Goal: Information Seeking & Learning: Learn about a topic

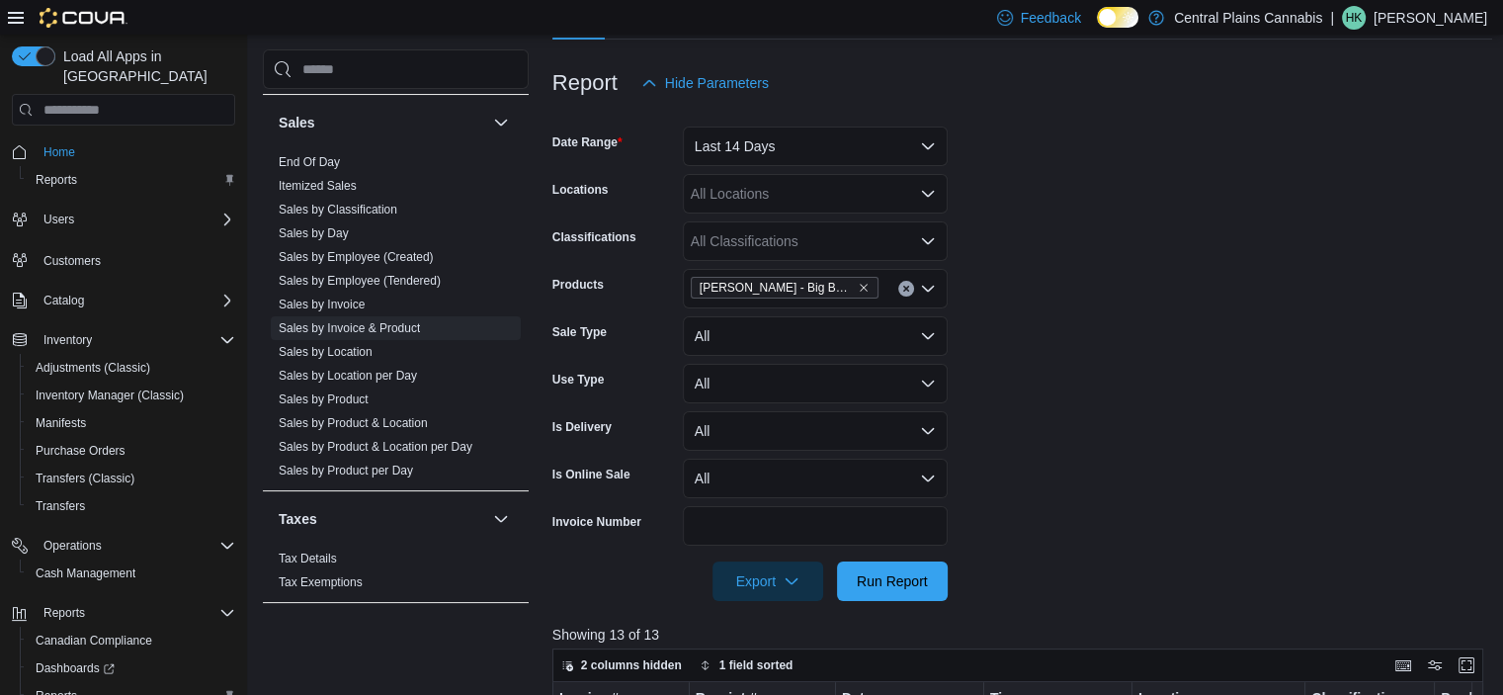
scroll to position [146, 0]
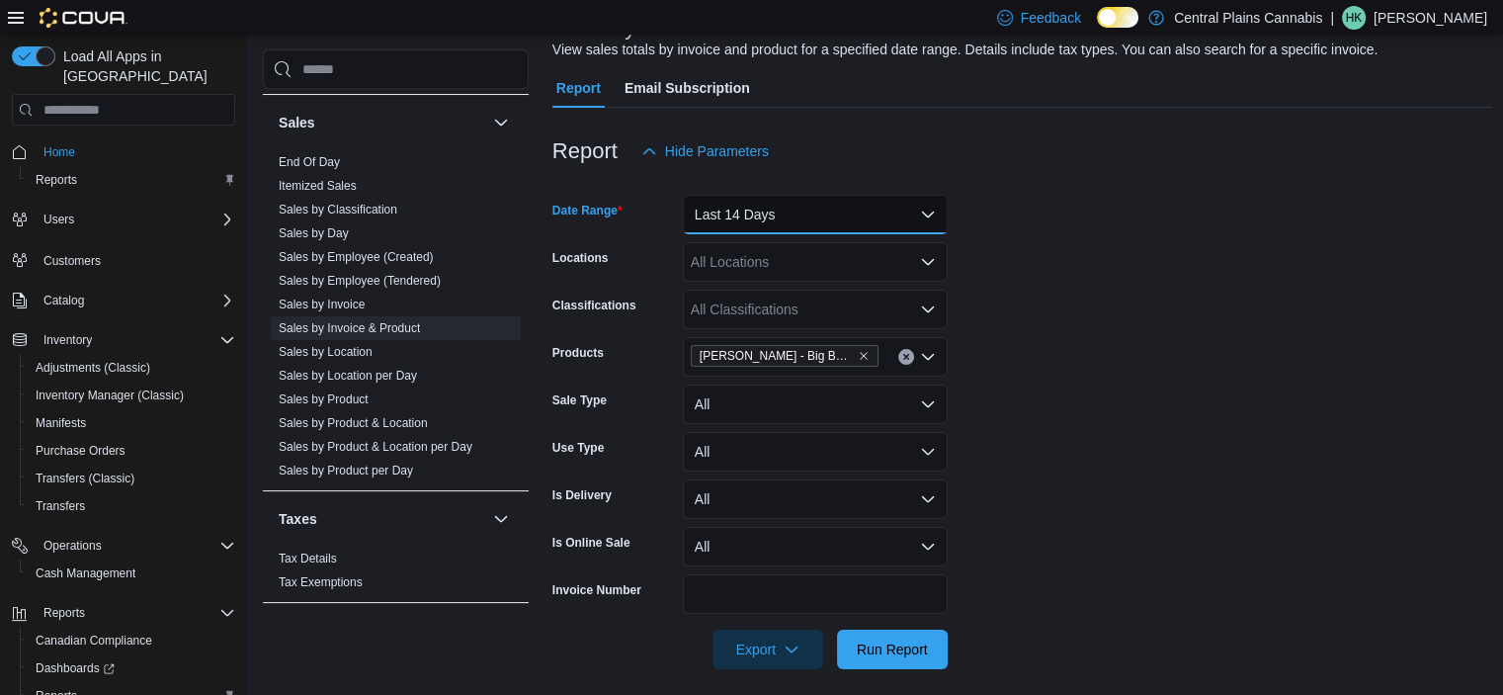
click at [776, 215] on button "Last 14 Days" at bounding box center [815, 215] width 265 height 40
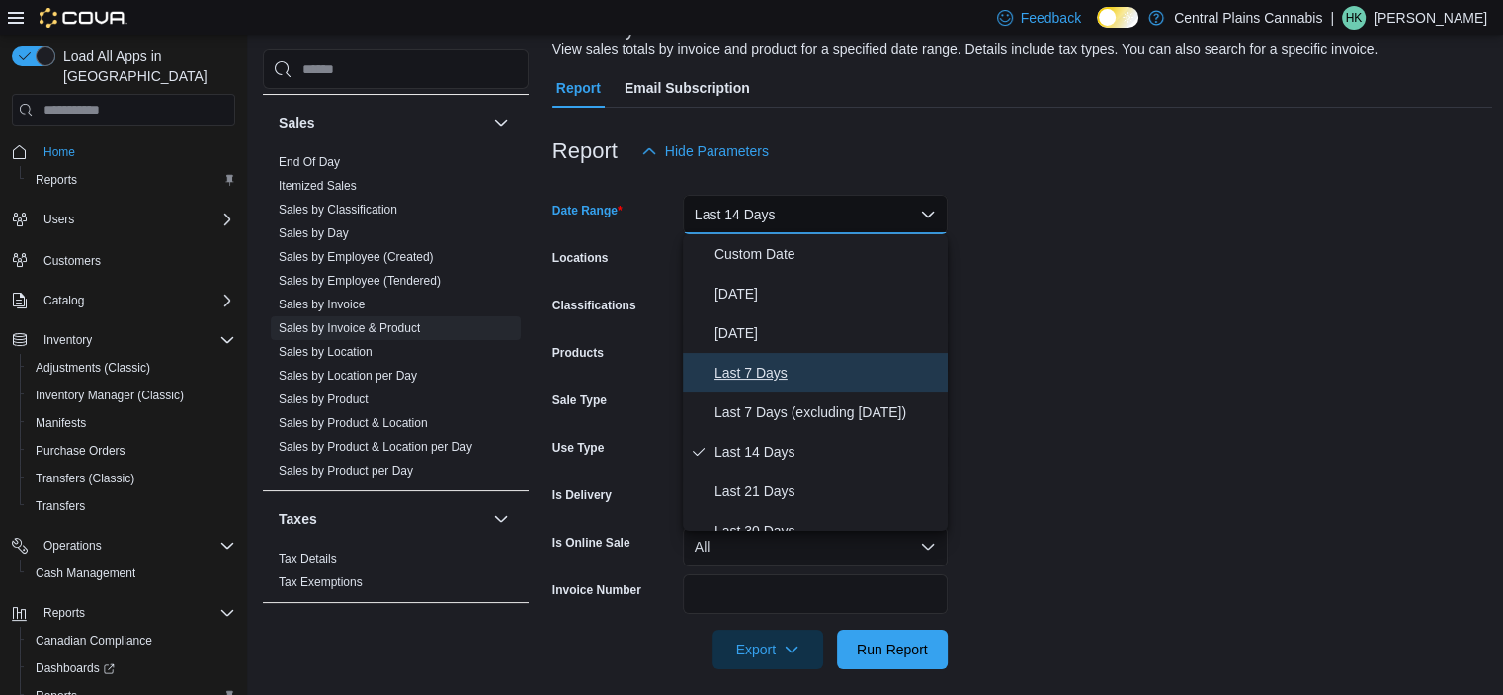
click at [822, 363] on span "Last 7 Days" at bounding box center [827, 373] width 225 height 24
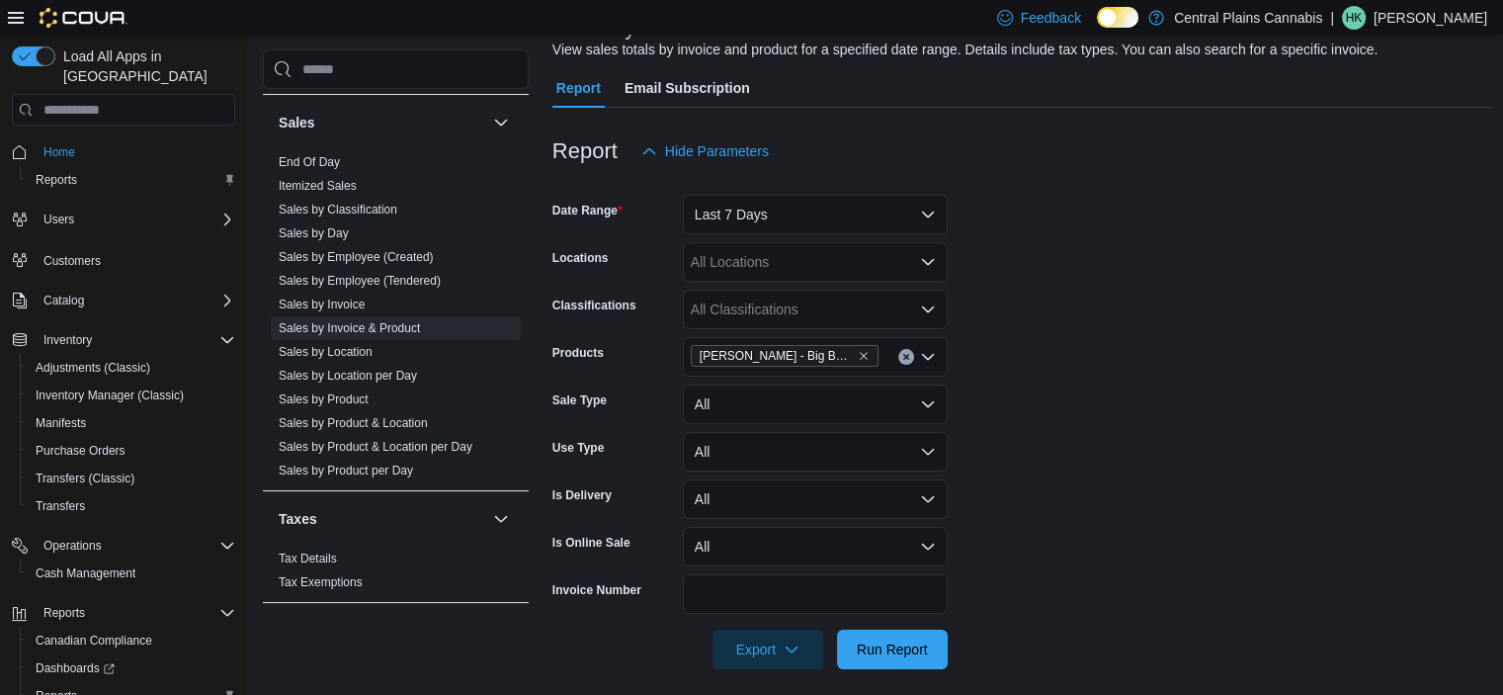
click at [1143, 253] on form "Date Range Last 7 Days Locations All Locations Classifications All Classificati…" at bounding box center [1023, 420] width 941 height 498
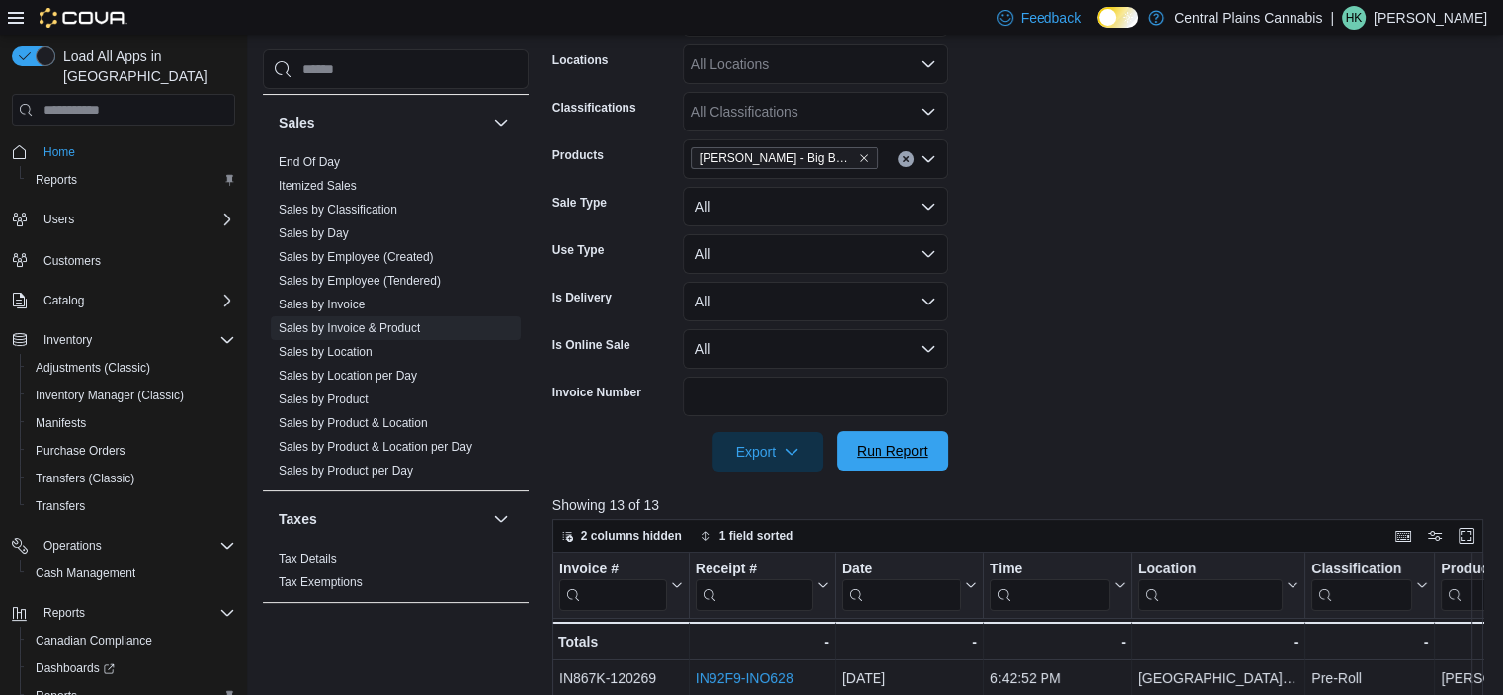
click at [890, 453] on span "Run Report" at bounding box center [892, 451] width 71 height 20
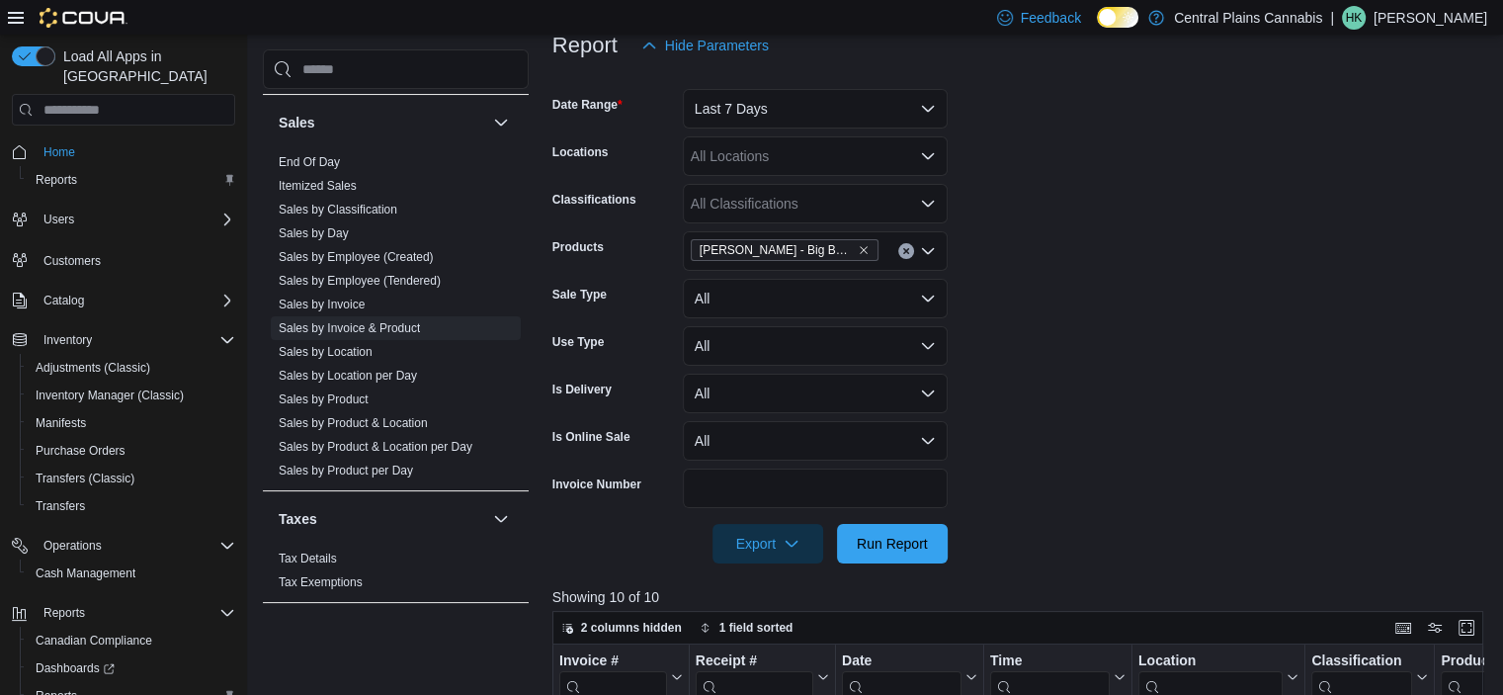
scroll to position [245, 0]
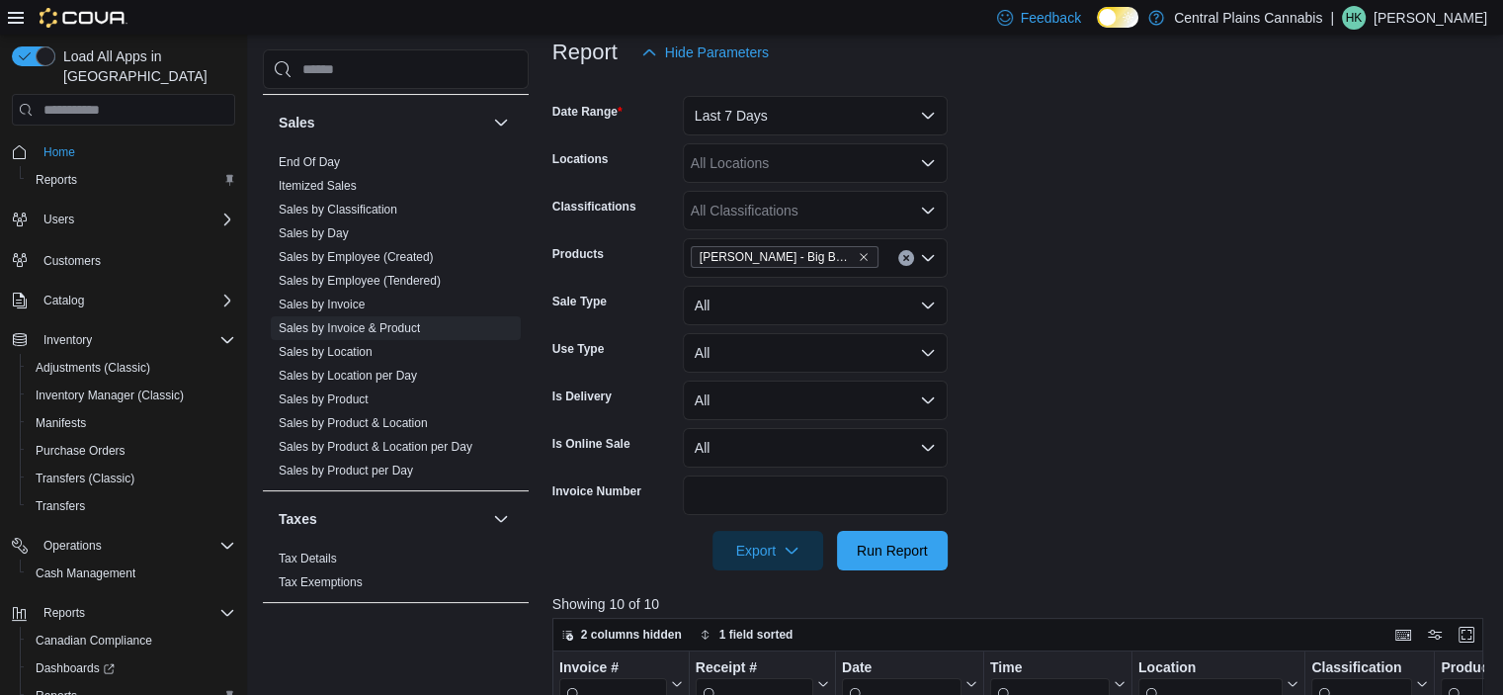
click at [862, 263] on span "Buddy Blooms - Big Buddy Indica Pre-Roll - Indica - 2x1g" at bounding box center [785, 257] width 170 height 20
click at [860, 254] on icon "Remove Buddy Blooms - Big Buddy Indica Pre-Roll - Indica - 2x1g from selection …" at bounding box center [864, 257] width 12 height 12
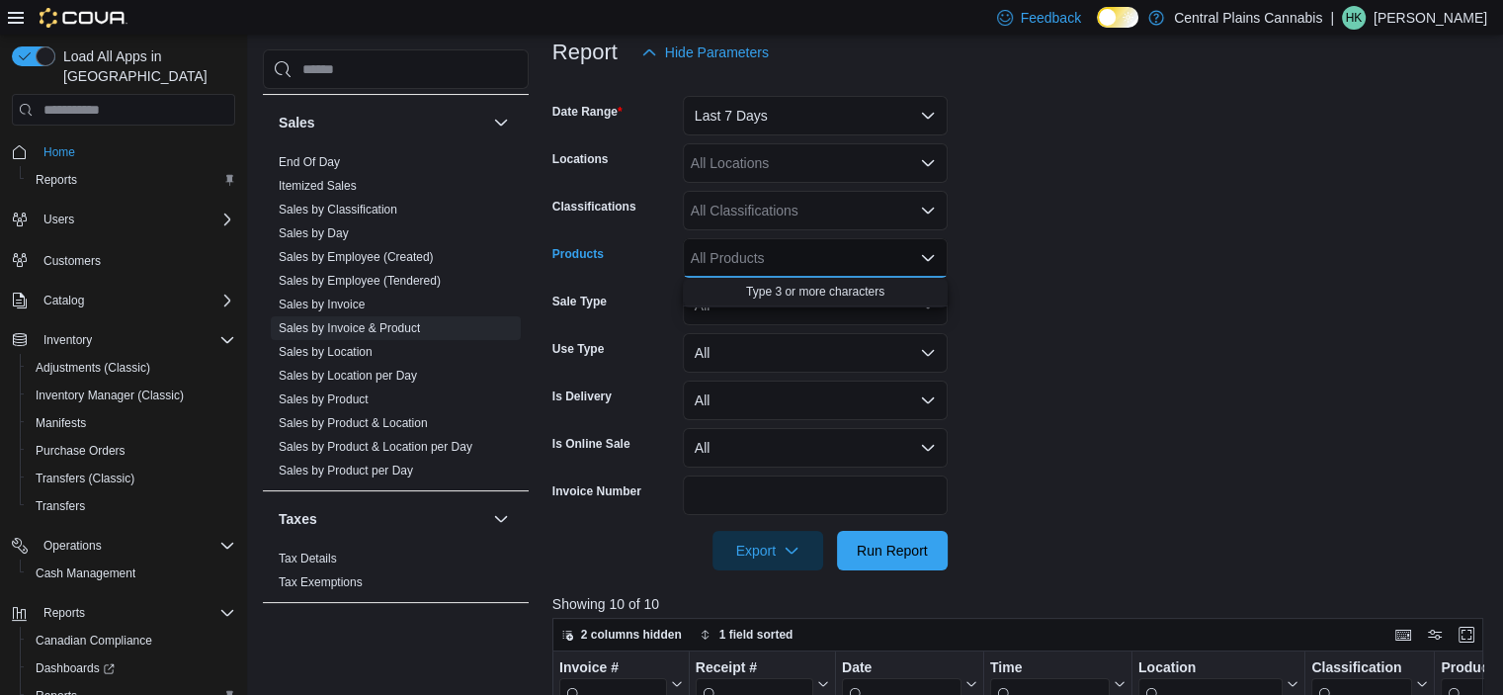
click at [843, 254] on div "All Products Combo box. Selected. Combo box input. All Products. Type some text…" at bounding box center [815, 258] width 265 height 40
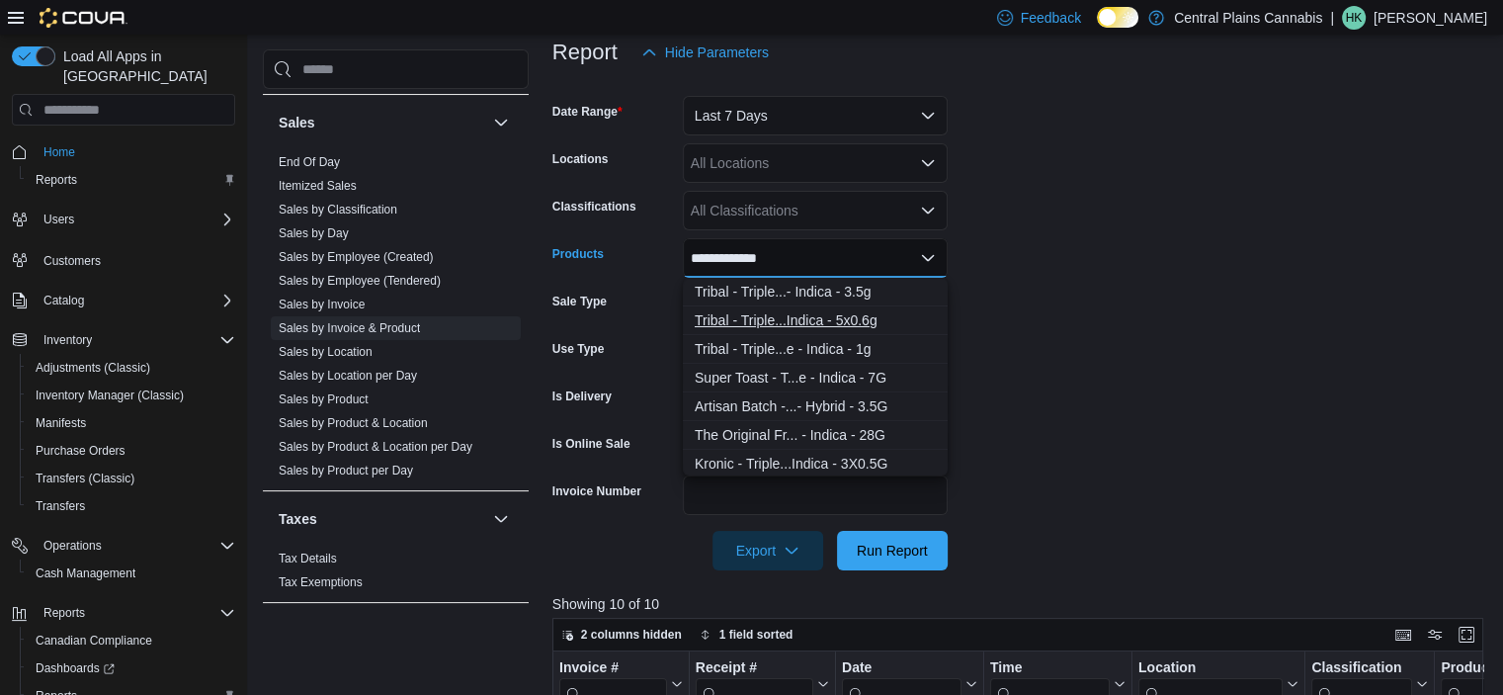
type input "**********"
click at [880, 319] on div "Tribal - Triple...Indica - 5x0.6g" at bounding box center [815, 320] width 241 height 20
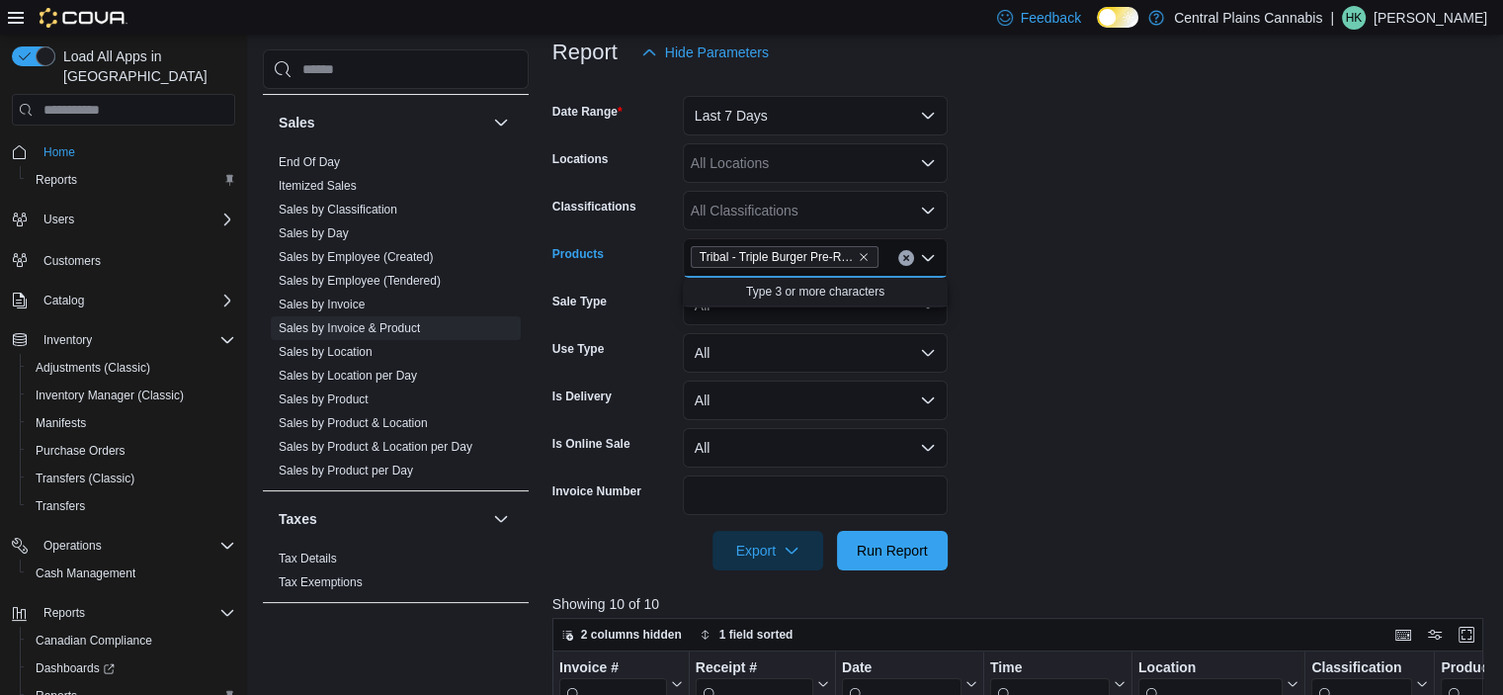
drag, startPoint x: 1151, startPoint y: 450, endPoint x: 1126, endPoint y: 458, distance: 25.9
click at [1150, 451] on form "Date Range Last 7 Days Locations All Locations Classifications All Classificati…" at bounding box center [1023, 321] width 941 height 498
click at [893, 541] on span "Run Report" at bounding box center [892, 550] width 71 height 20
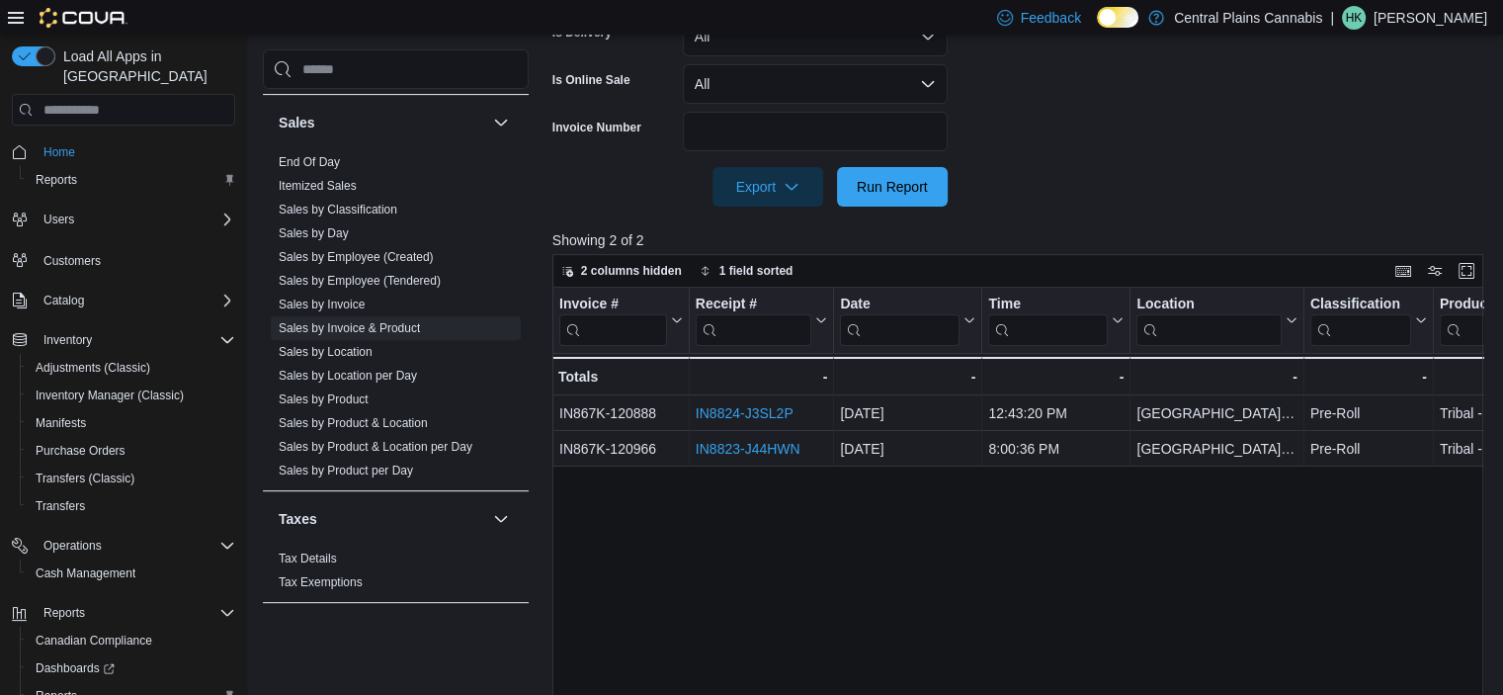
scroll to position [641, 0]
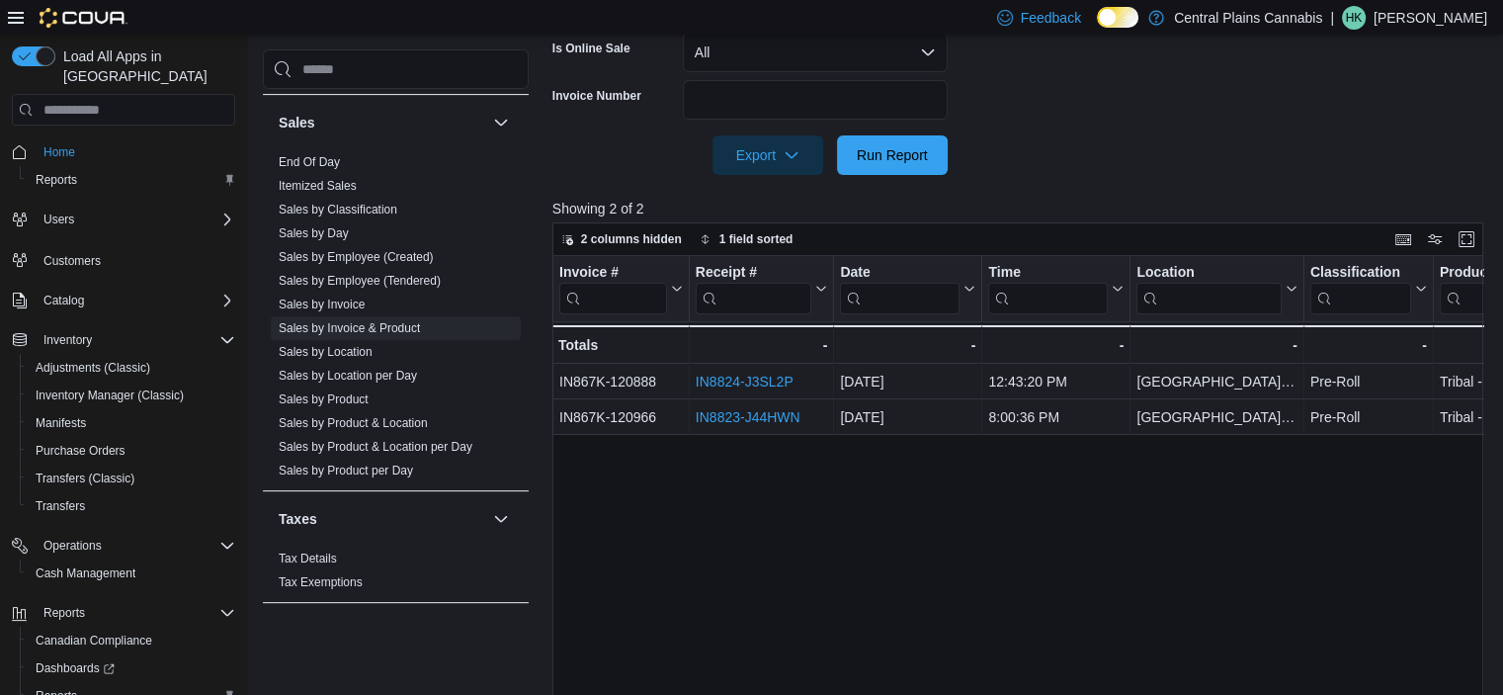
drag, startPoint x: 729, startPoint y: 417, endPoint x: 1166, endPoint y: 516, distance: 447.9
click at [1166, 516] on div "Invoice # Click to view column header actions Receipt # Click to view column he…" at bounding box center [1023, 517] width 941 height 523
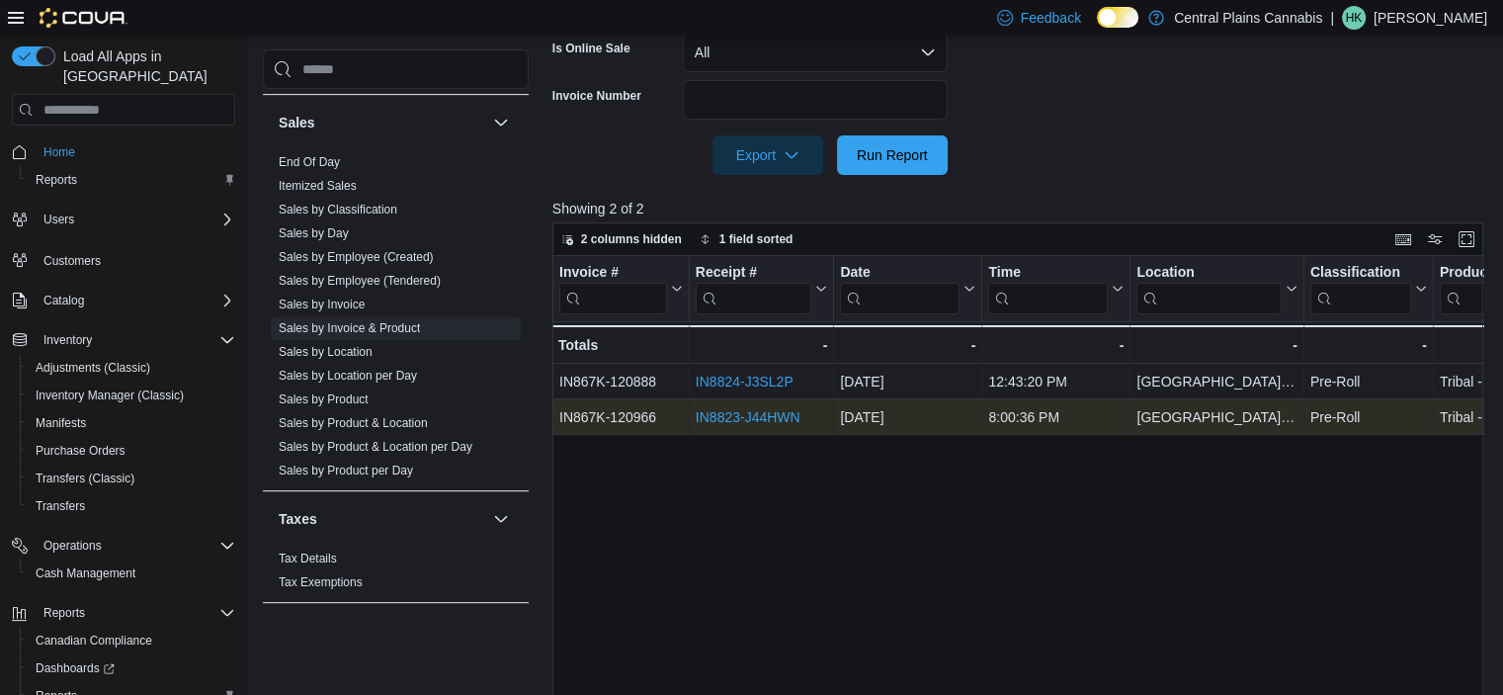
scroll to position [146, 0]
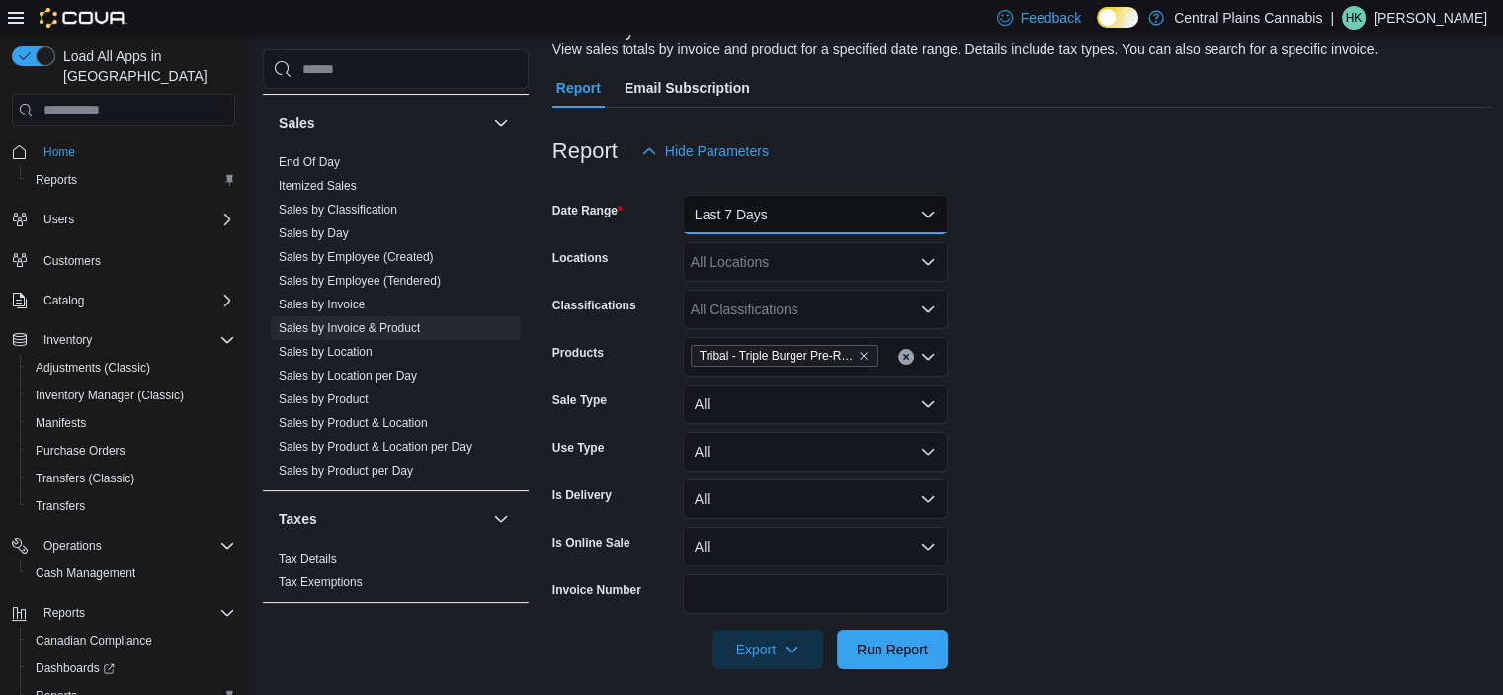
click at [801, 212] on button "Last 7 Days" at bounding box center [815, 215] width 265 height 40
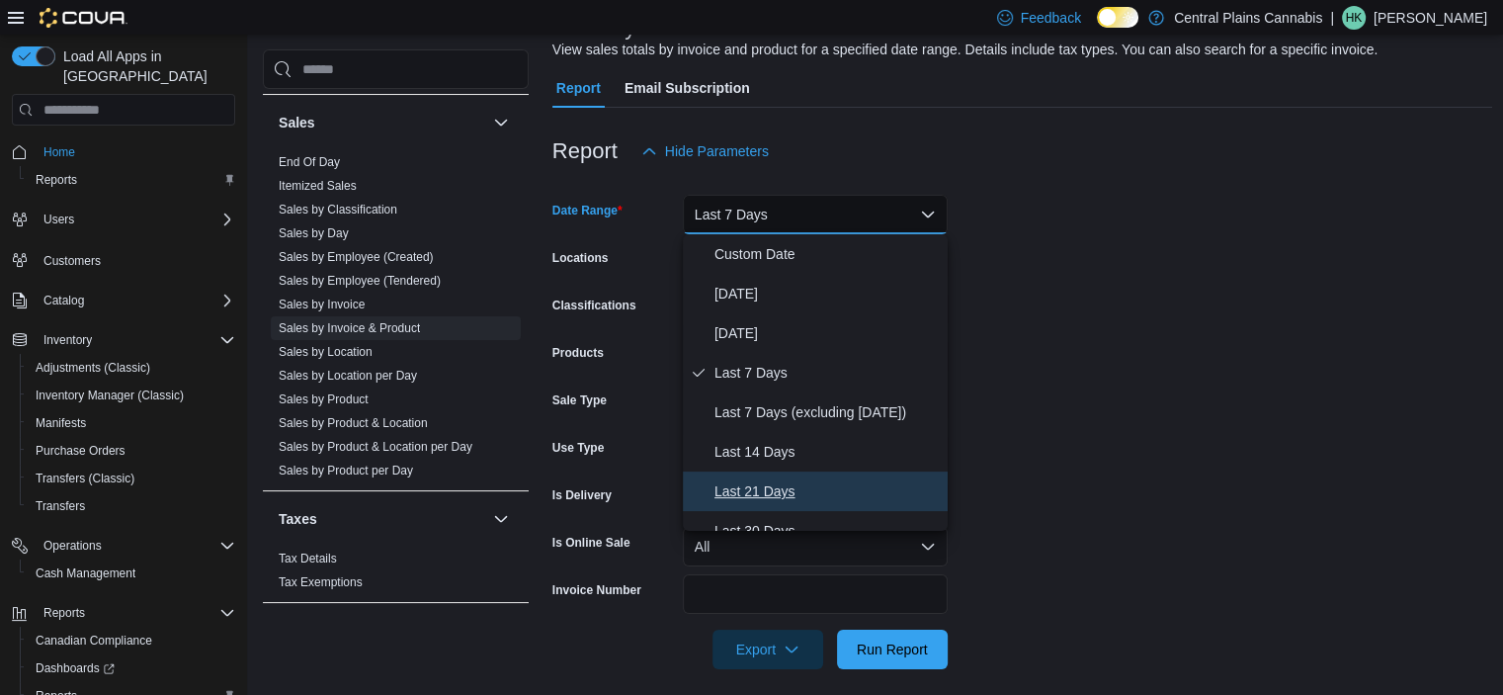
click at [778, 477] on button "Last 21 Days" at bounding box center [815, 492] width 265 height 40
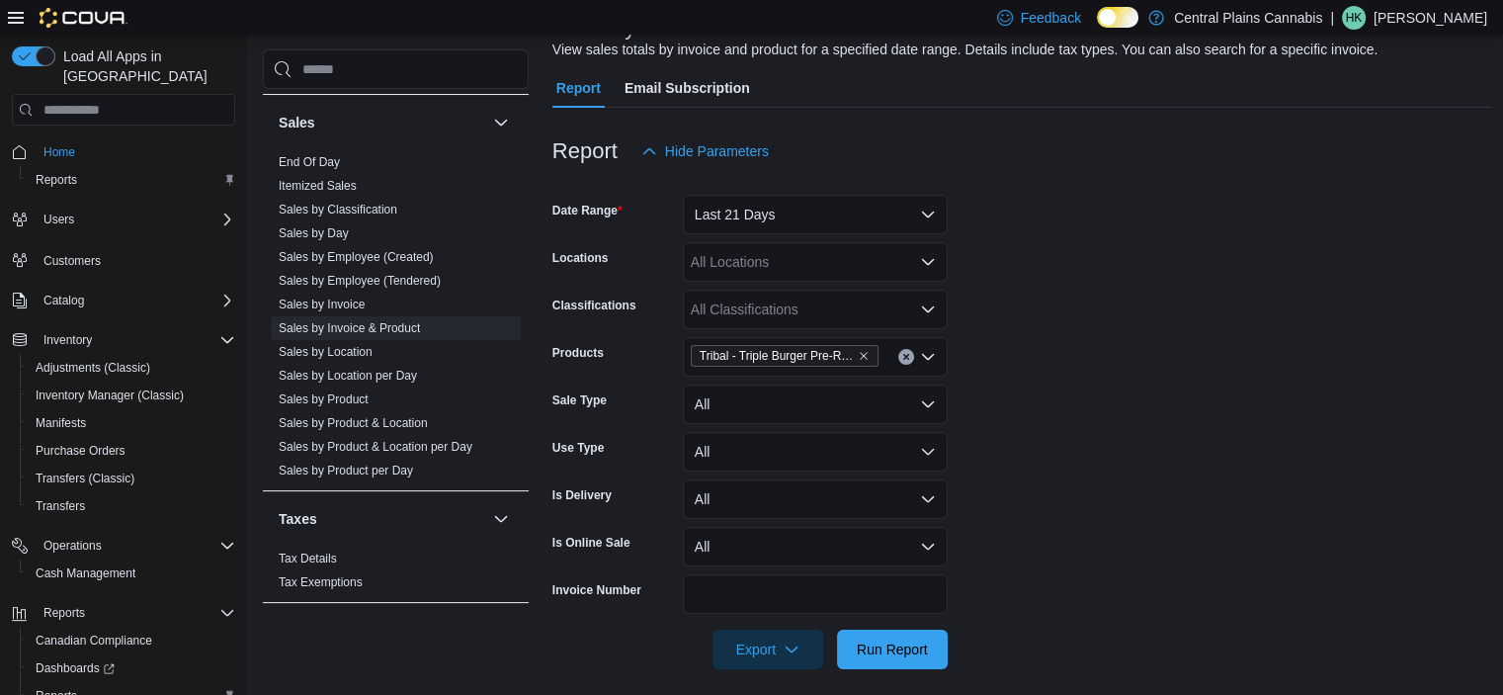
click at [1203, 466] on form "Date Range Last 21 Days Locations All Locations Classifications All Classificat…" at bounding box center [1023, 420] width 941 height 498
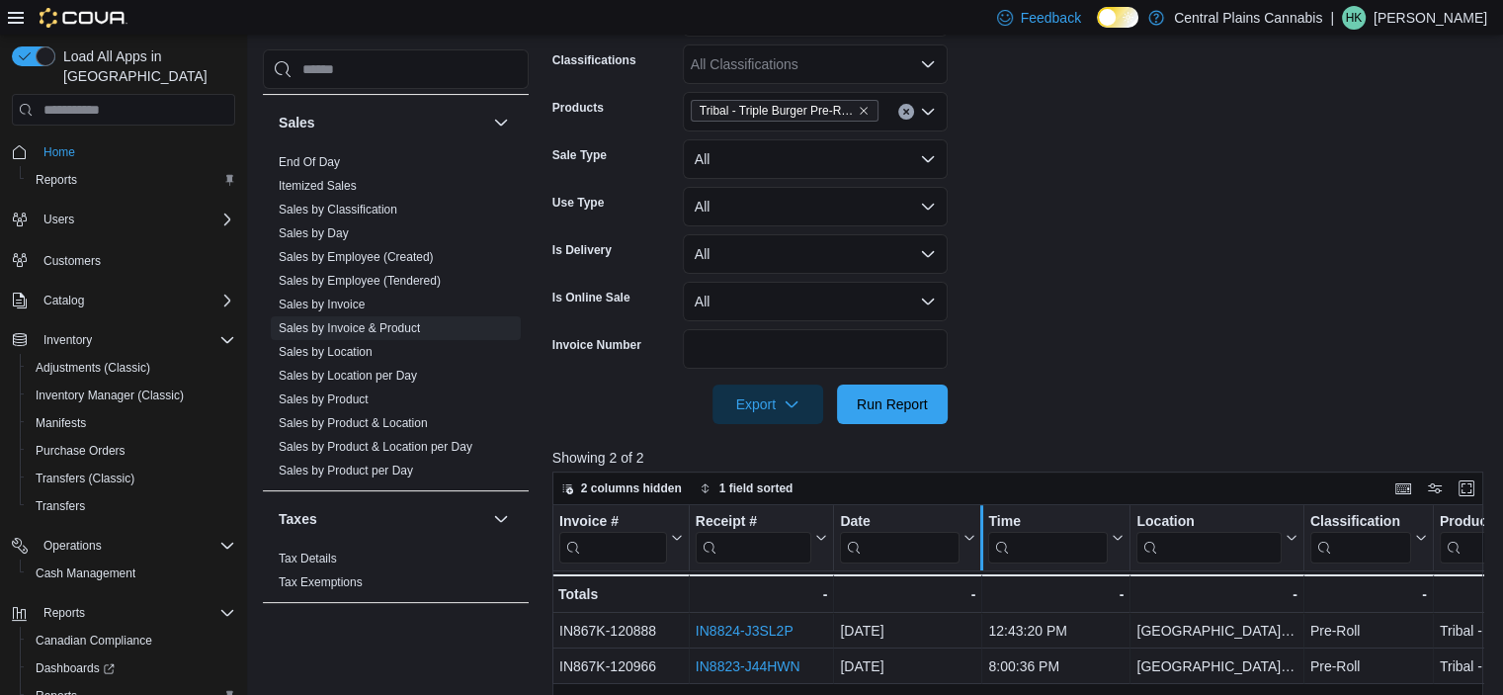
scroll to position [542, 0]
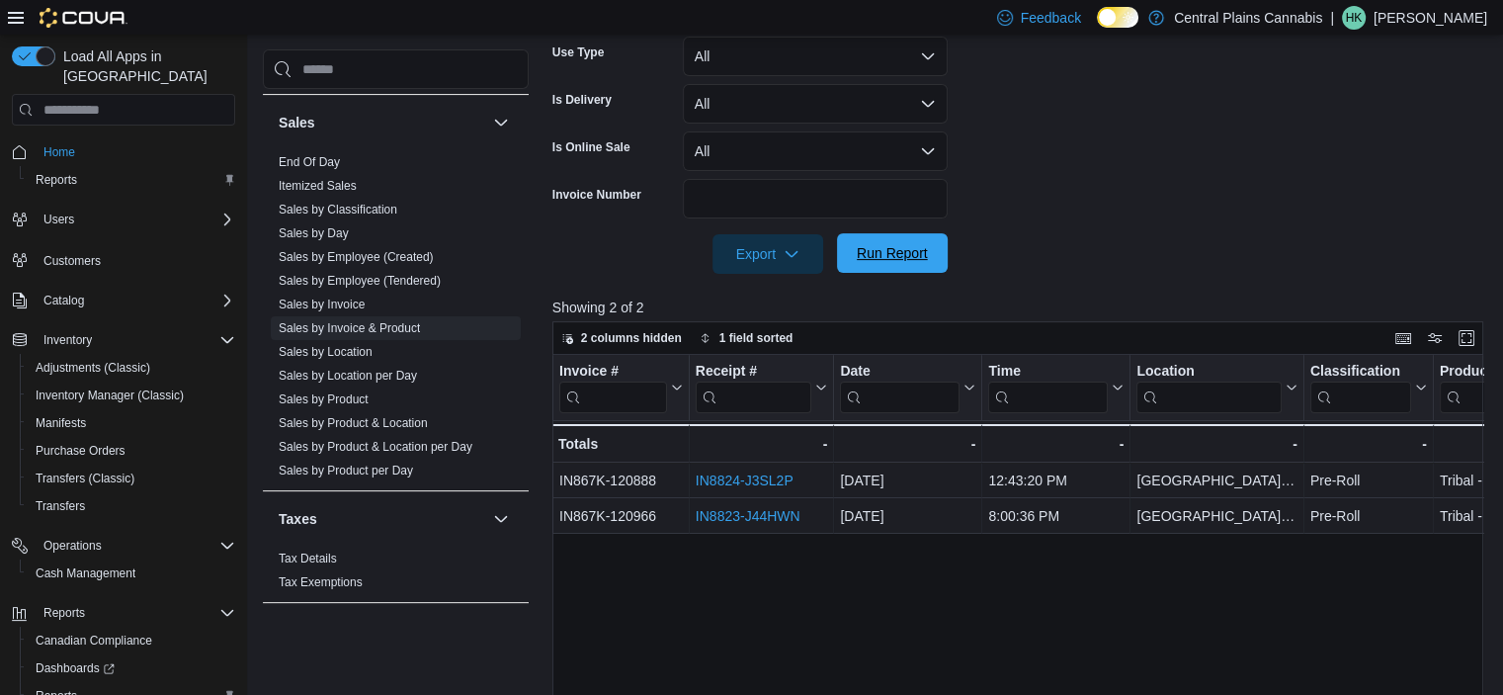
click at [898, 239] on span "Run Report" at bounding box center [892, 253] width 87 height 40
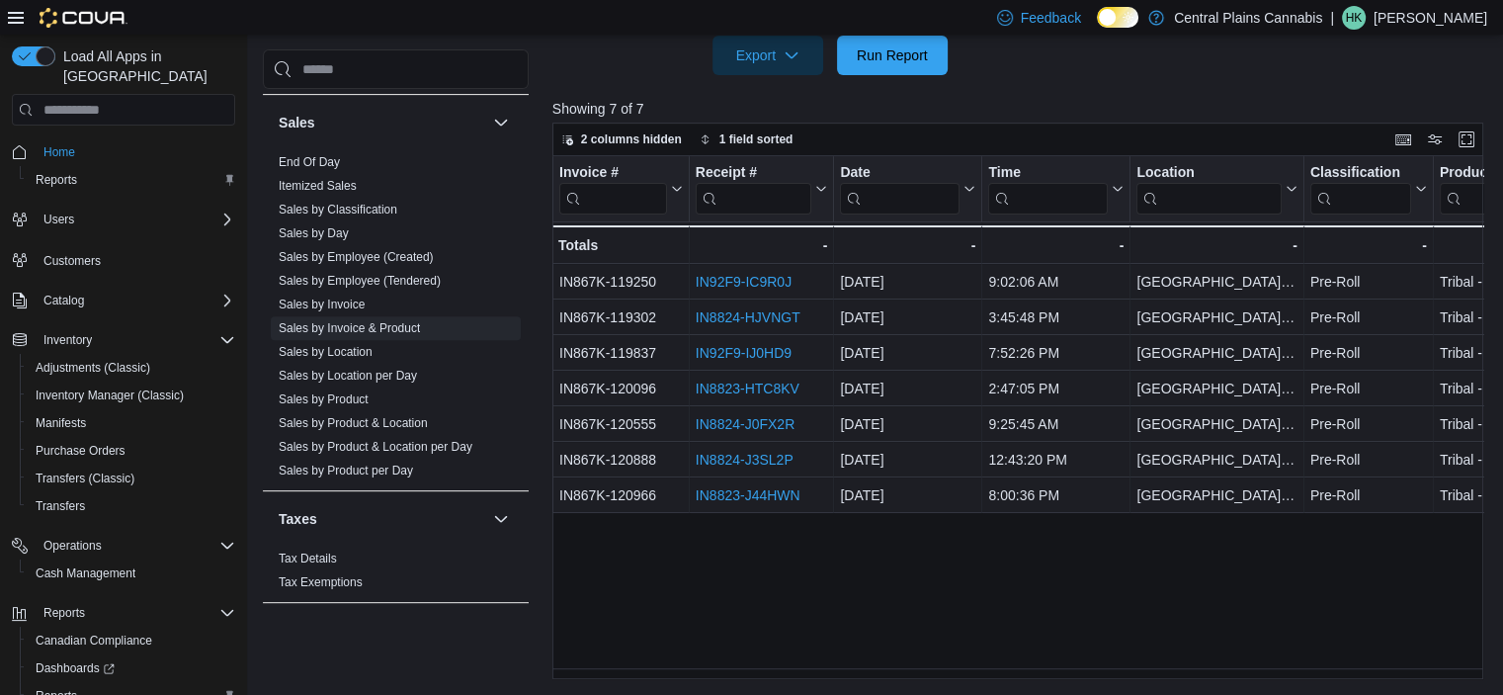
scroll to position [739, 0]
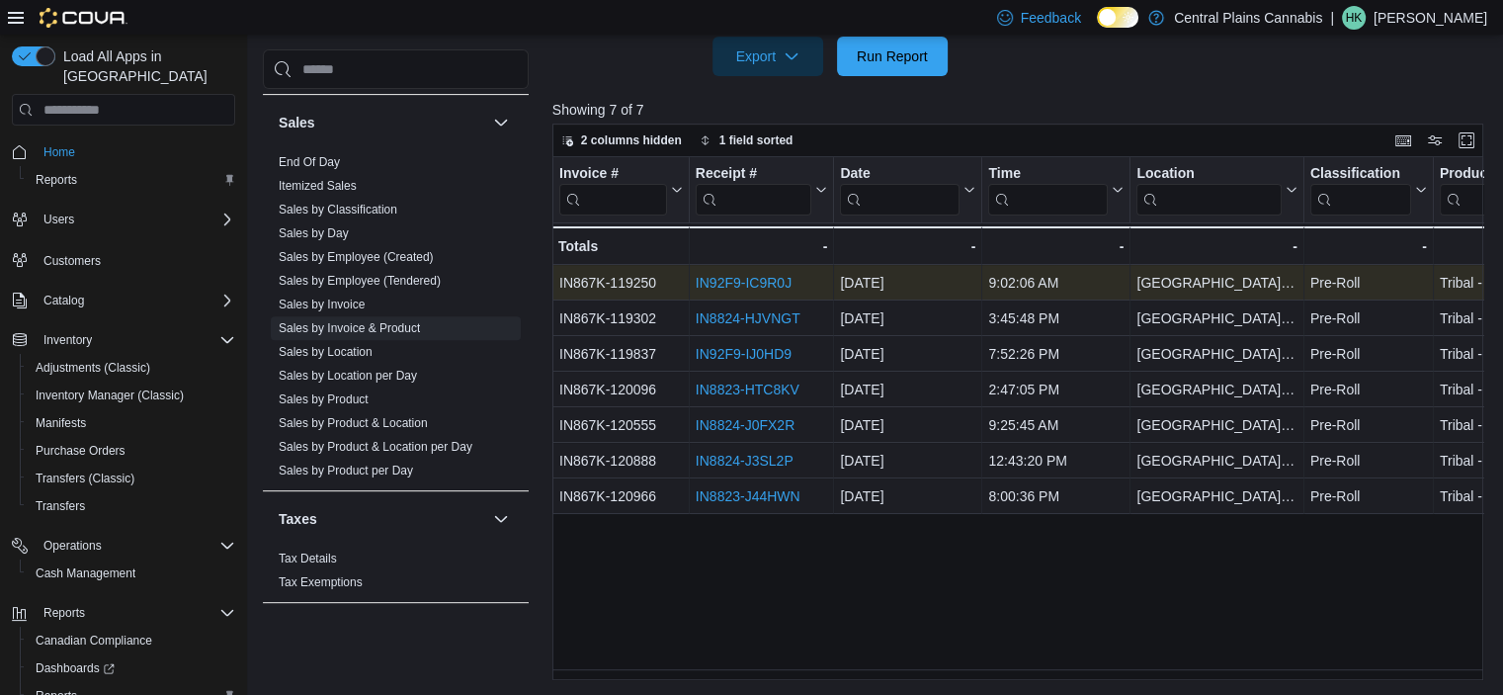
drag, startPoint x: 760, startPoint y: 270, endPoint x: 743, endPoint y: 277, distance: 18.2
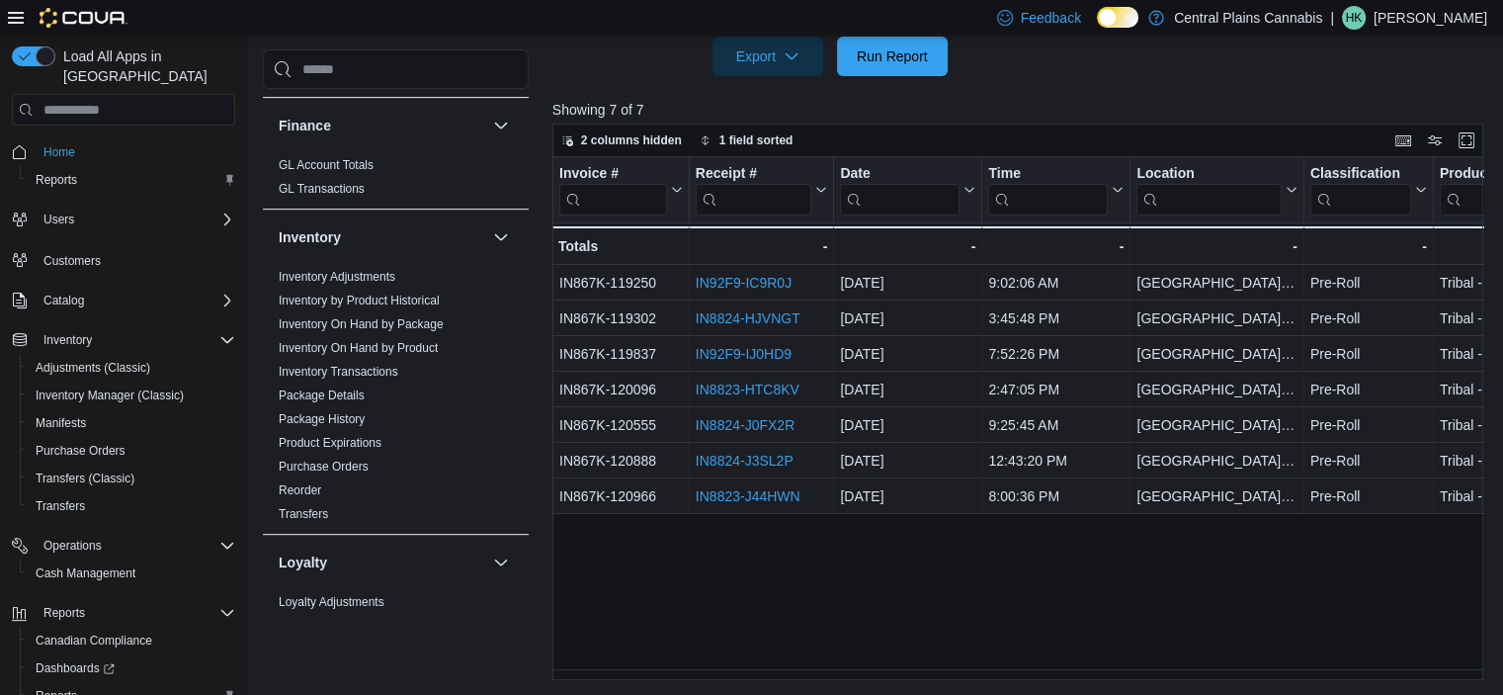
scroll to position [297, 0]
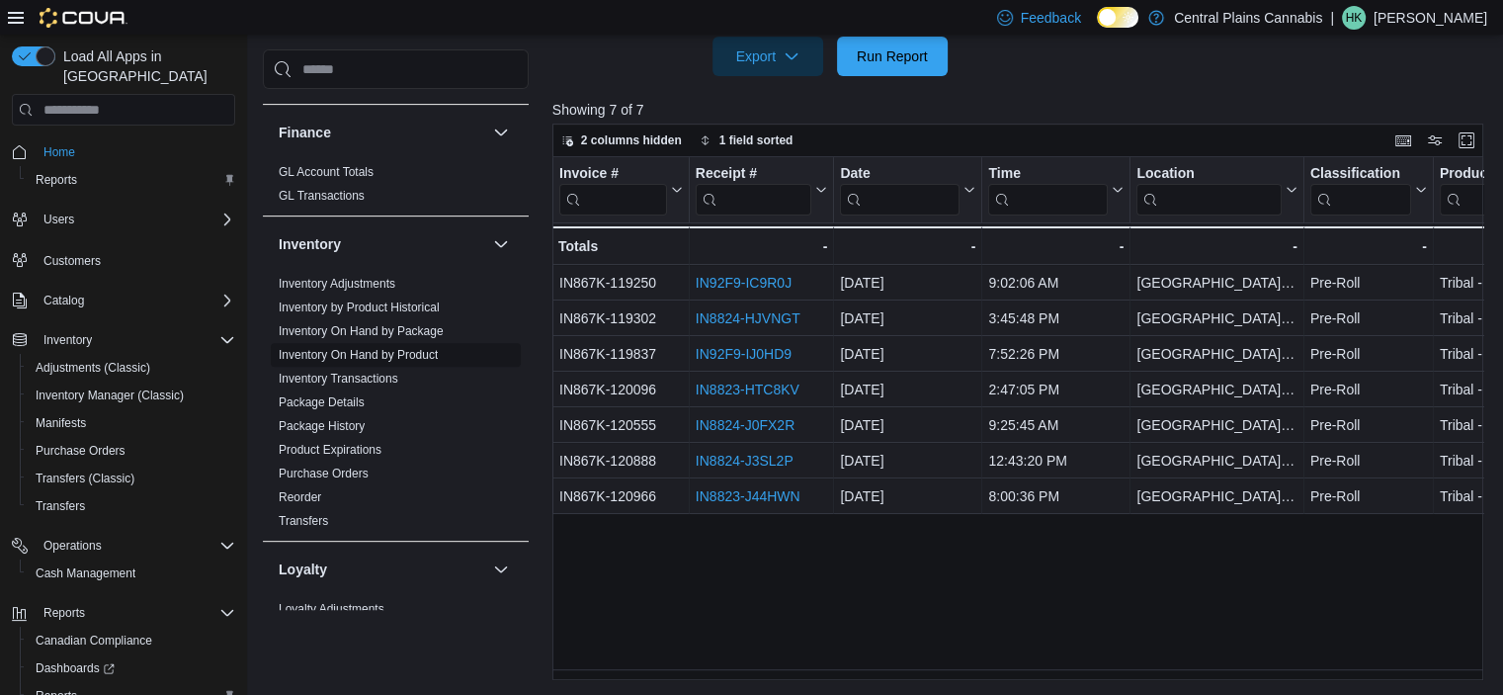
click at [370, 355] on link "Inventory On Hand by Product" at bounding box center [358, 355] width 159 height 14
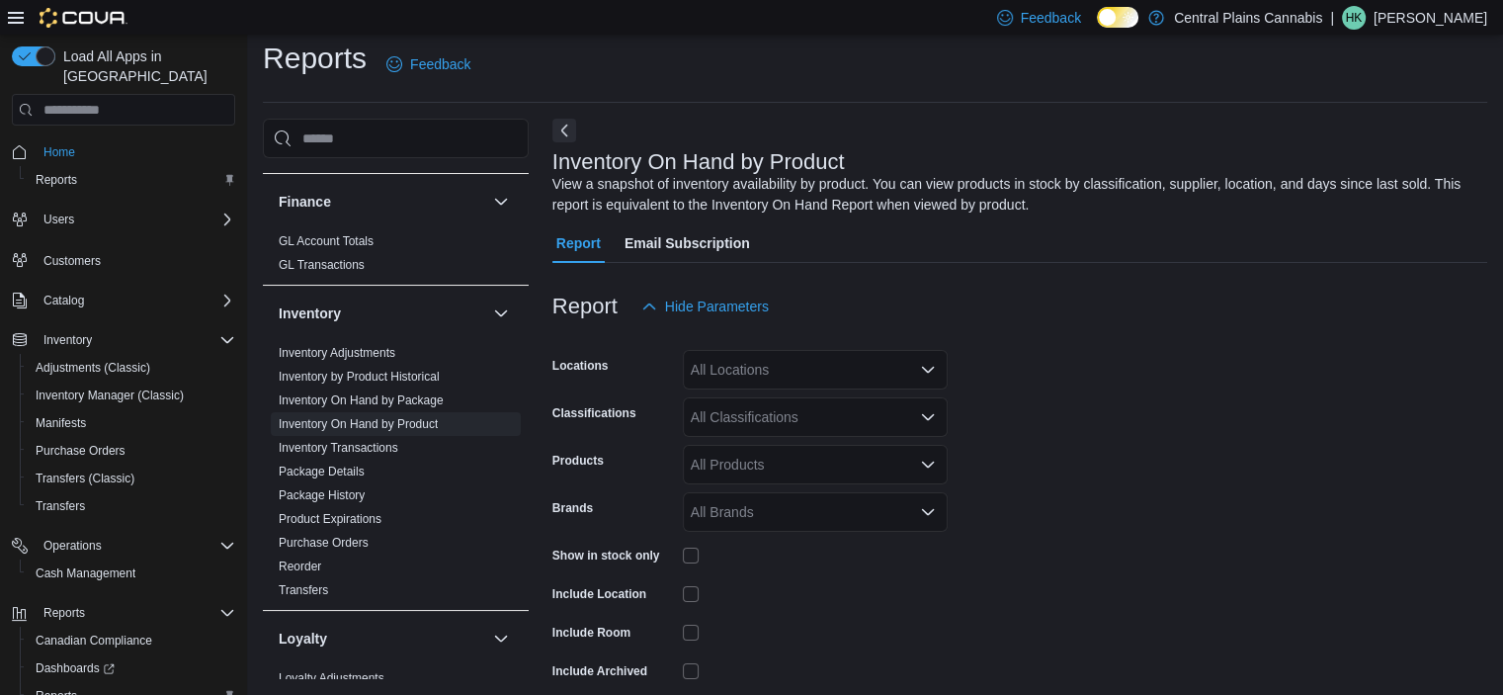
scroll to position [66, 0]
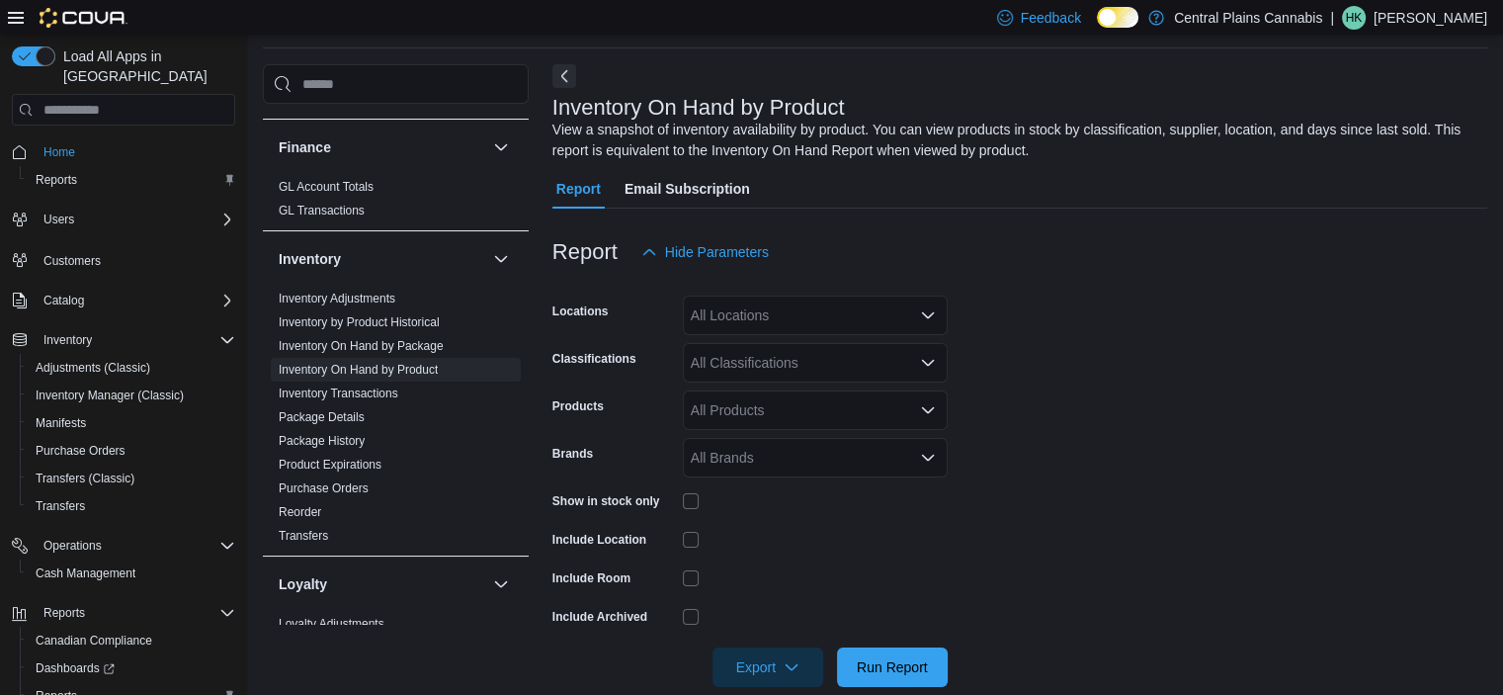
click at [805, 309] on div "All Locations" at bounding box center [815, 316] width 265 height 40
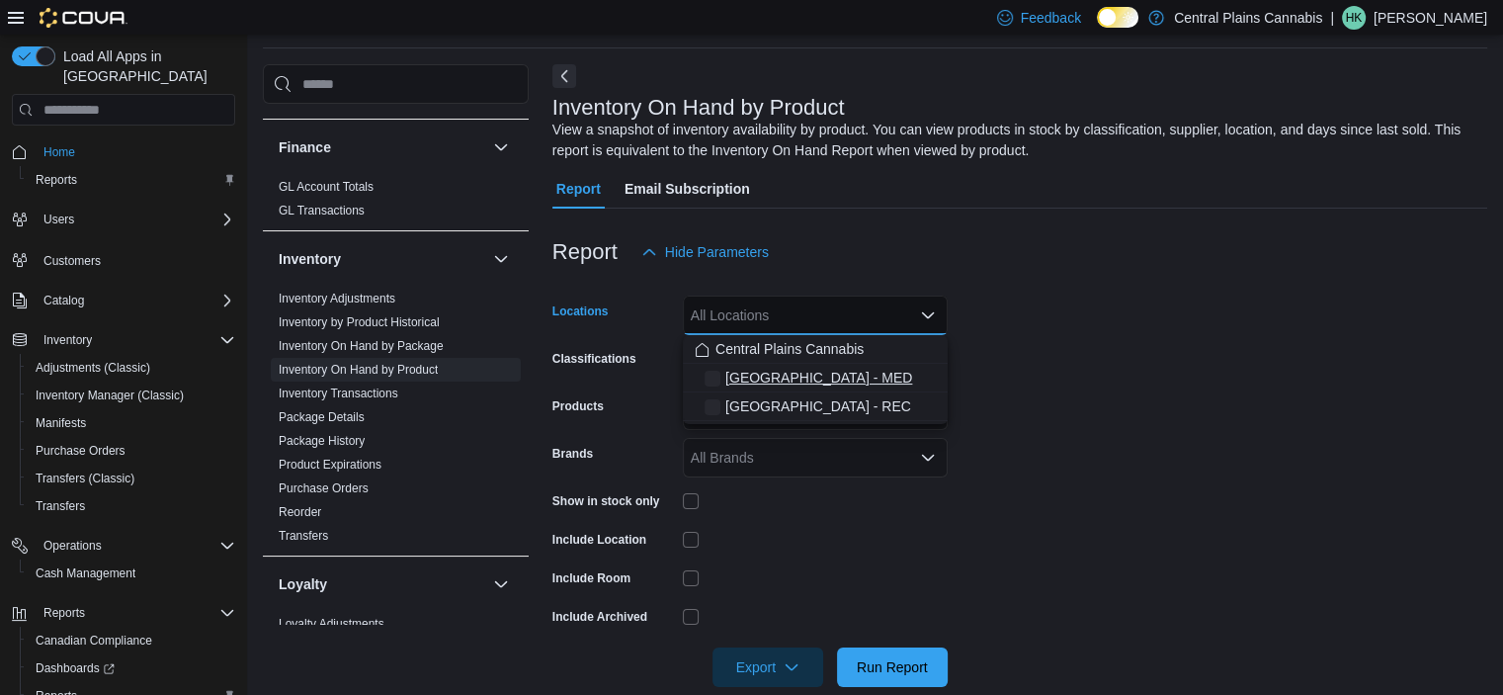
click at [837, 390] on button "Central Plains - MED" at bounding box center [815, 378] width 265 height 29
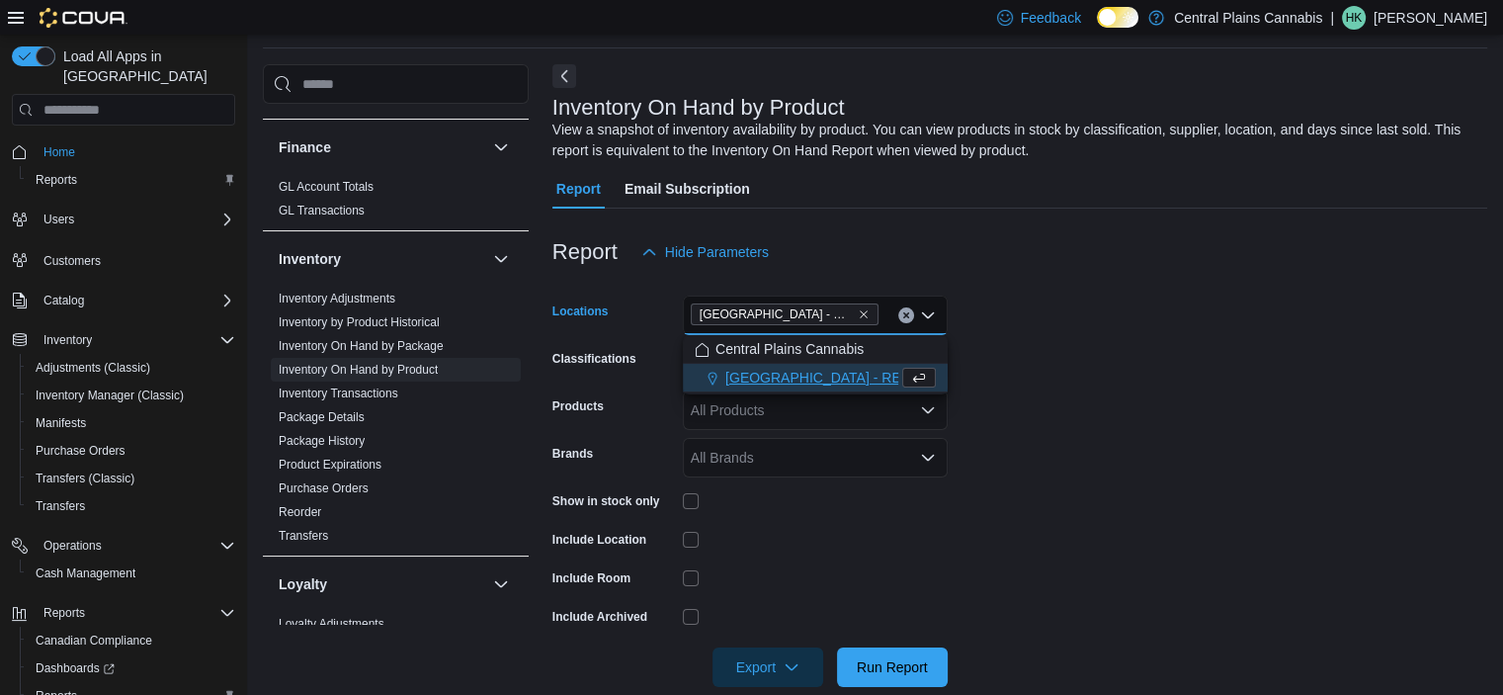
click at [838, 378] on span "Central Plains - REC" at bounding box center [819, 378] width 186 height 20
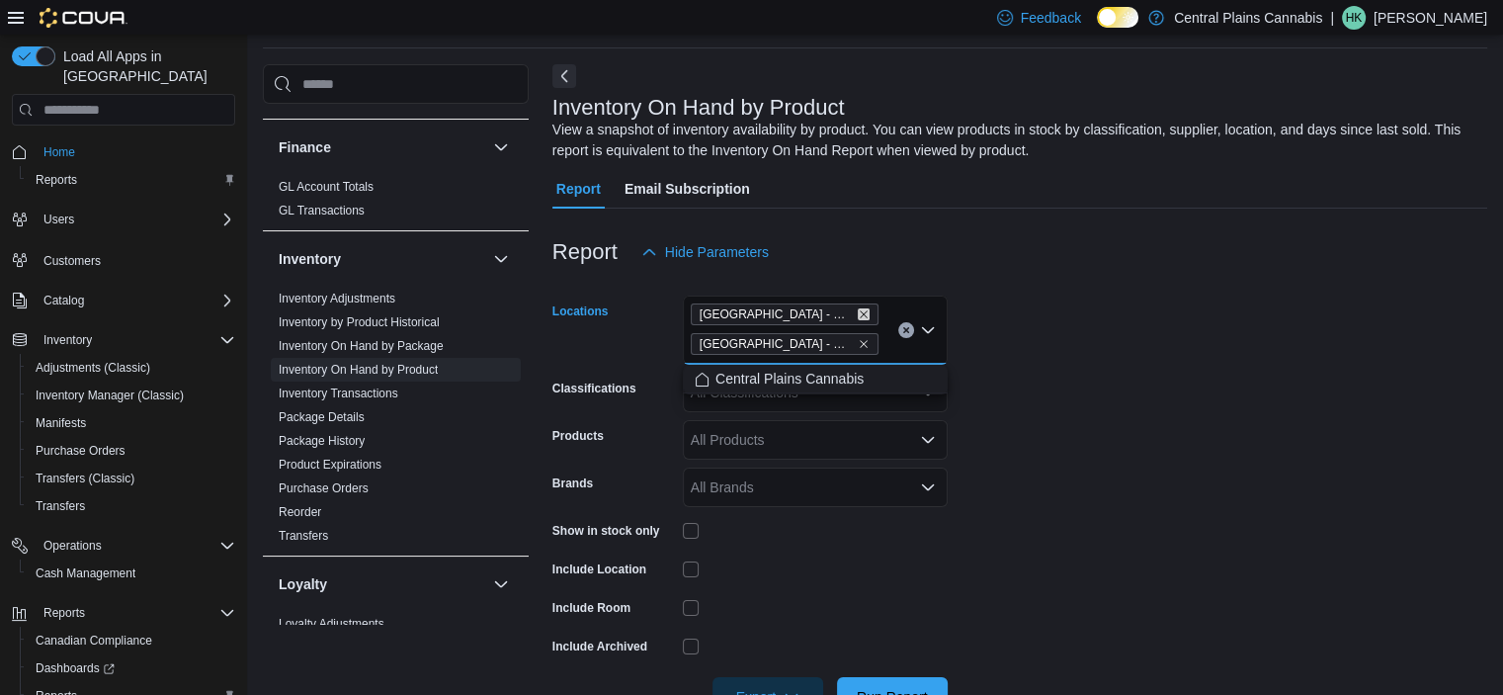
click at [858, 310] on icon "Remove Central Plains - MED from selection in this group" at bounding box center [864, 314] width 12 height 12
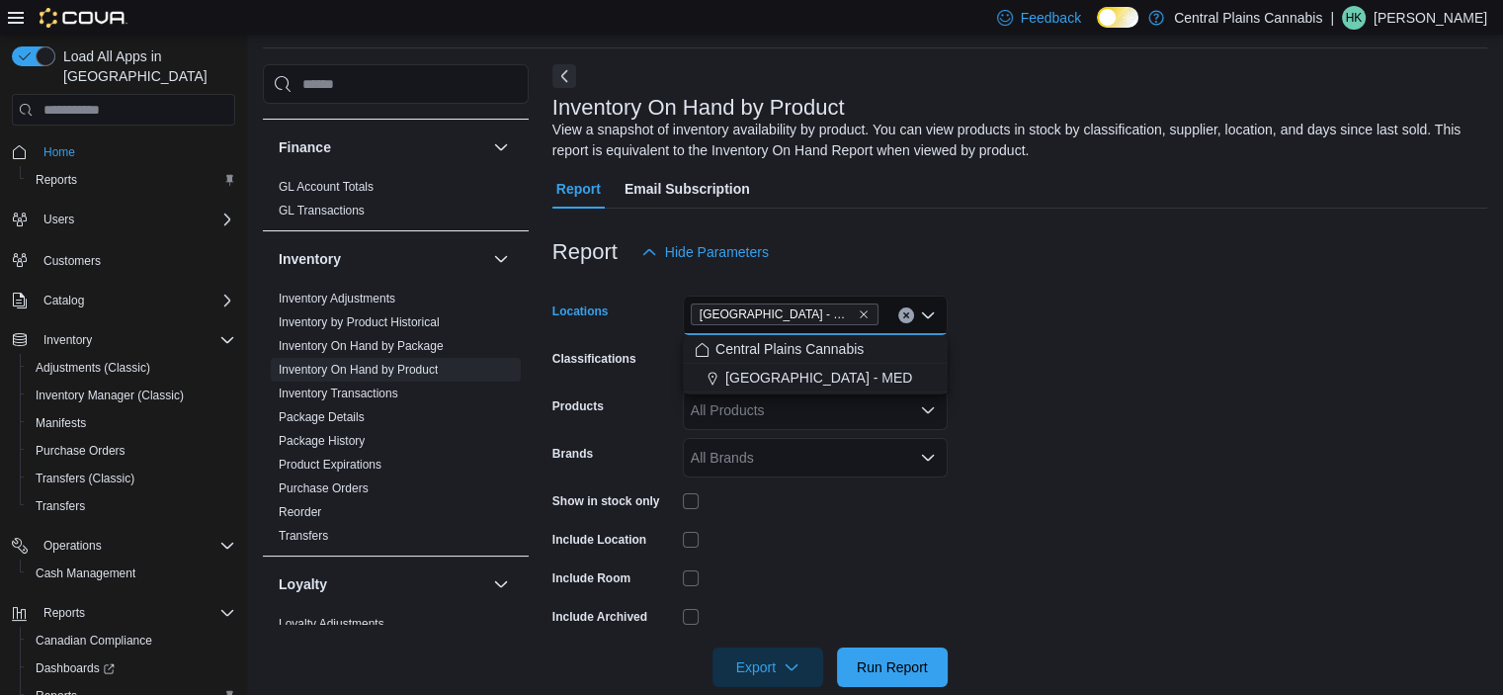
click at [1115, 446] on form "Locations Central Plains - REC Combo box. Selected. Central Plains - REC. Press…" at bounding box center [1020, 479] width 935 height 415
click at [809, 401] on div "All Products" at bounding box center [815, 410] width 265 height 40
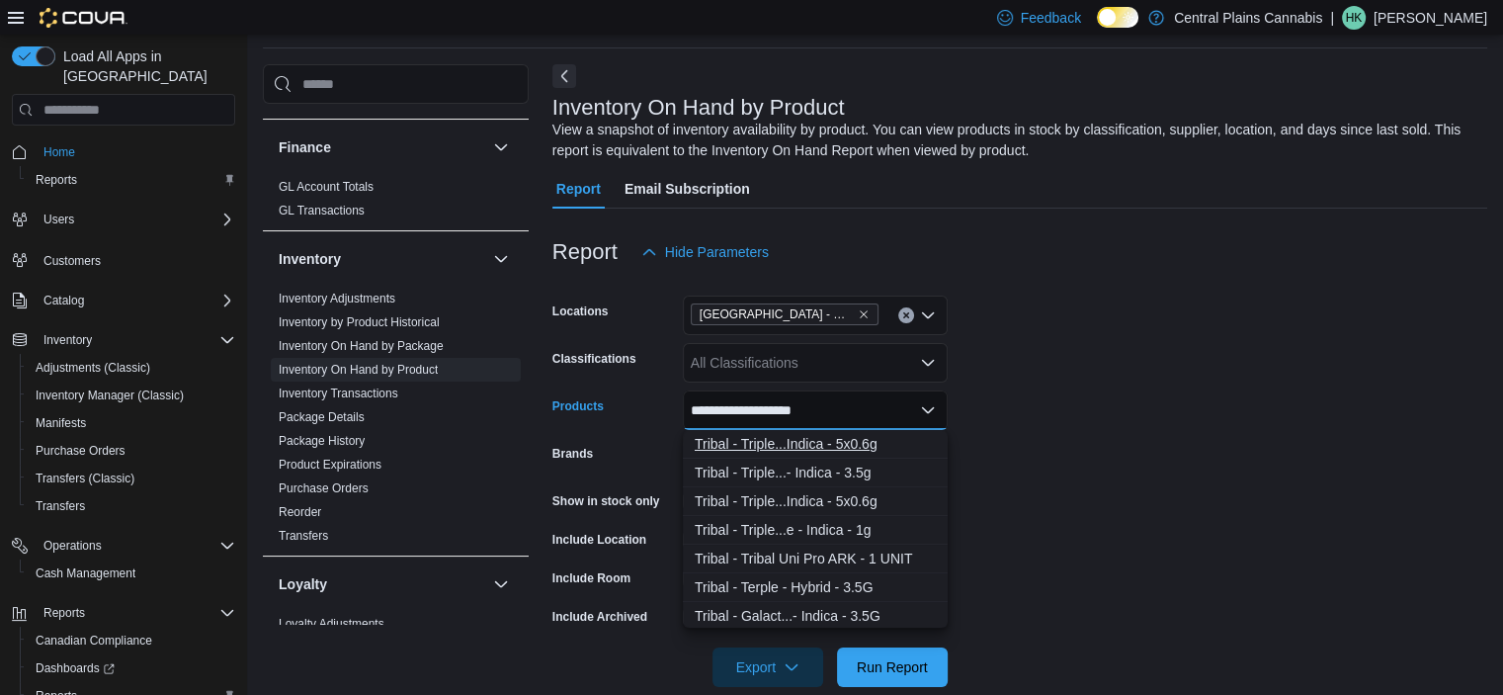
type input "**********"
click at [845, 431] on button "Tribal - Triple...Indica - 5x0.6g" at bounding box center [815, 444] width 265 height 29
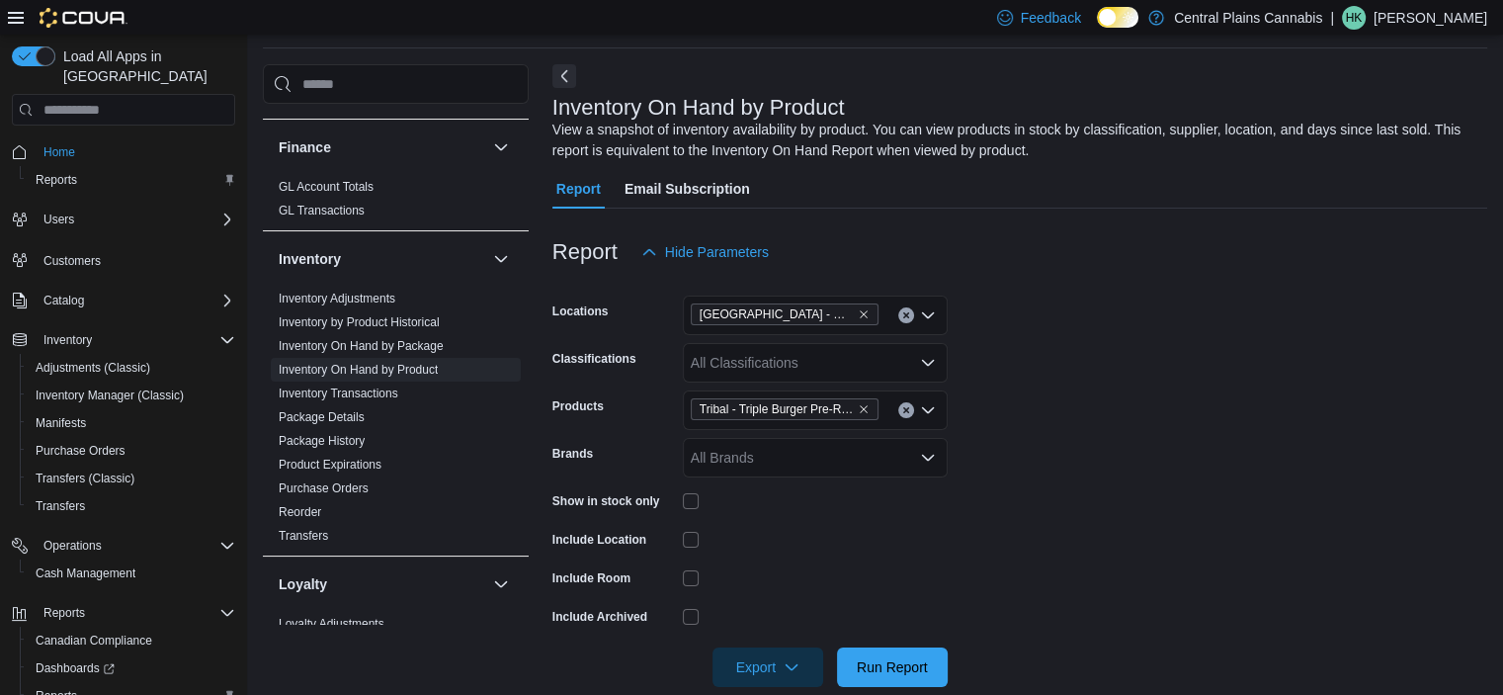
click at [1267, 481] on form "Locations Central Plains - REC Classifications All Classifications Products Tri…" at bounding box center [1020, 479] width 935 height 415
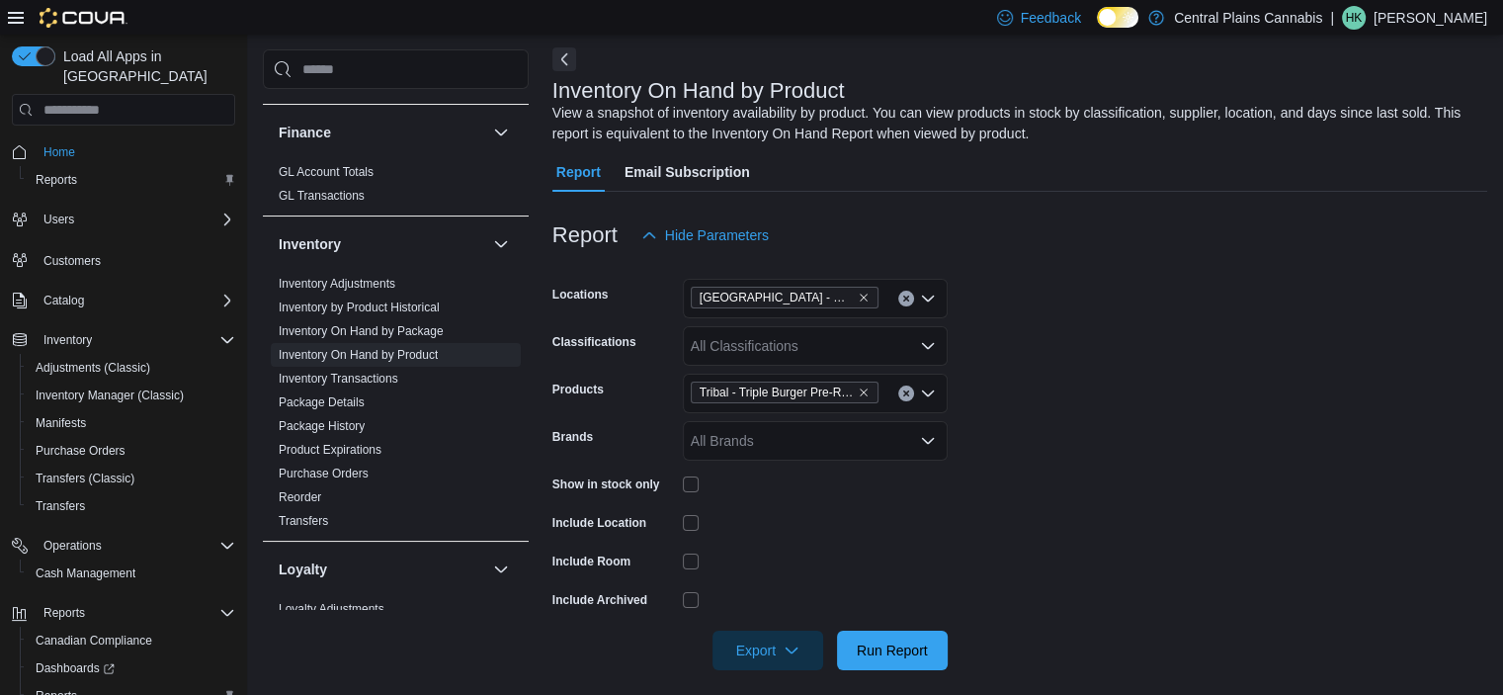
scroll to position [98, 0]
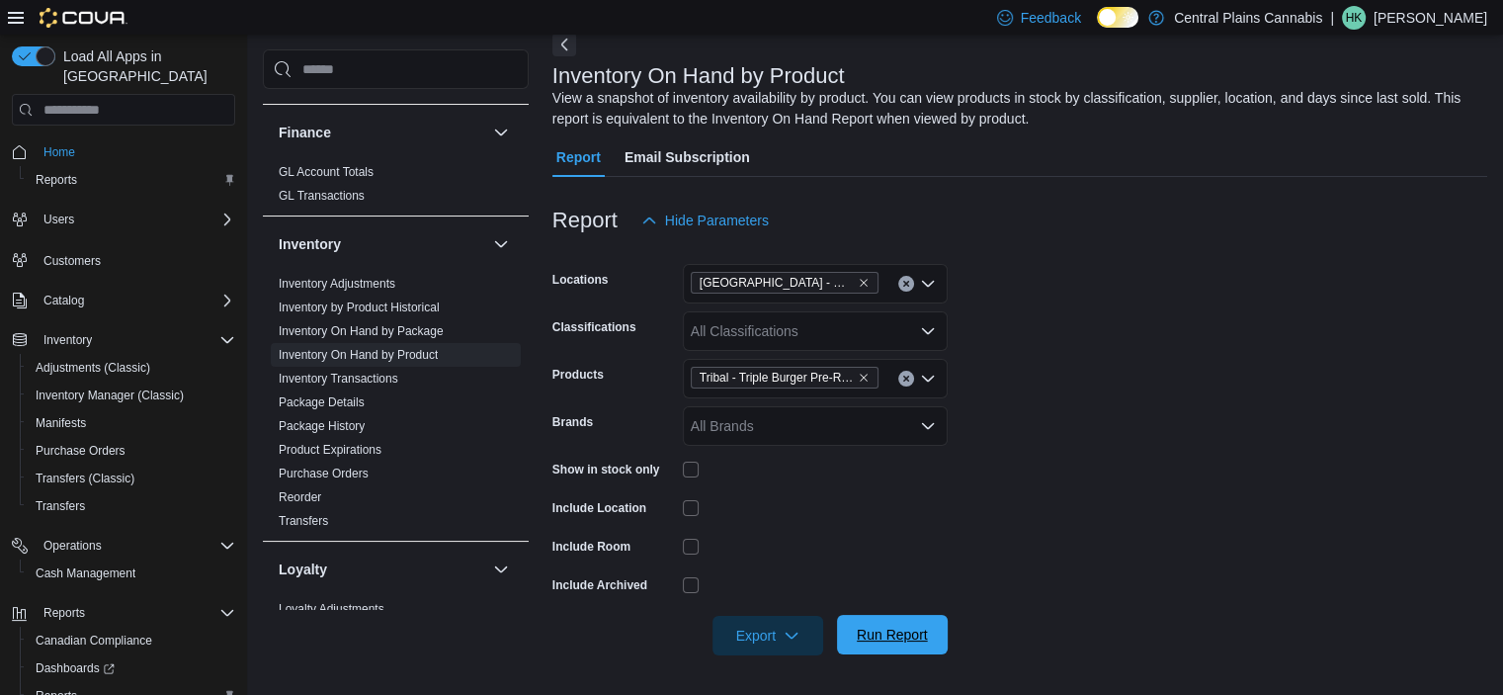
click at [905, 645] on span "Run Report" at bounding box center [892, 635] width 87 height 40
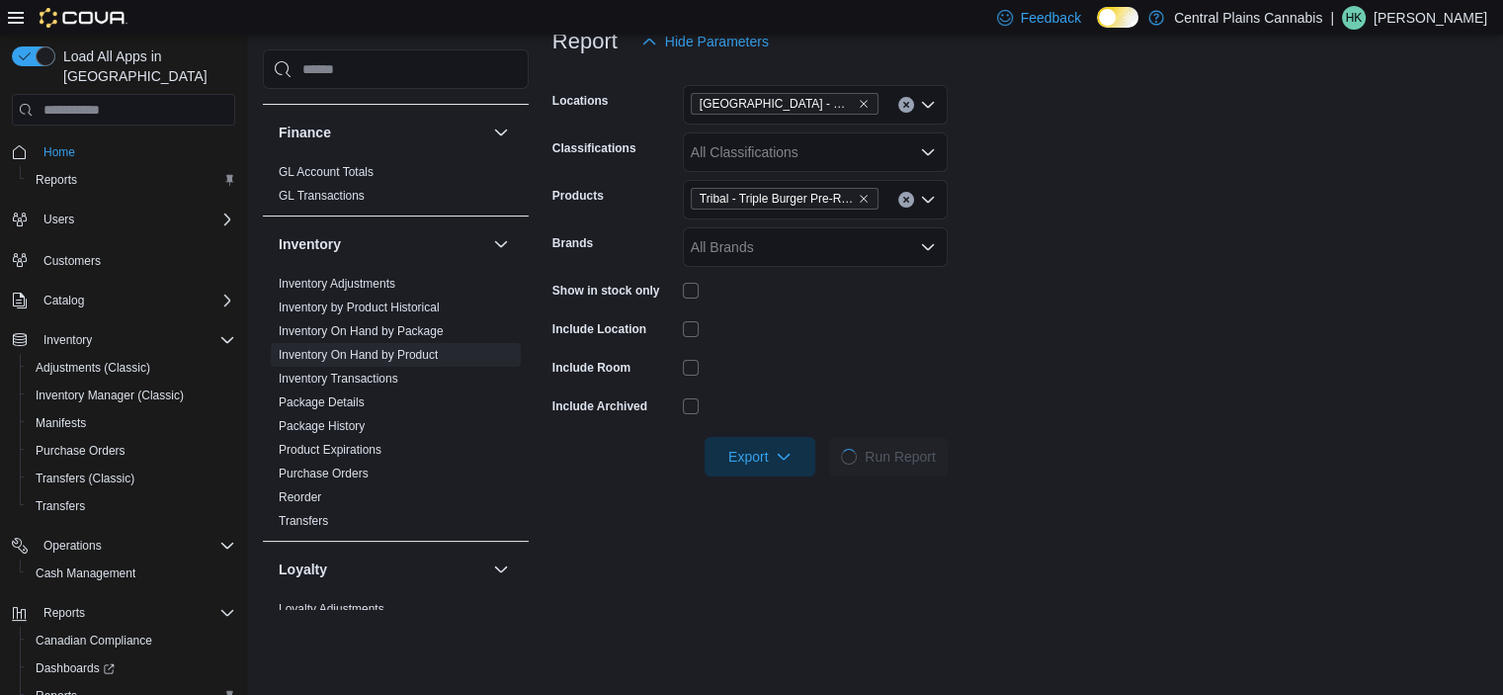
scroll to position [493, 0]
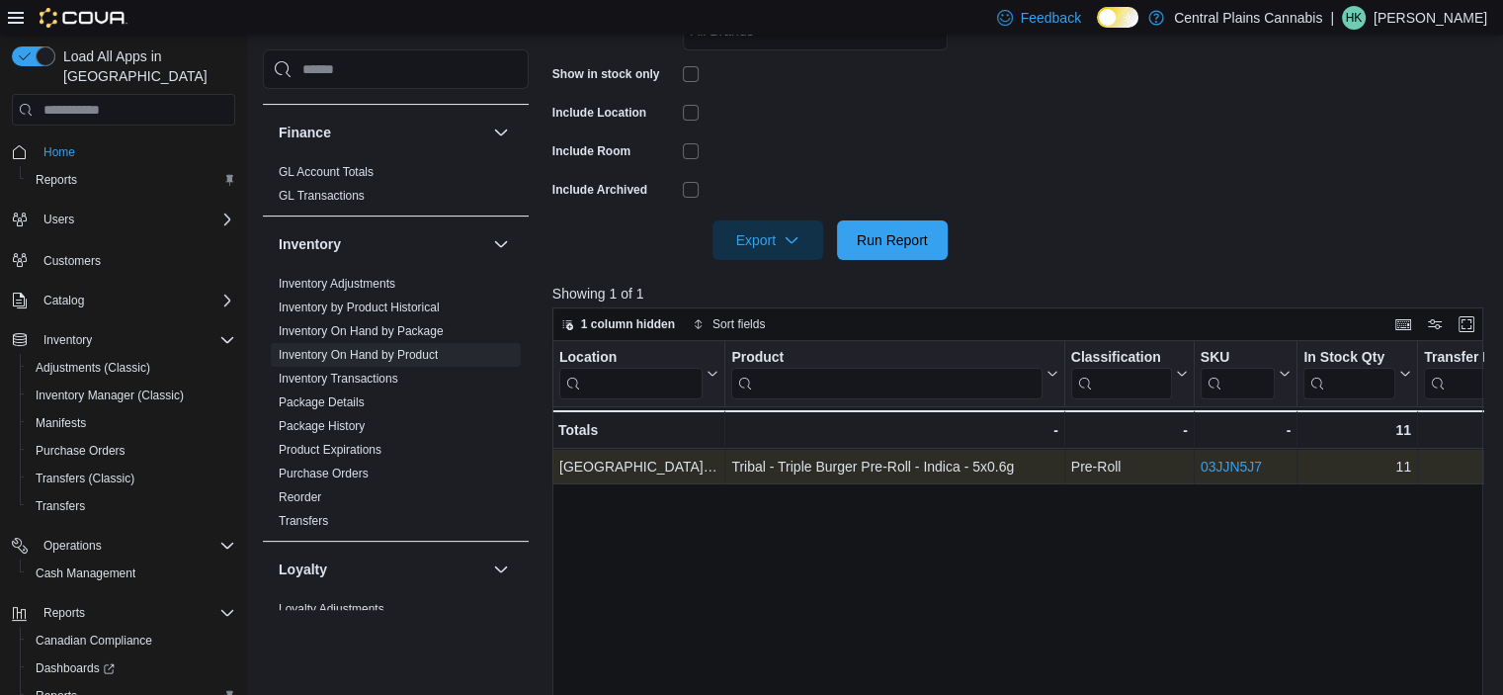
click at [1232, 467] on link "03JJN5J7" at bounding box center [1231, 467] width 61 height 16
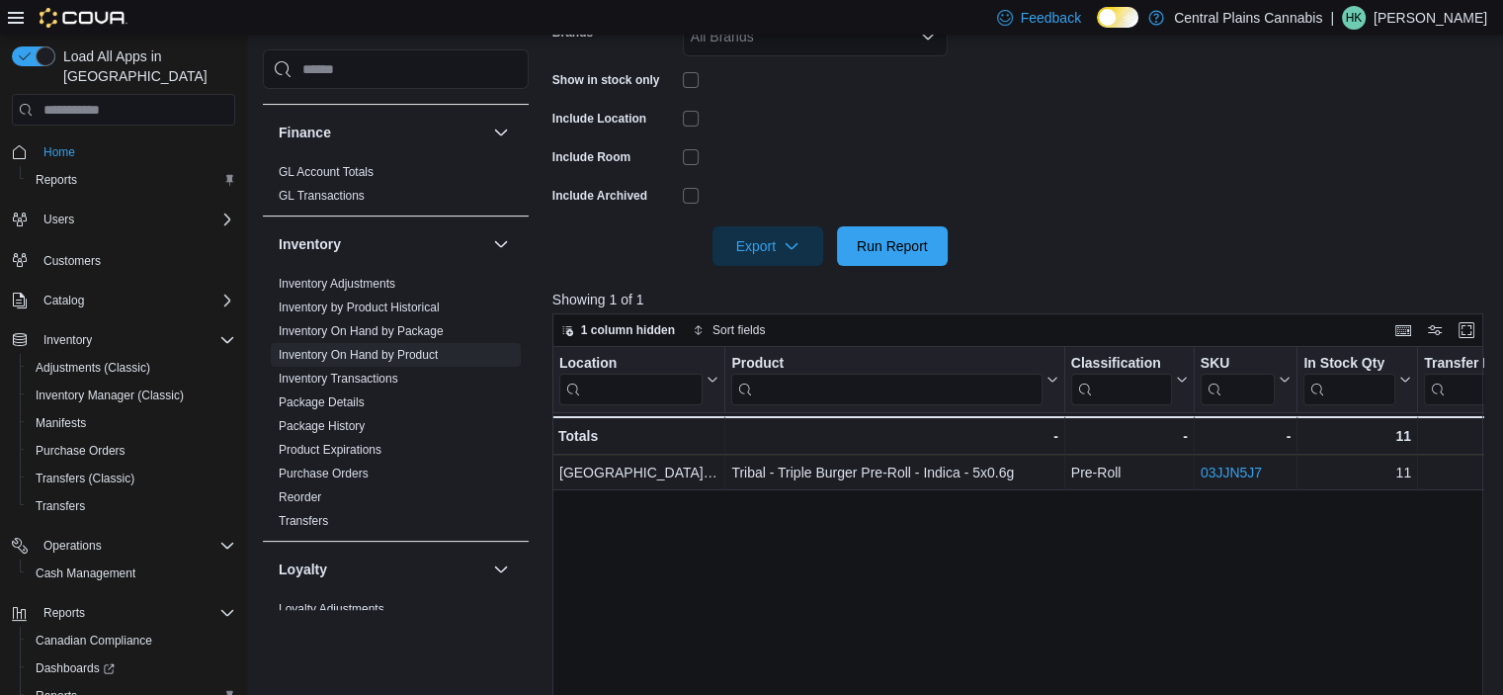
scroll to position [494, 0]
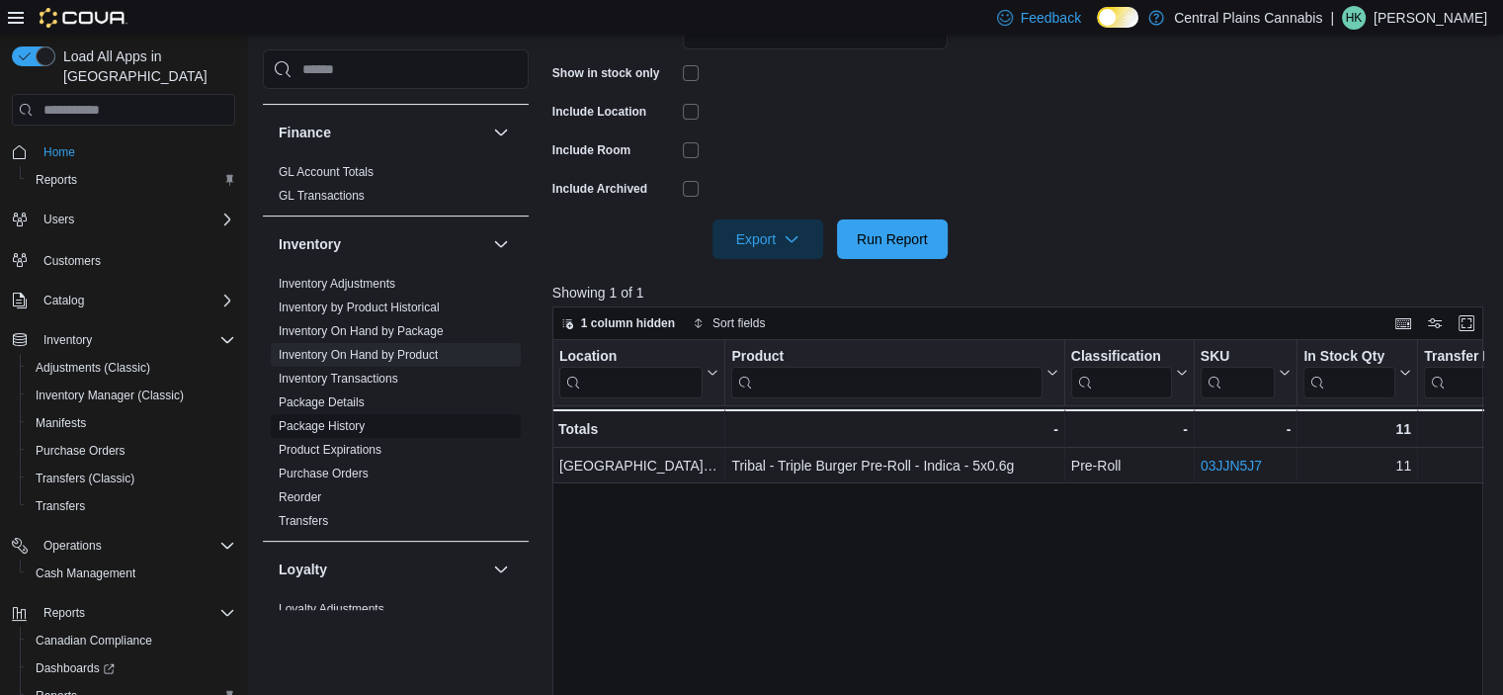
click at [391, 421] on span "Package History" at bounding box center [396, 426] width 250 height 24
click at [351, 422] on link "Package History" at bounding box center [322, 426] width 86 height 14
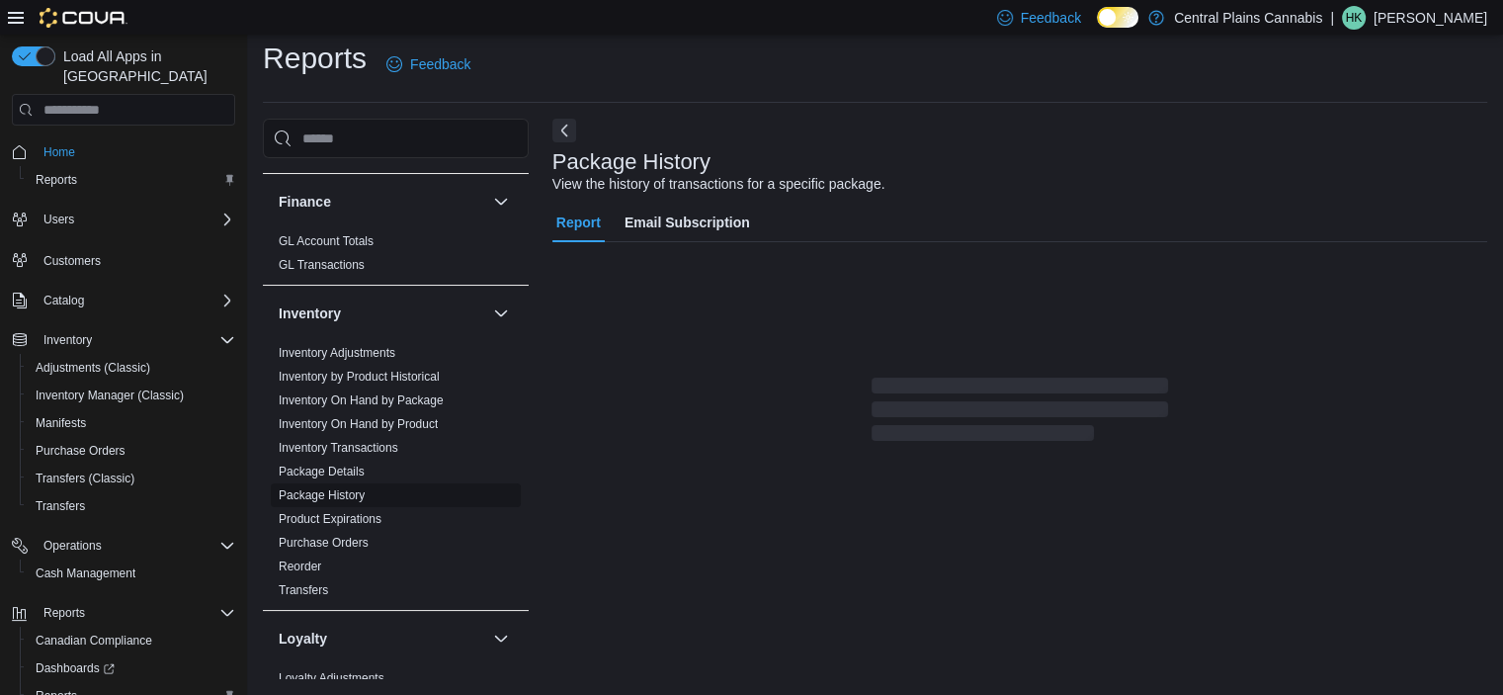
scroll to position [12, 0]
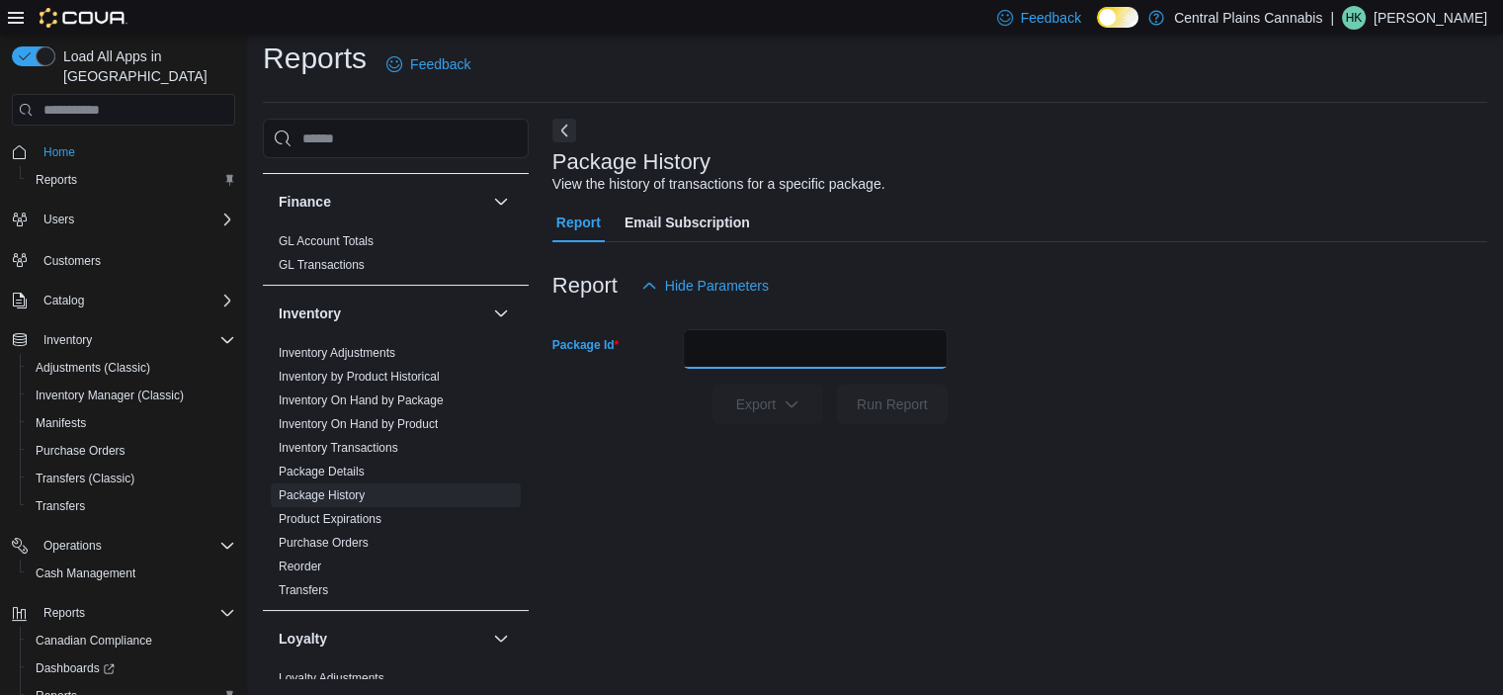
click at [739, 349] on input "Package Id" at bounding box center [815, 349] width 265 height 40
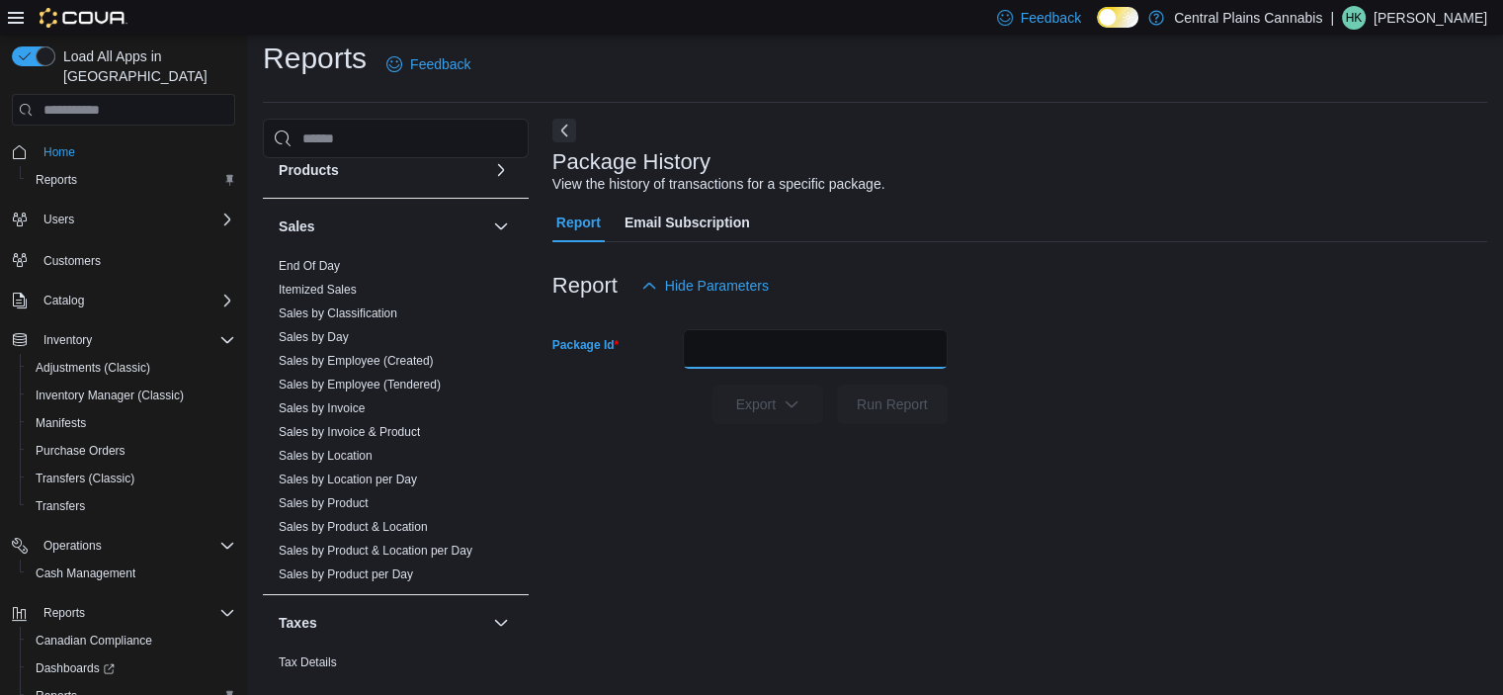
scroll to position [1087, 0]
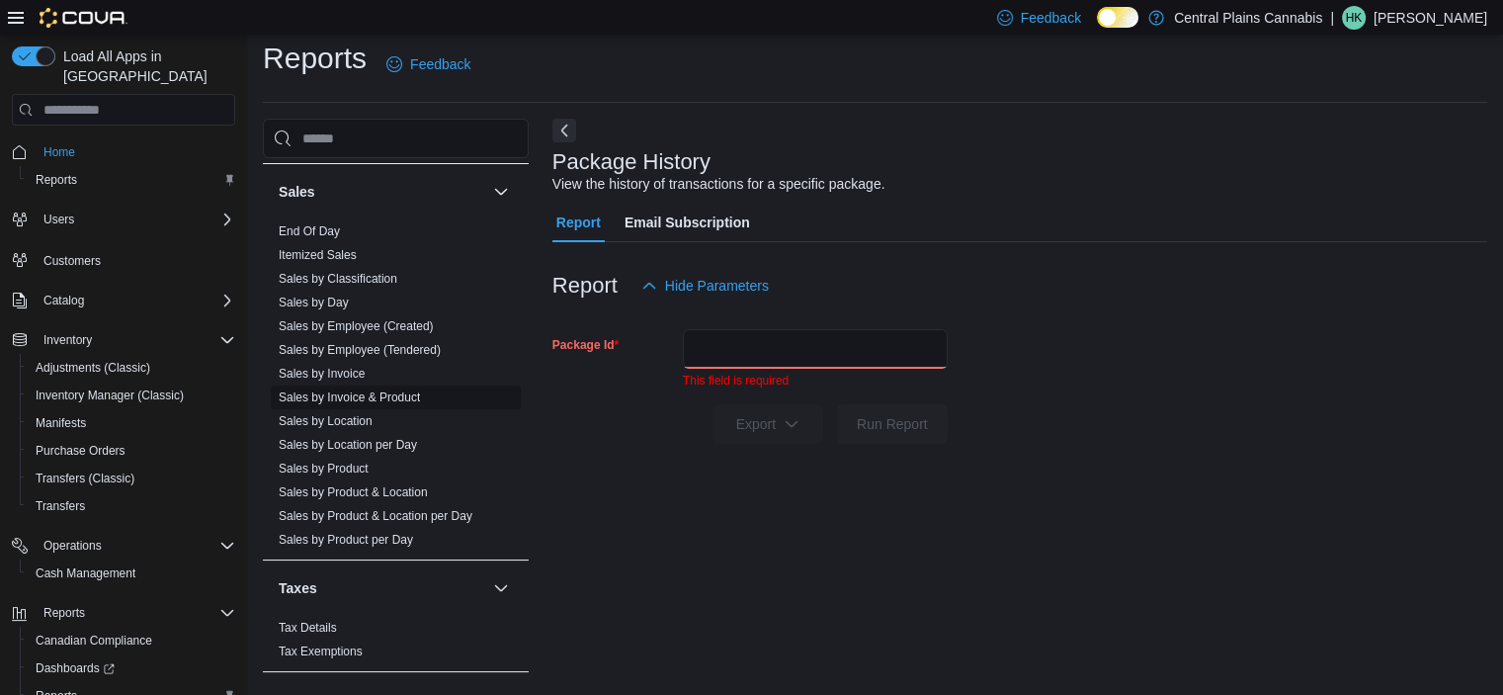
click at [393, 396] on link "Sales by Invoice & Product" at bounding box center [349, 397] width 141 height 14
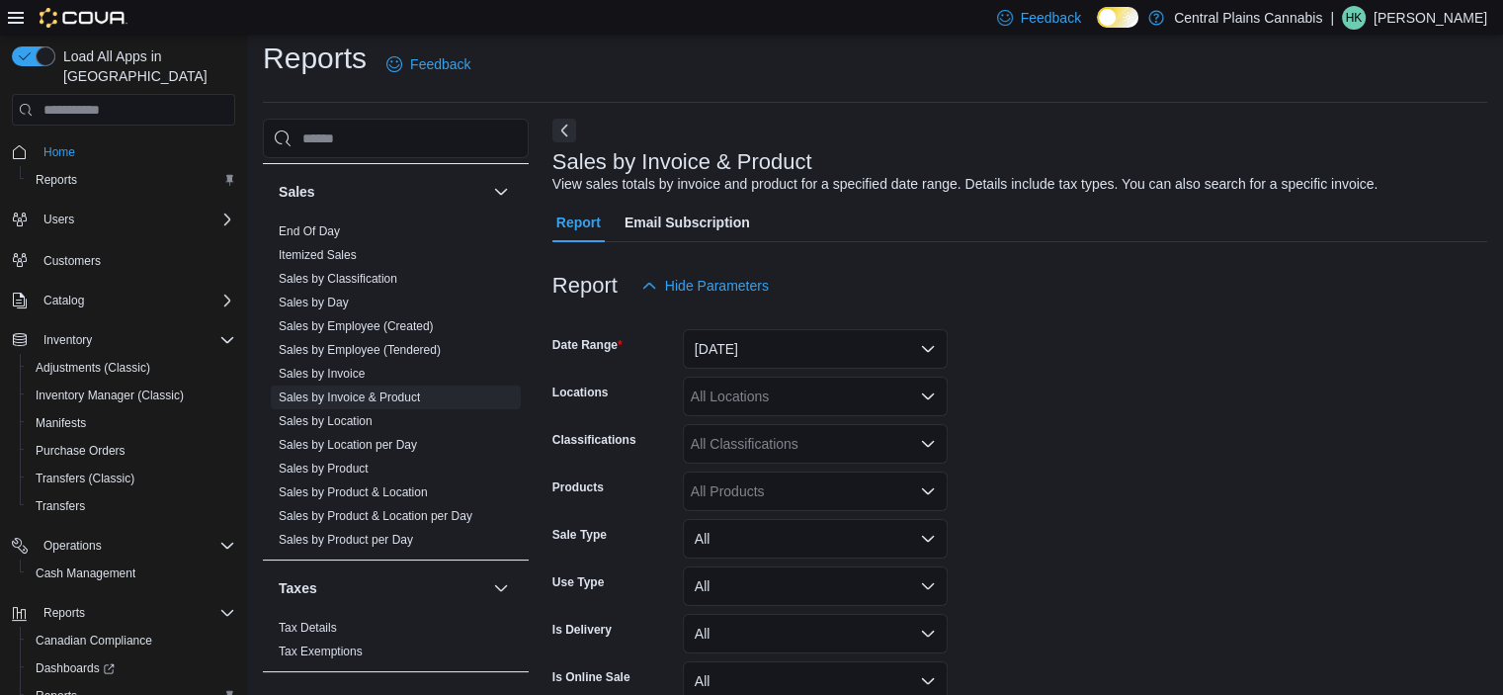
scroll to position [45, 0]
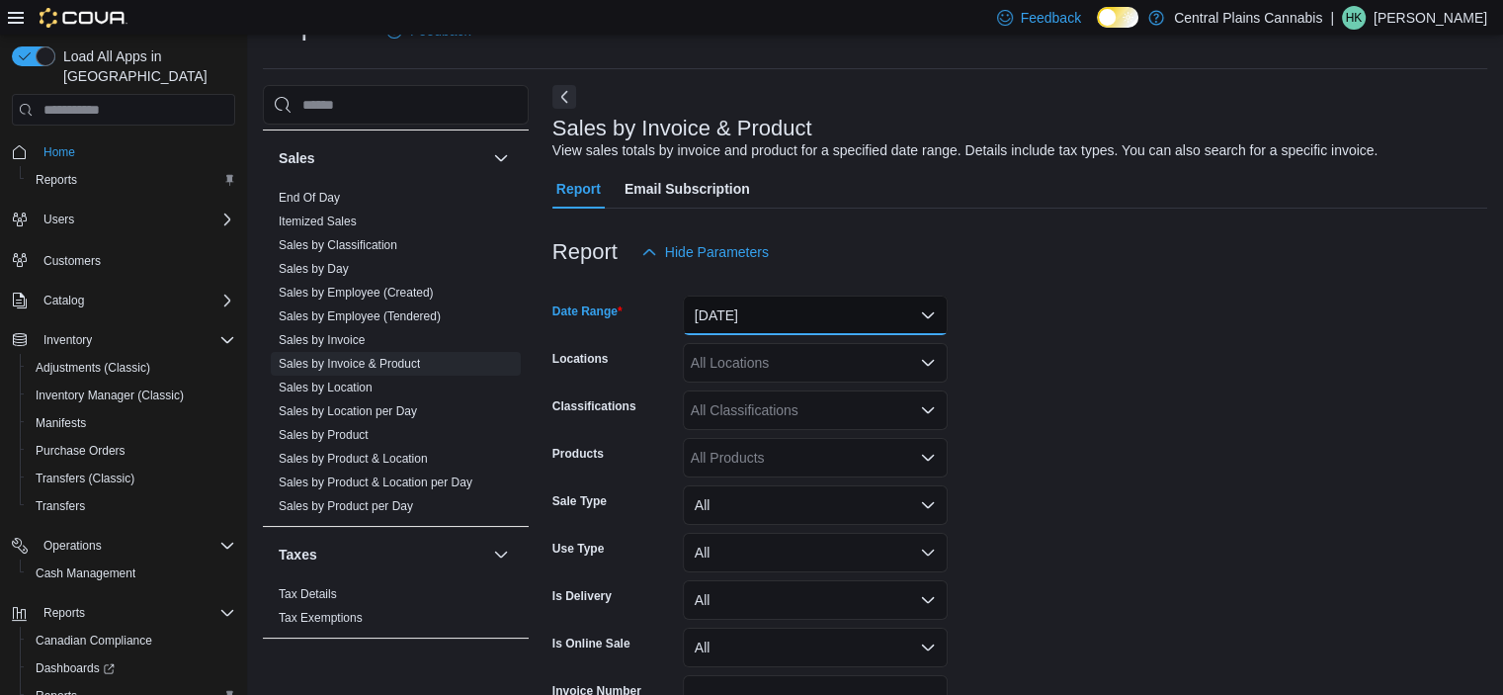
click at [779, 311] on button "Yesterday" at bounding box center [815, 316] width 265 height 40
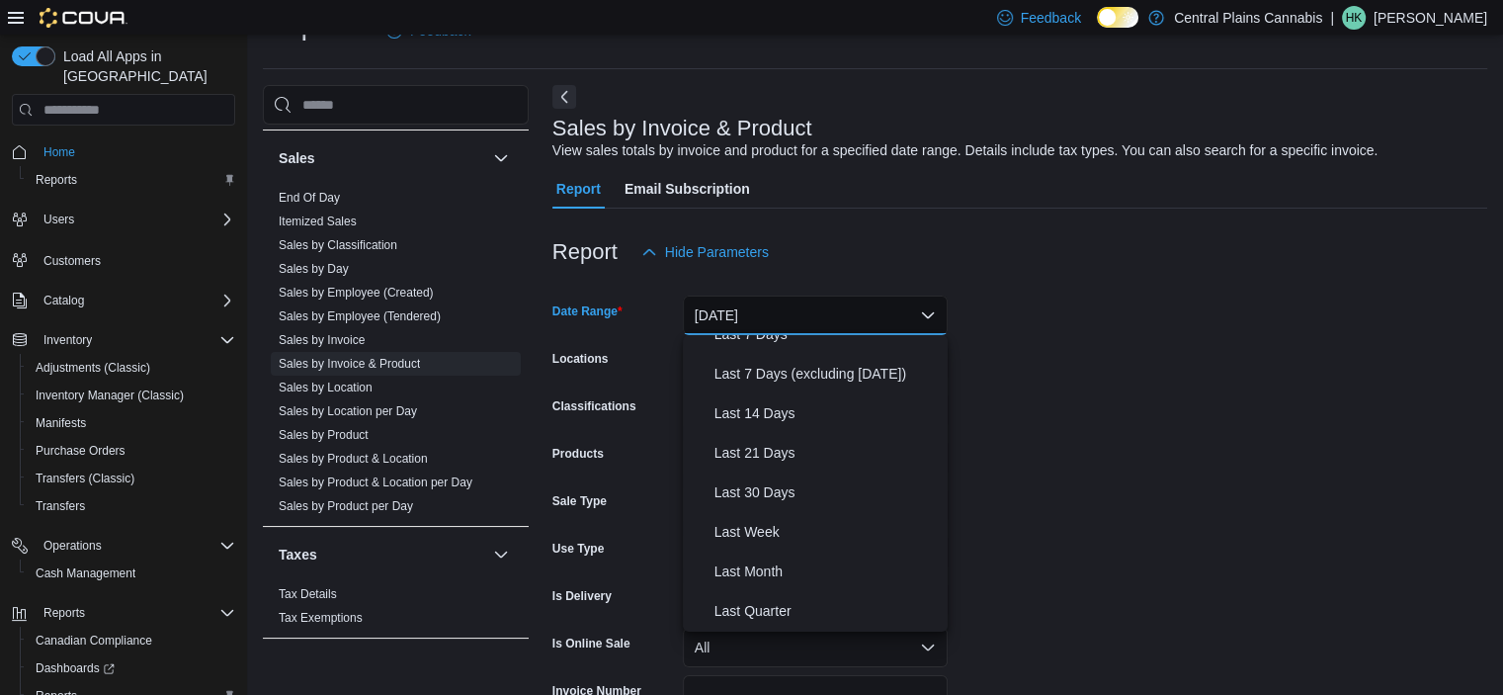
scroll to position [198, 0]
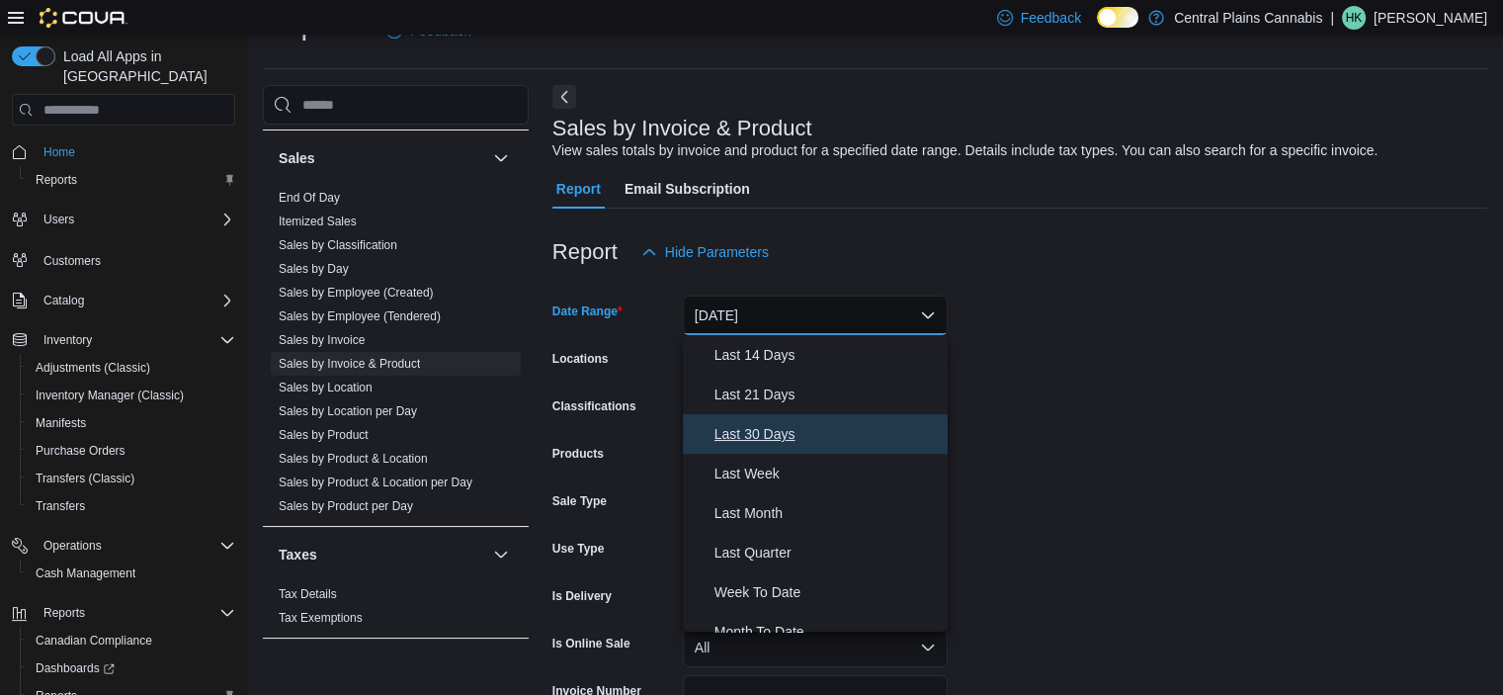
click at [807, 430] on span "Last 30 Days" at bounding box center [827, 434] width 225 height 24
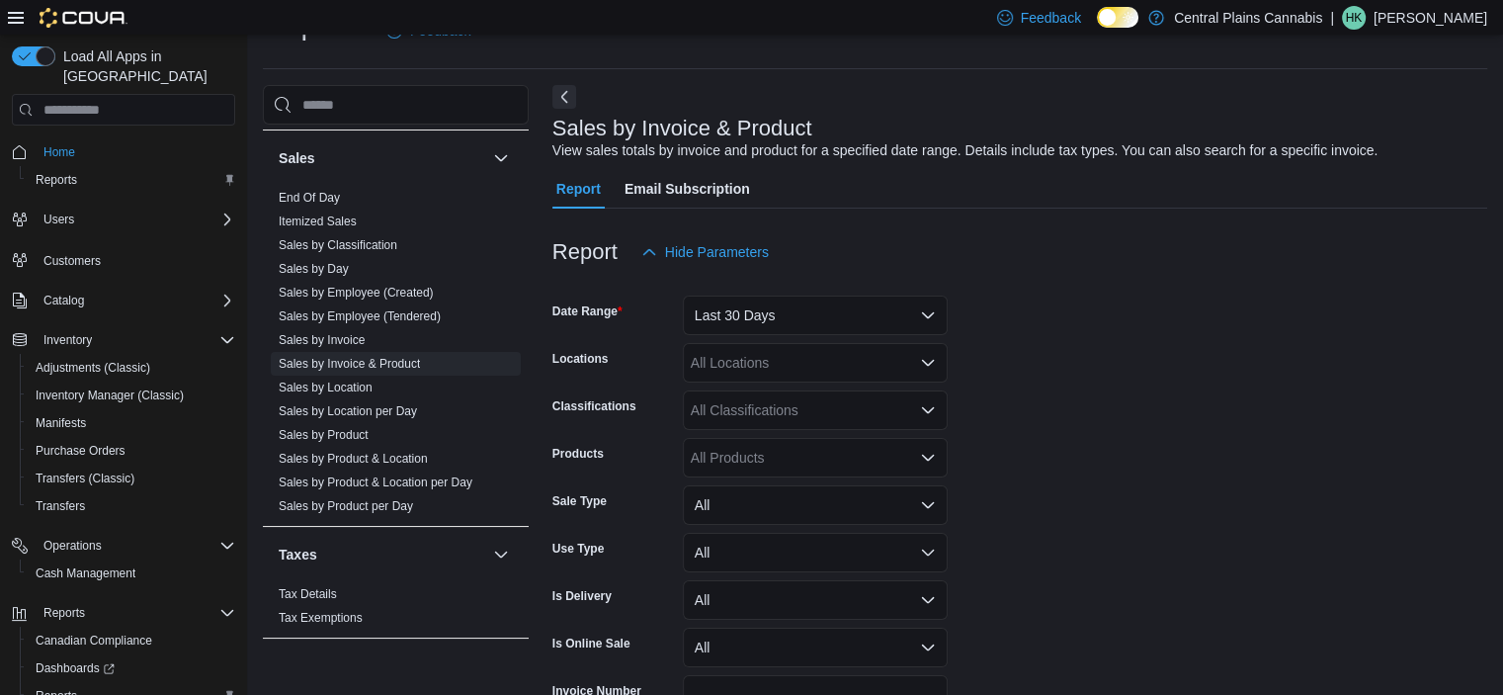
click at [1069, 456] on form "Date Range Last 30 Days Locations All Locations Classifications All Classificat…" at bounding box center [1020, 521] width 935 height 498
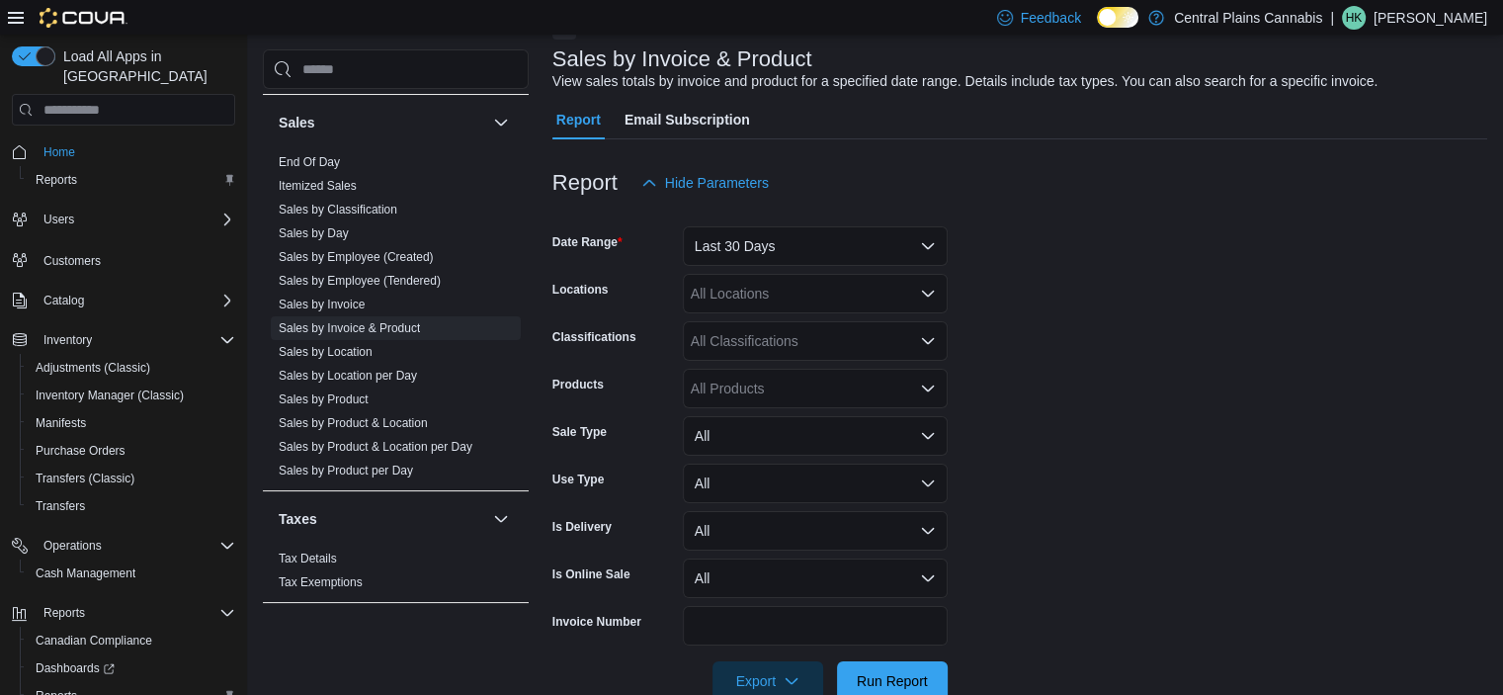
scroll to position [144, 0]
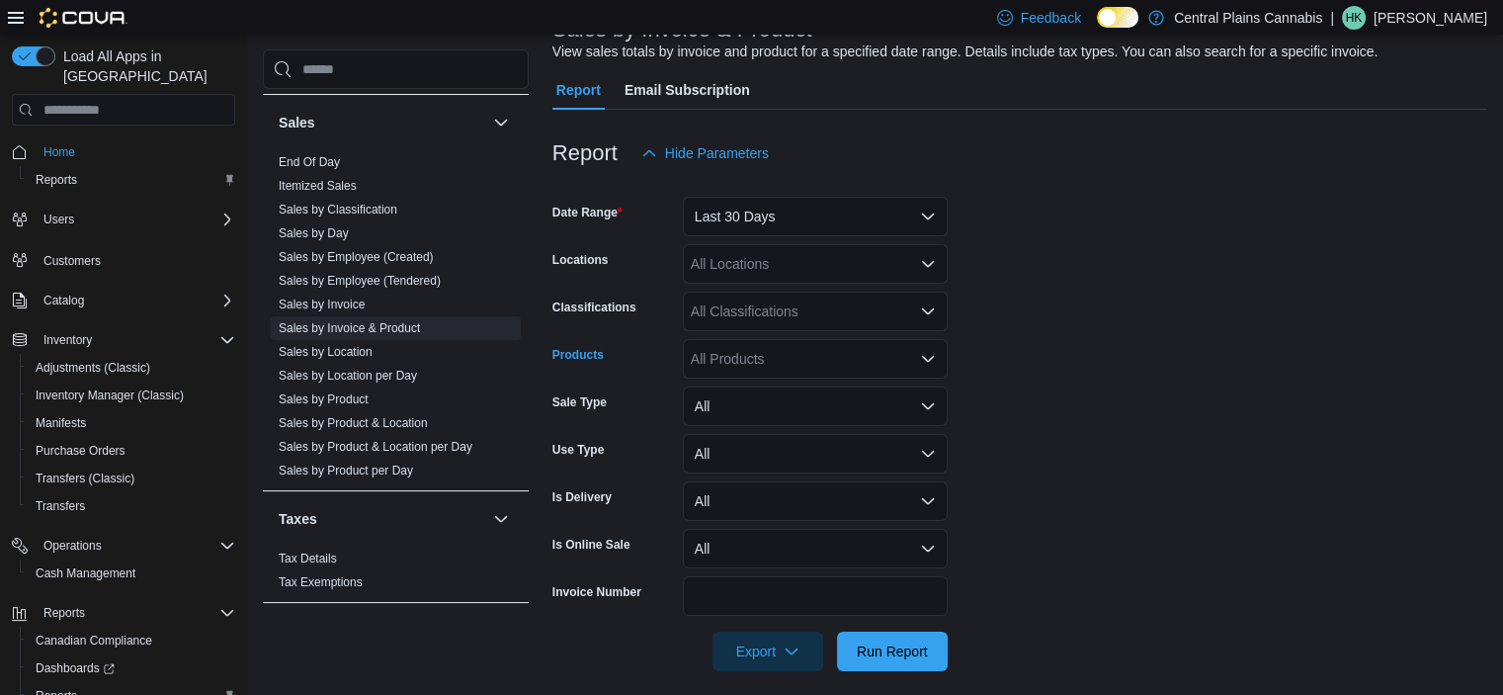
click at [759, 362] on div "All Products" at bounding box center [815, 359] width 265 height 40
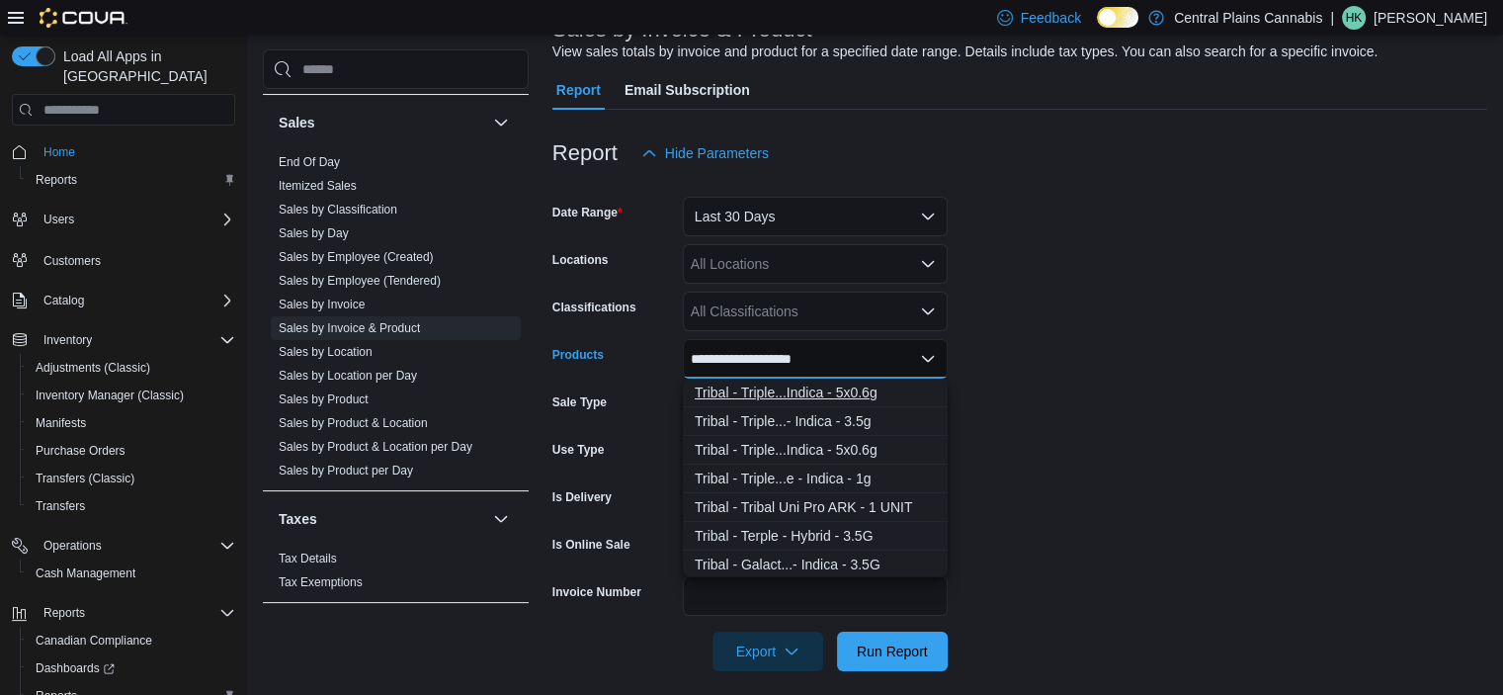
type input "**********"
click at [838, 398] on div "Tribal - Triple...Indica - 5x0.6g" at bounding box center [815, 393] width 241 height 20
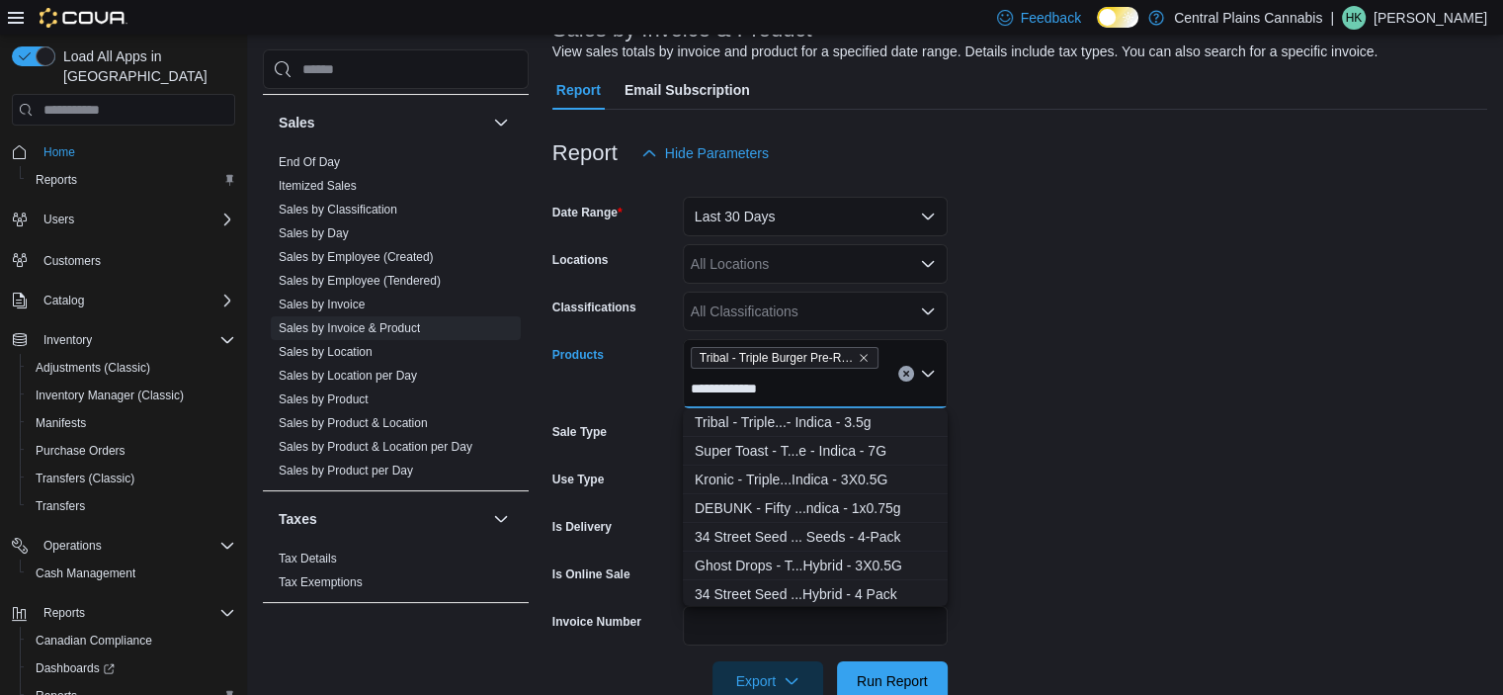
type input "**********"
drag, startPoint x: 842, startPoint y: 419, endPoint x: 957, endPoint y: 439, distance: 116.4
click at [842, 419] on div "Tribal - Triple...- Indica - 3.5g" at bounding box center [815, 422] width 241 height 20
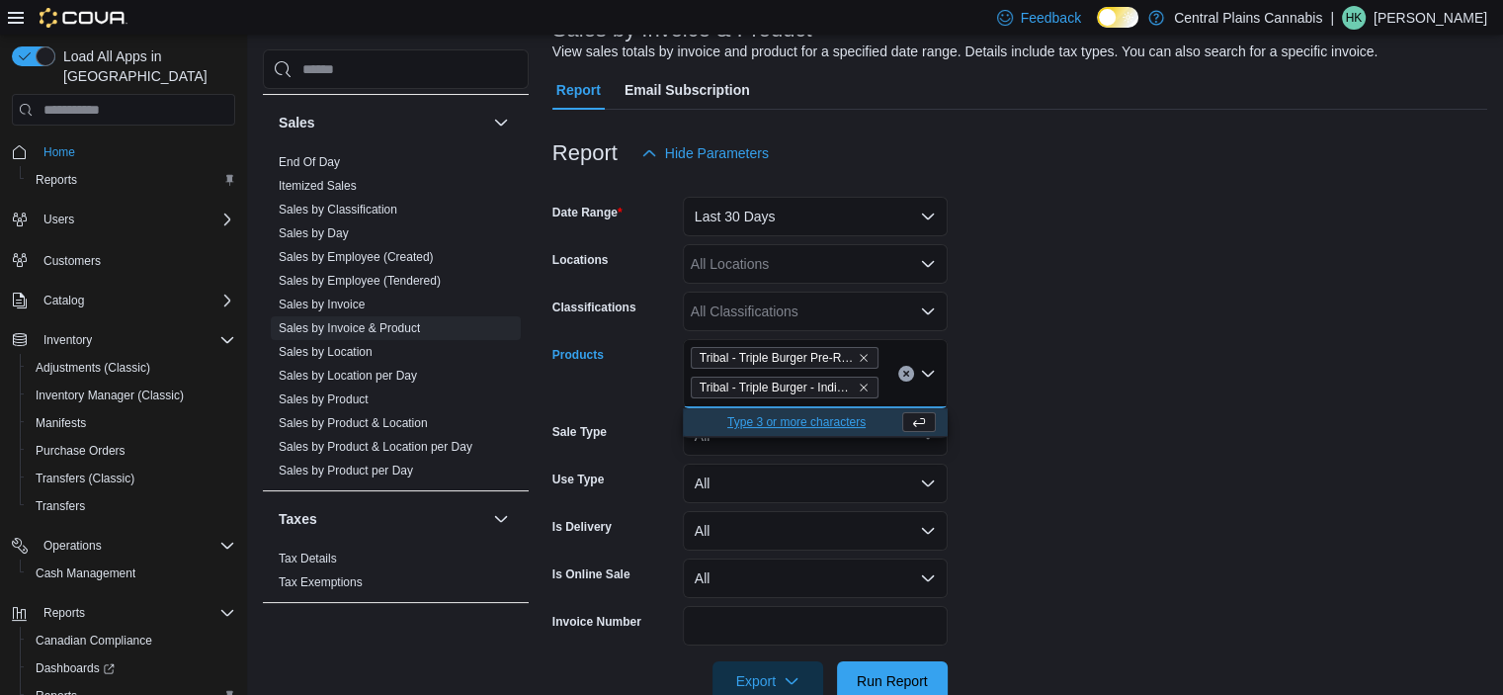
click at [1213, 475] on form "Date Range Last 30 Days Locations All Locations Classifications All Classificat…" at bounding box center [1020, 437] width 935 height 528
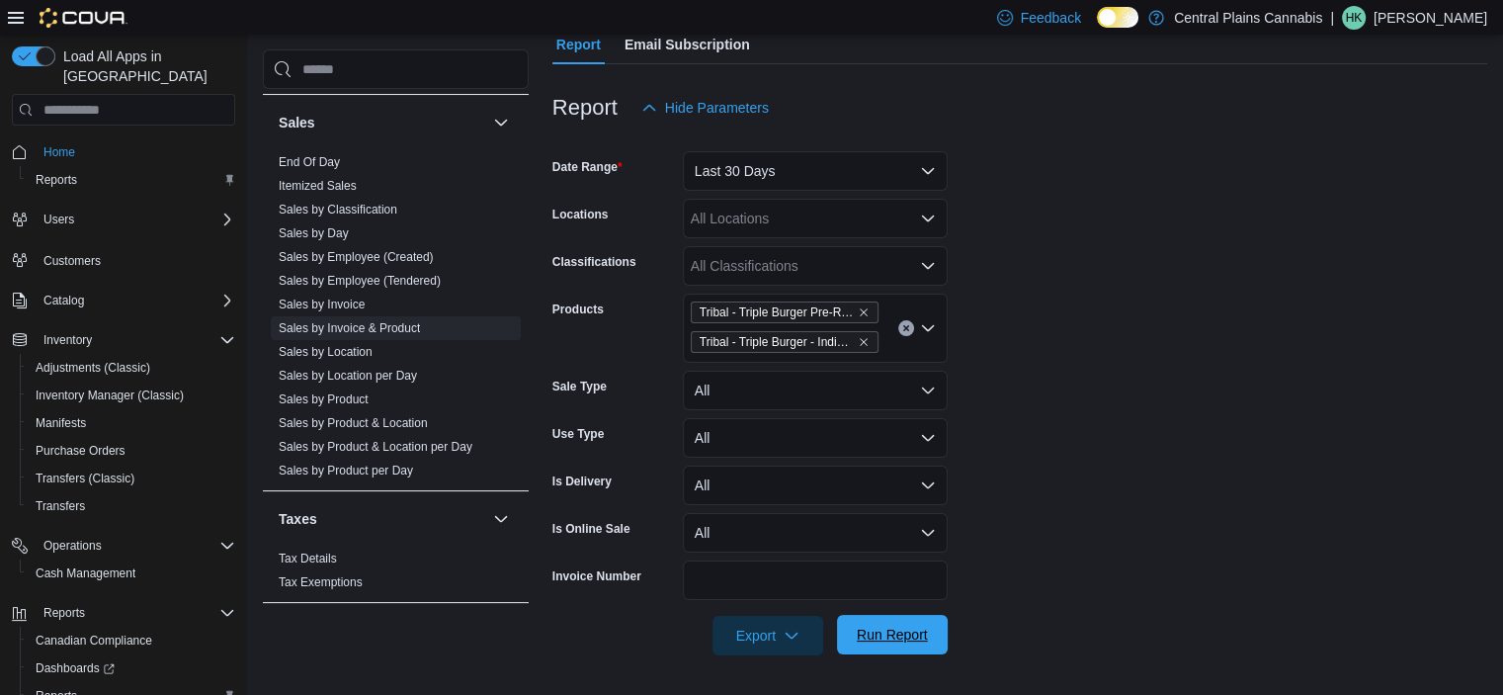
click at [873, 625] on span "Run Report" at bounding box center [892, 635] width 87 height 40
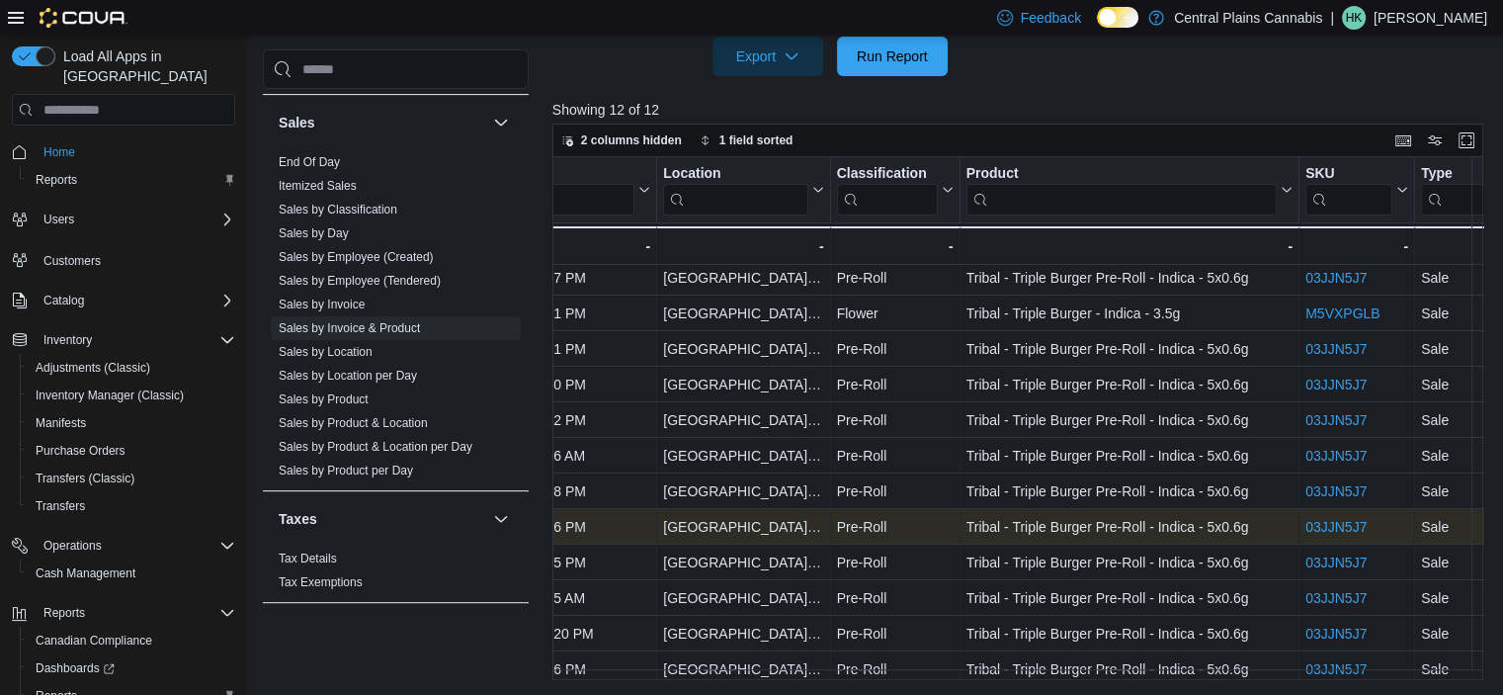
scroll to position [0, 474]
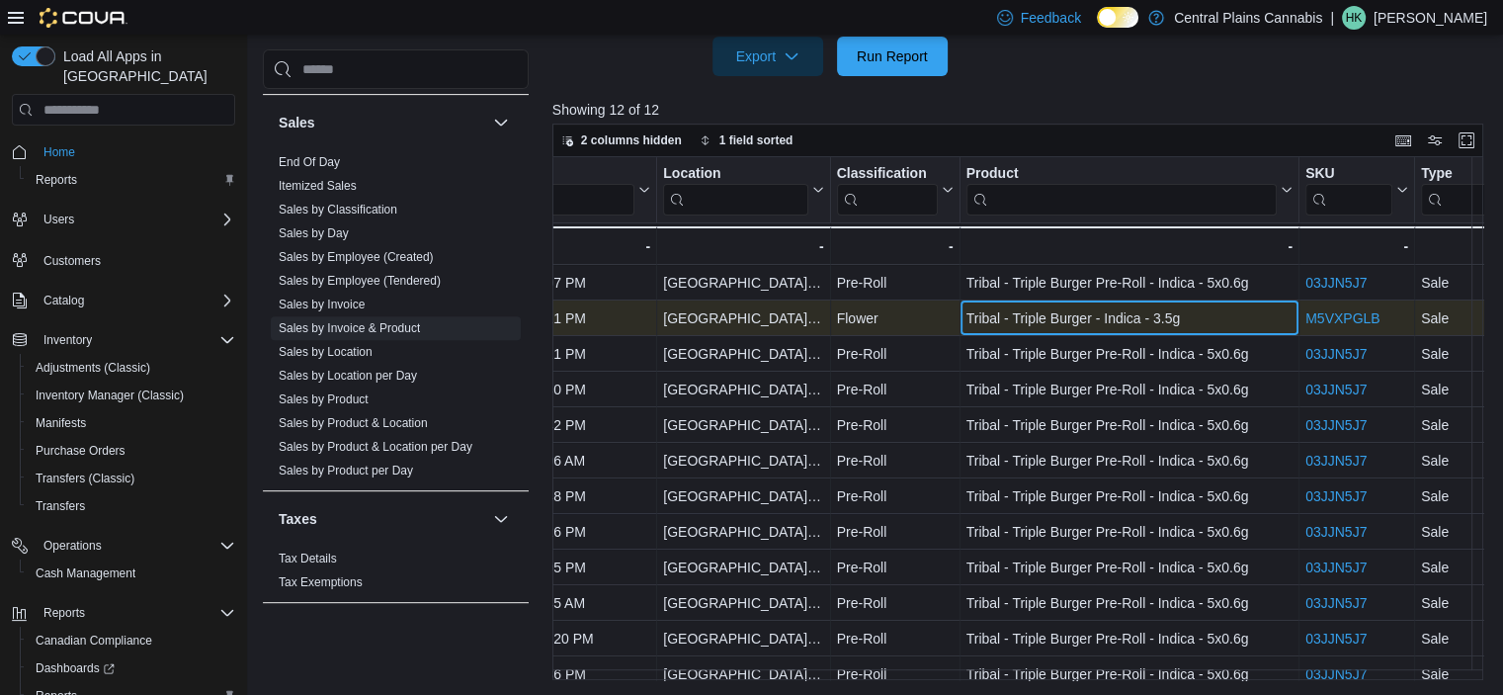
click at [999, 315] on div "Tribal - Triple Burger - Indica - 3.5g" at bounding box center [1129, 318] width 326 height 24
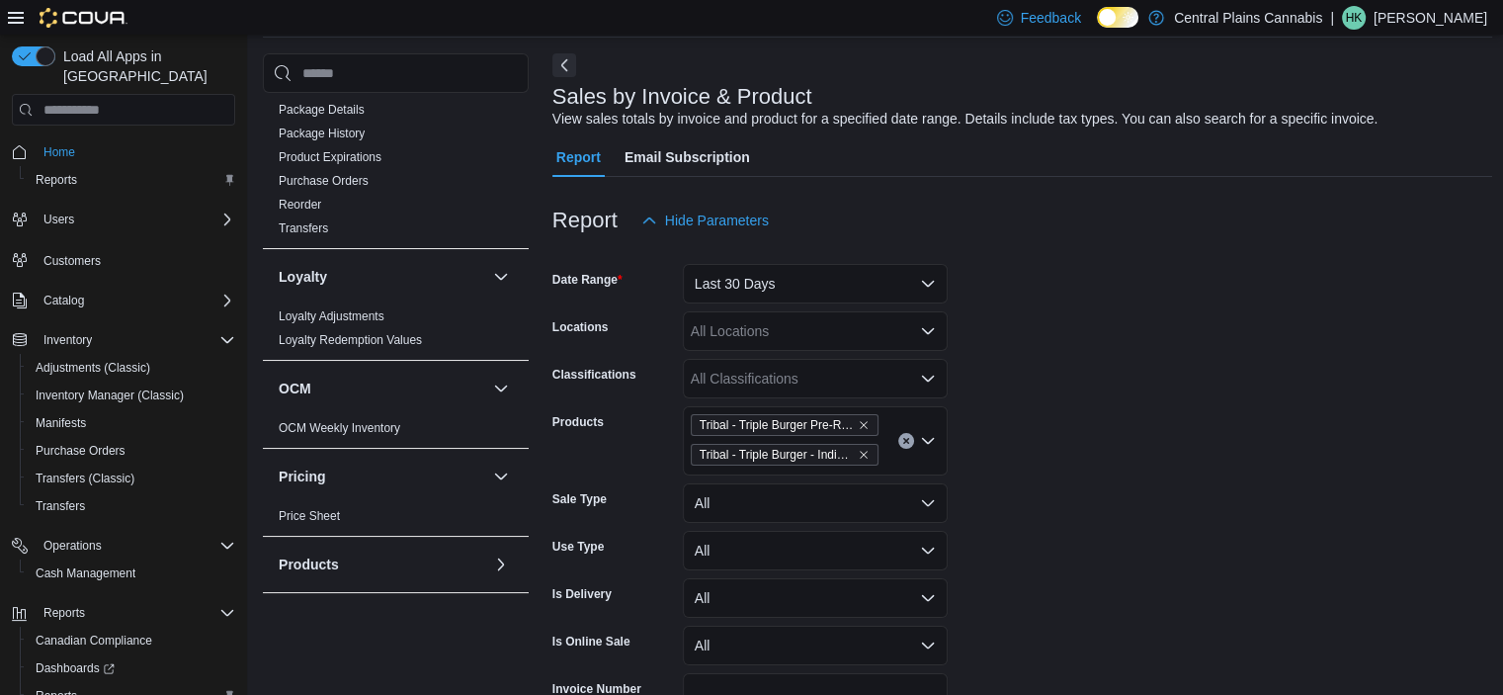
scroll to position [198, 0]
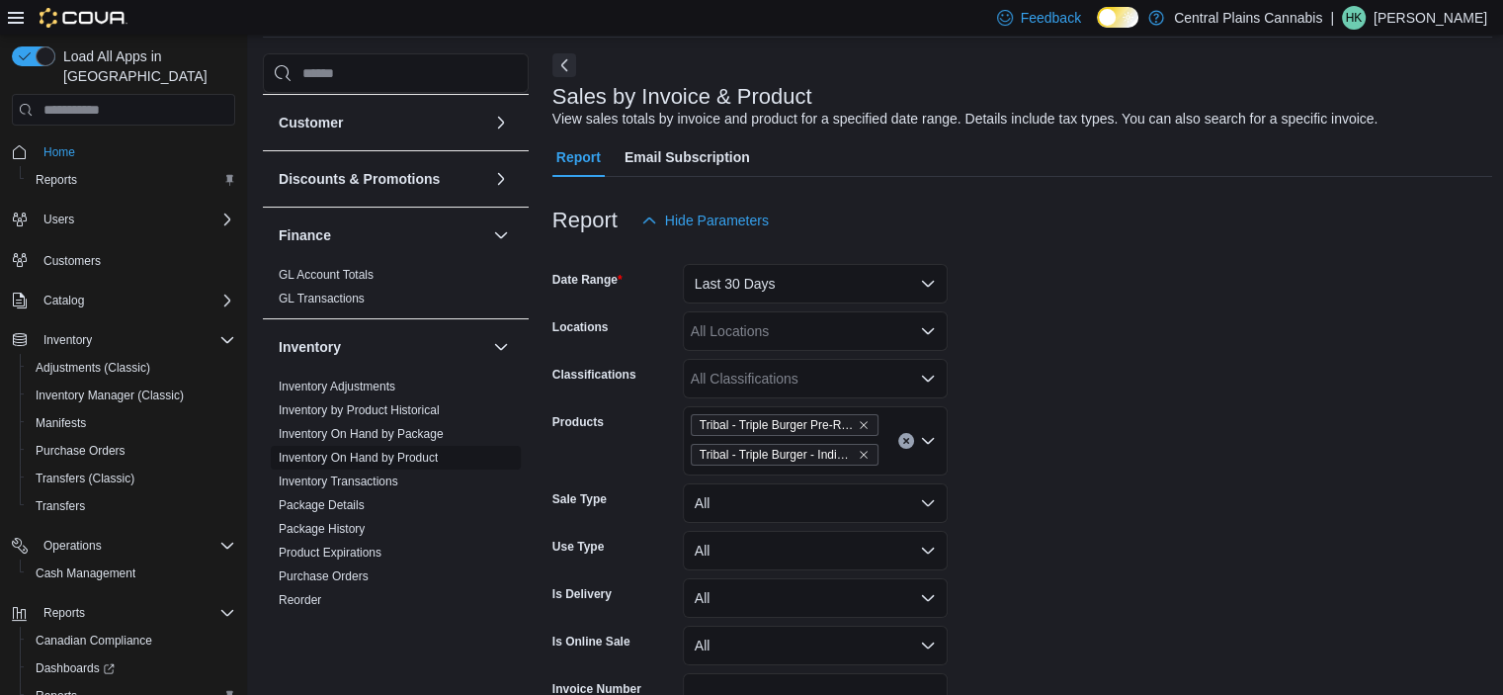
click at [401, 454] on link "Inventory On Hand by Product" at bounding box center [358, 458] width 159 height 14
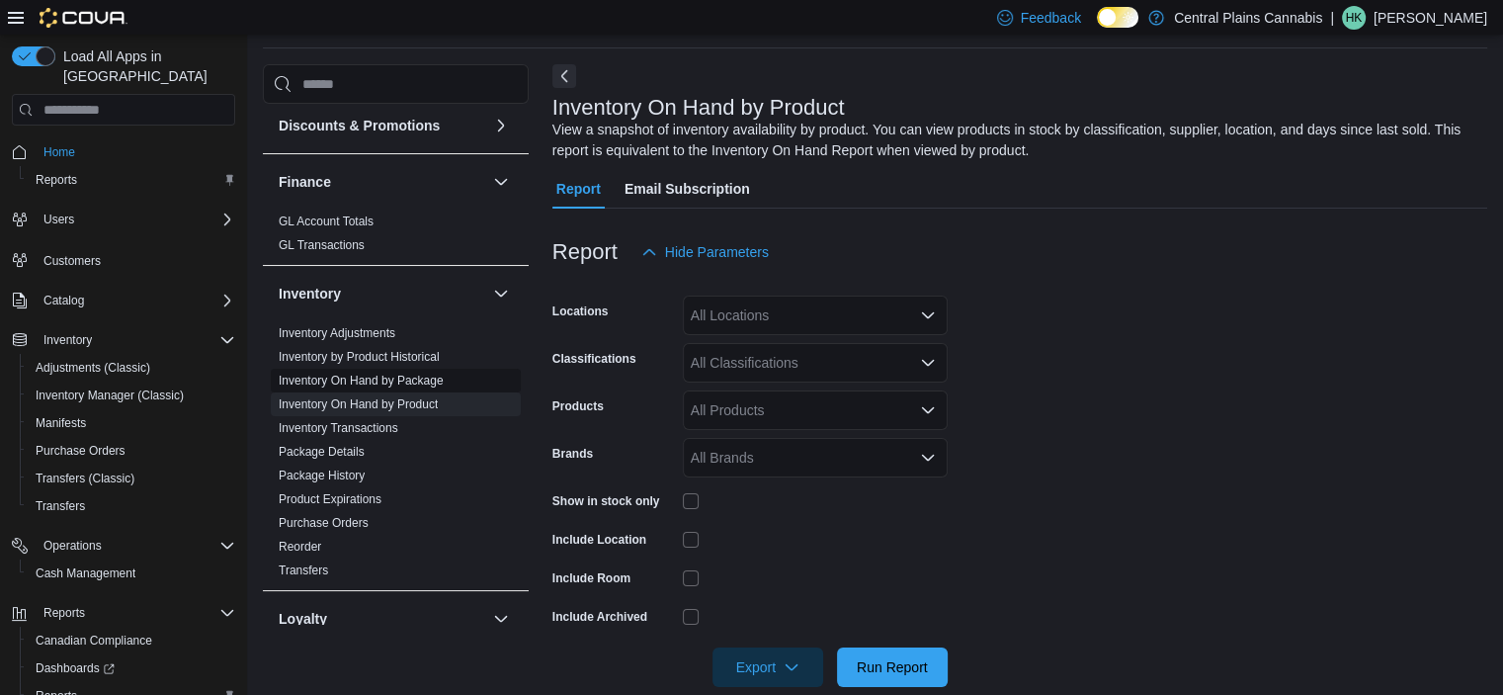
scroll to position [297, 0]
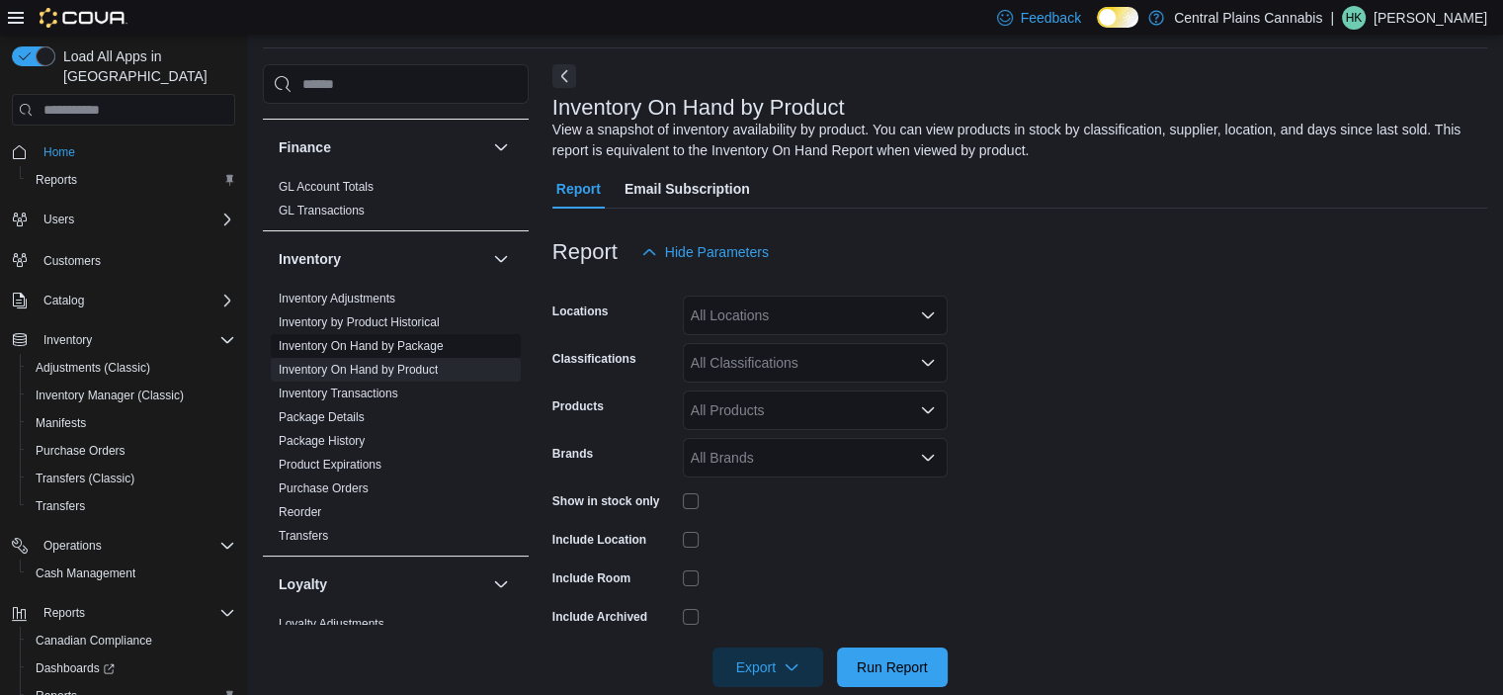
click at [364, 346] on link "Inventory On Hand by Package" at bounding box center [361, 346] width 165 height 14
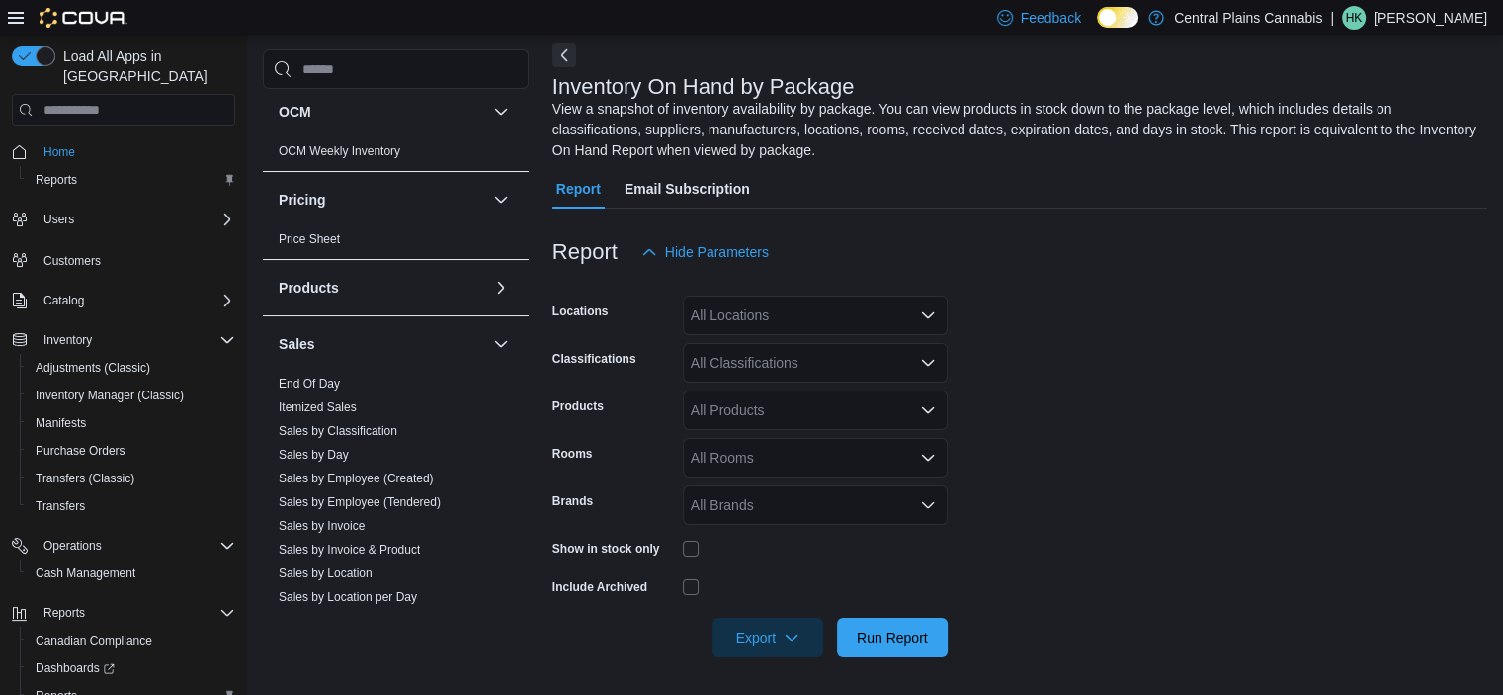
scroll to position [890, 0]
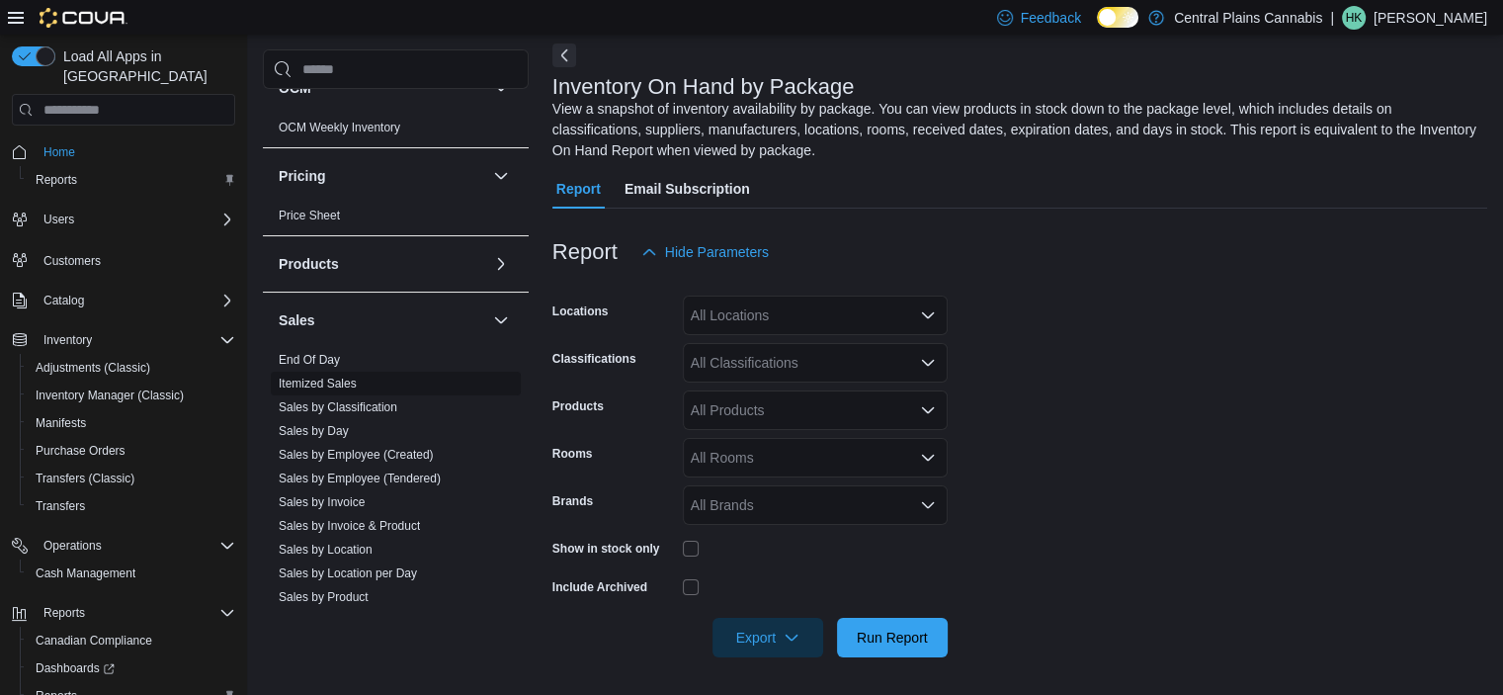
click at [366, 383] on span "Itemized Sales" at bounding box center [396, 384] width 250 height 24
click at [335, 383] on link "Itemized Sales" at bounding box center [318, 384] width 78 height 14
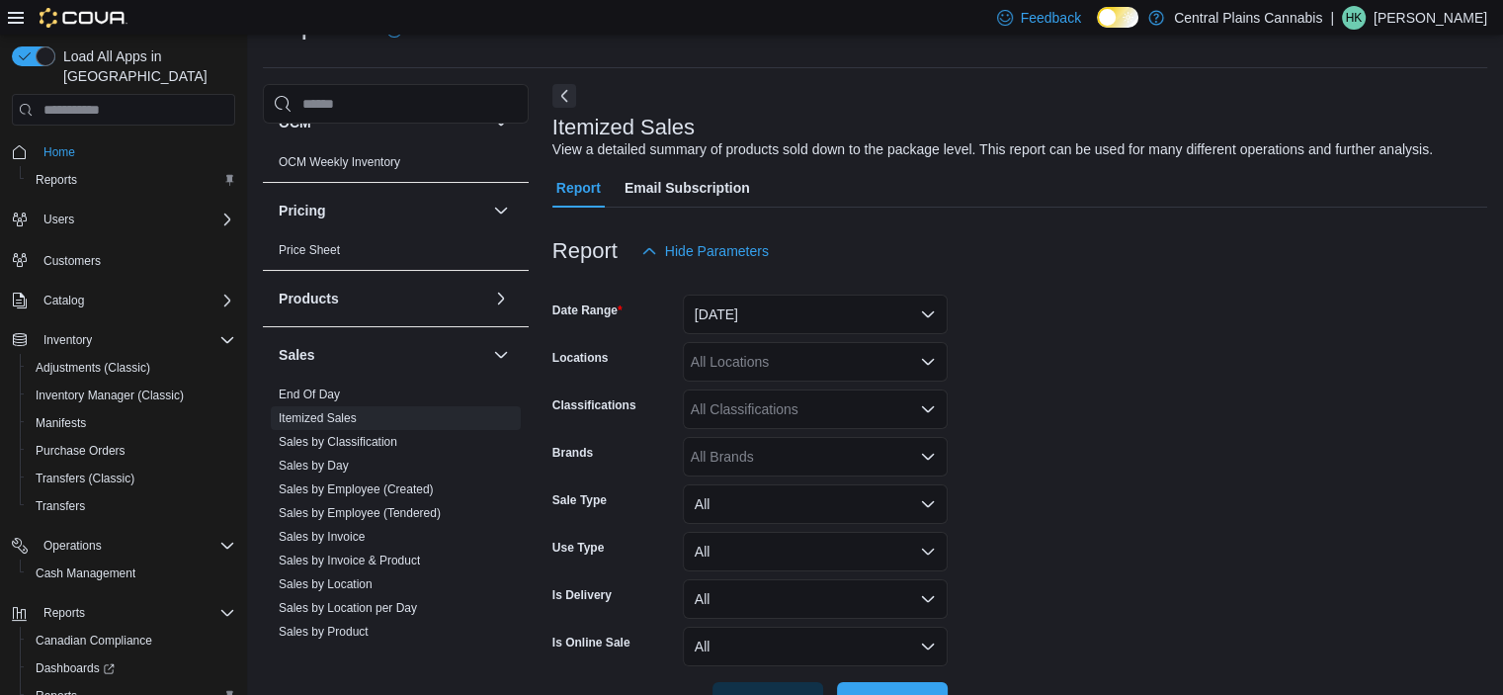
scroll to position [45, 0]
click at [739, 315] on button "Yesterday" at bounding box center [815, 316] width 265 height 40
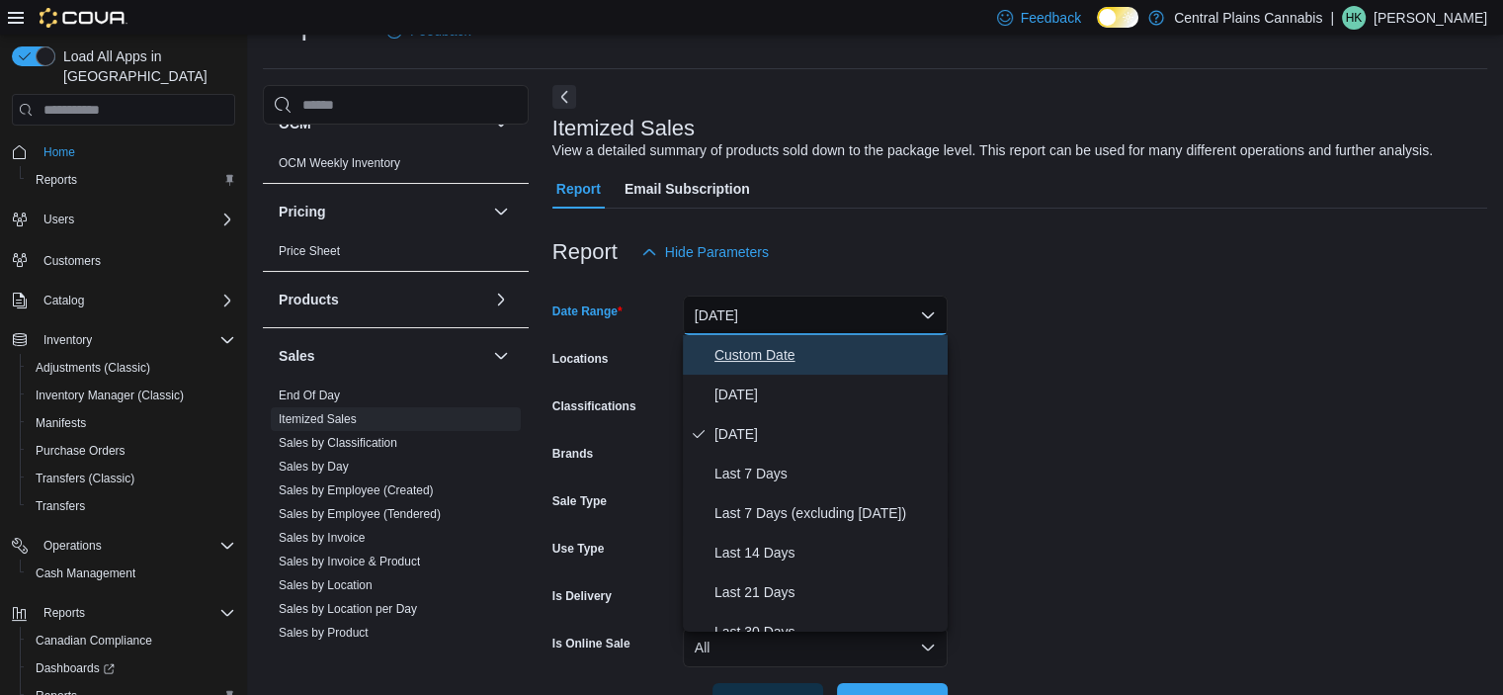
click at [752, 355] on span "Custom Date" at bounding box center [827, 355] width 225 height 24
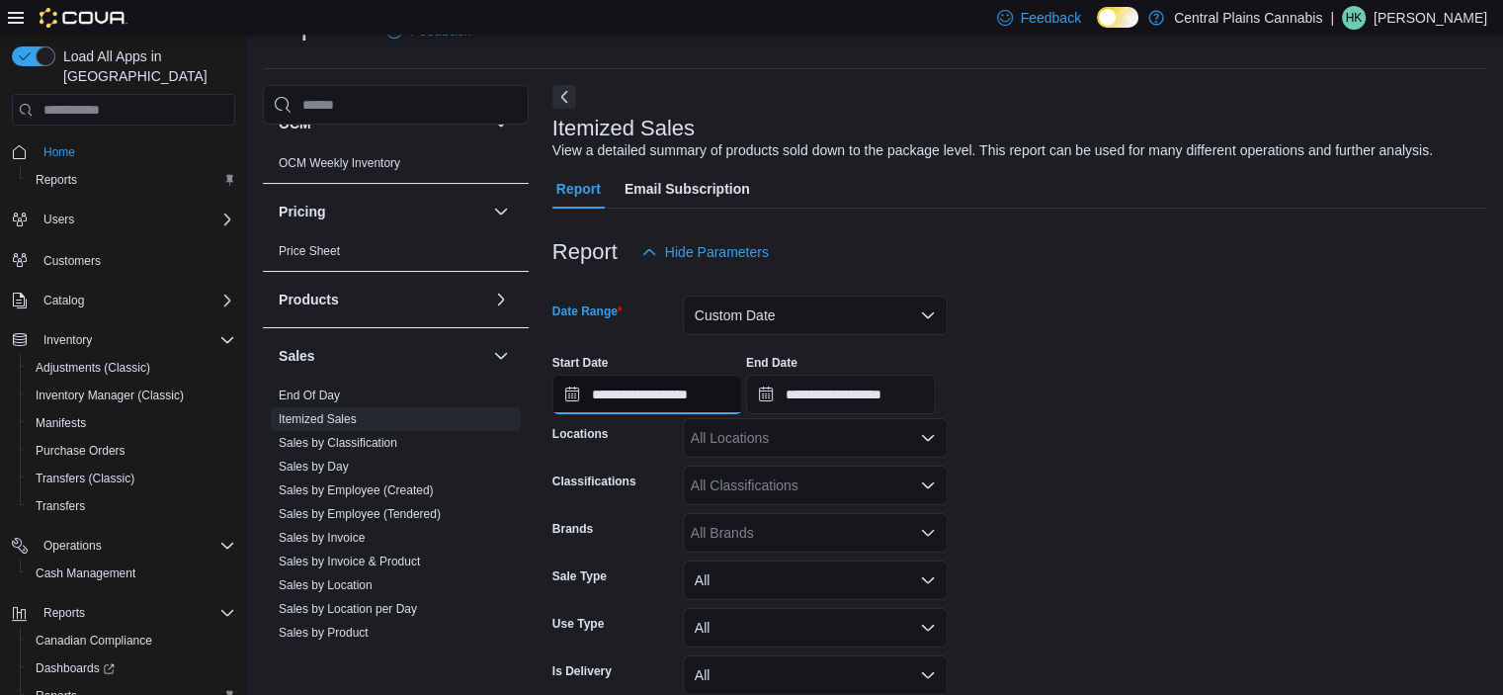
click at [708, 397] on input "**********" at bounding box center [648, 395] width 190 height 40
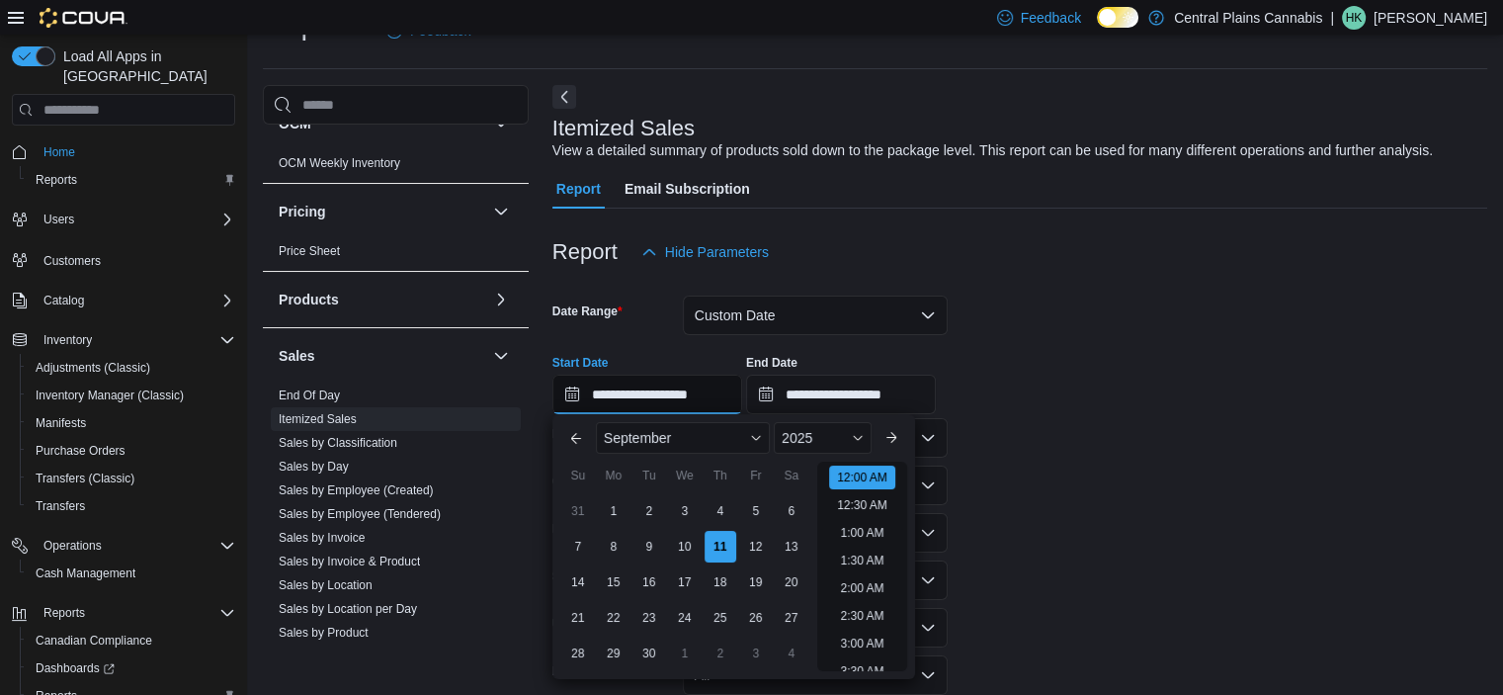
scroll to position [61, 0]
click at [565, 436] on button "Previous Month" at bounding box center [576, 438] width 32 height 32
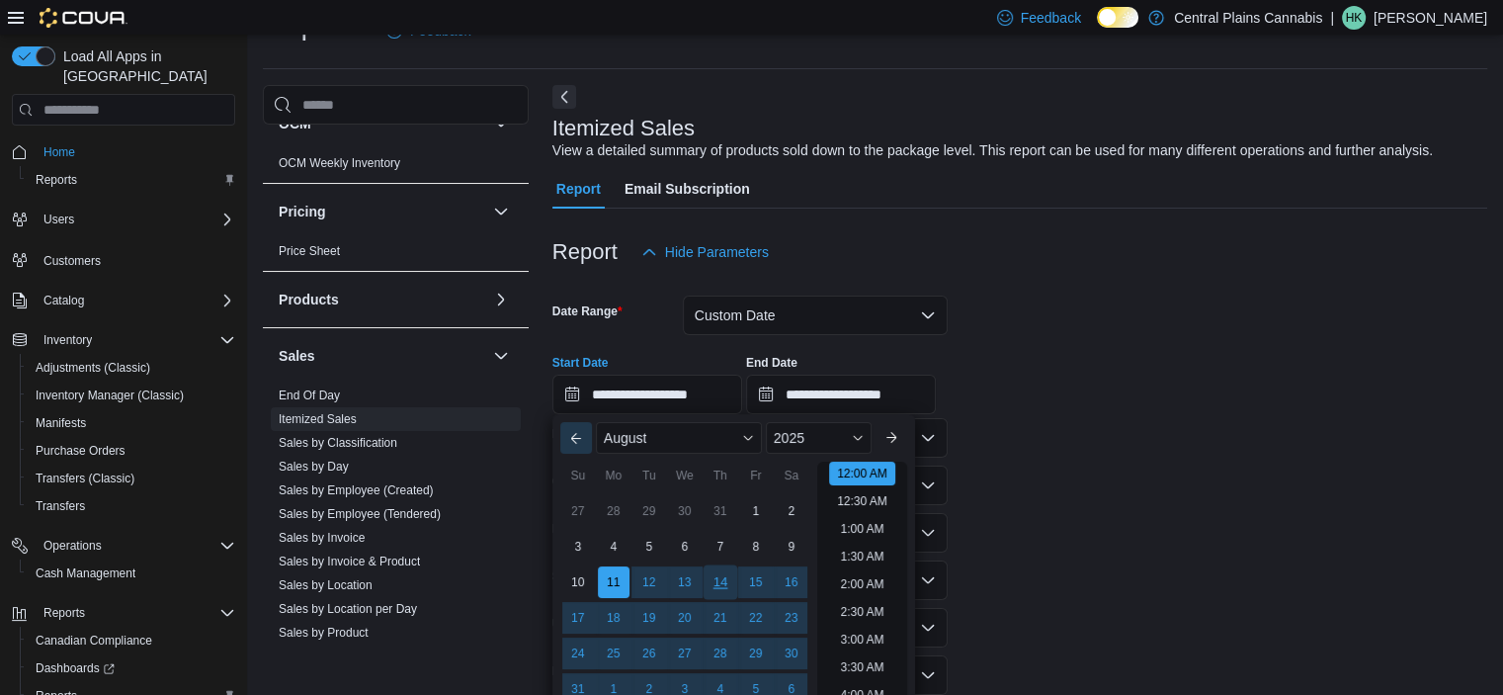
scroll to position [144, 0]
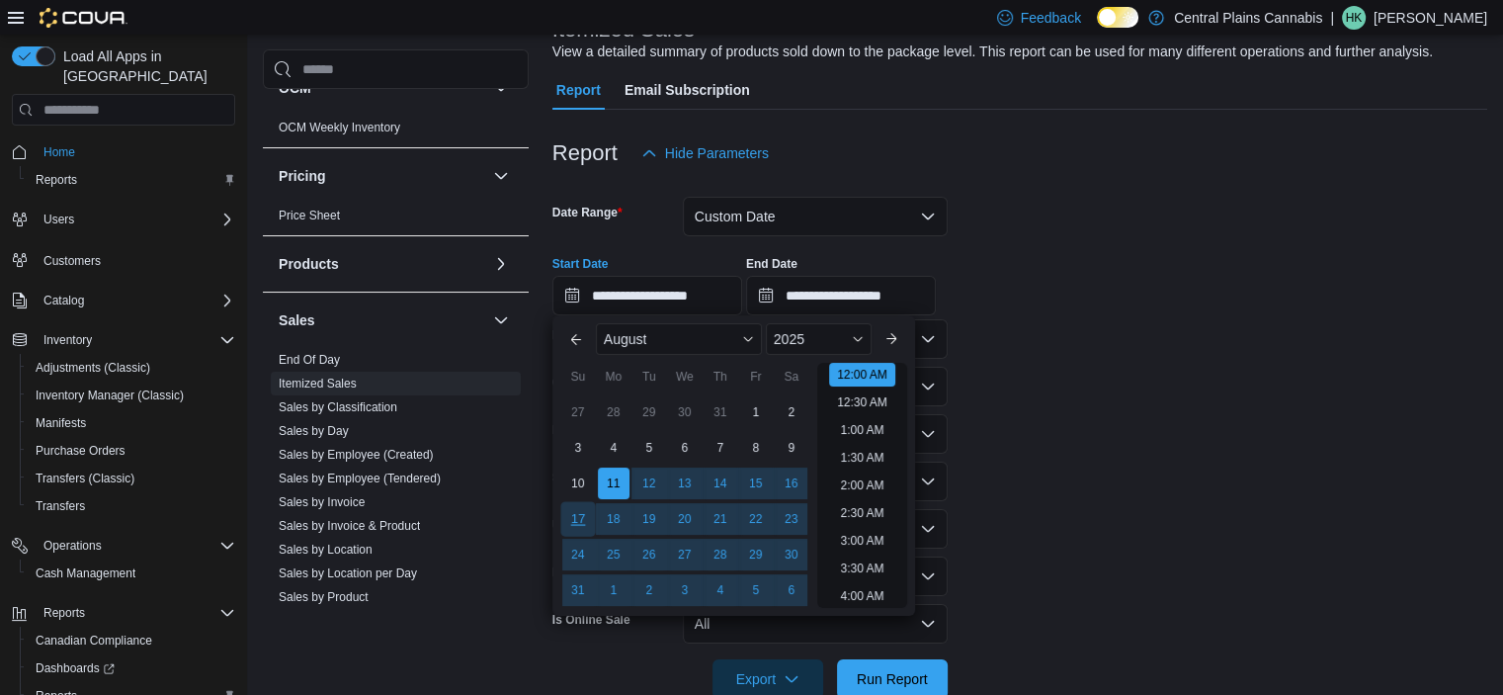
click at [581, 519] on div "17" at bounding box center [577, 519] width 35 height 35
type input "**********"
click at [1104, 367] on form "**********" at bounding box center [1020, 436] width 935 height 526
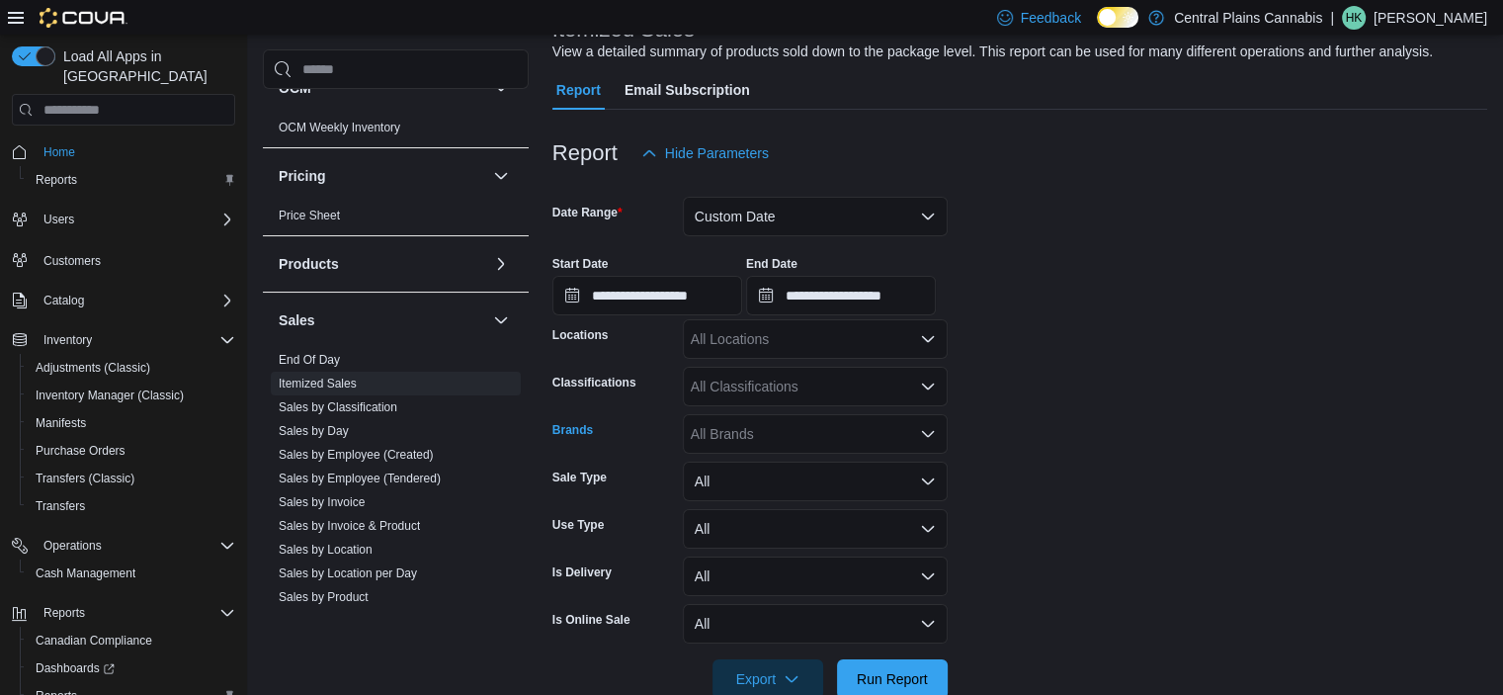
click at [752, 437] on div "All Brands" at bounding box center [815, 434] width 265 height 40
type input "******"
click at [759, 469] on span "Tribal" at bounding box center [815, 468] width 241 height 20
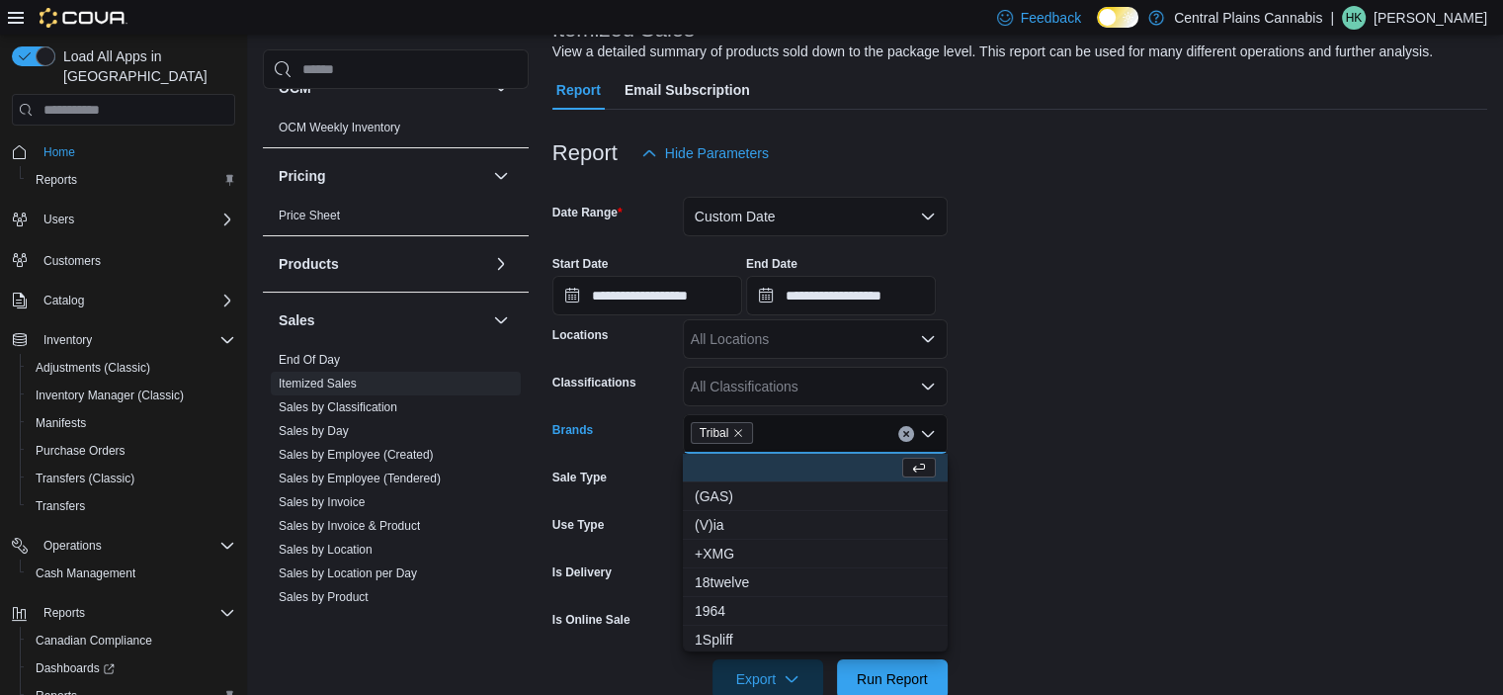
click at [1127, 488] on form "**********" at bounding box center [1020, 436] width 935 height 526
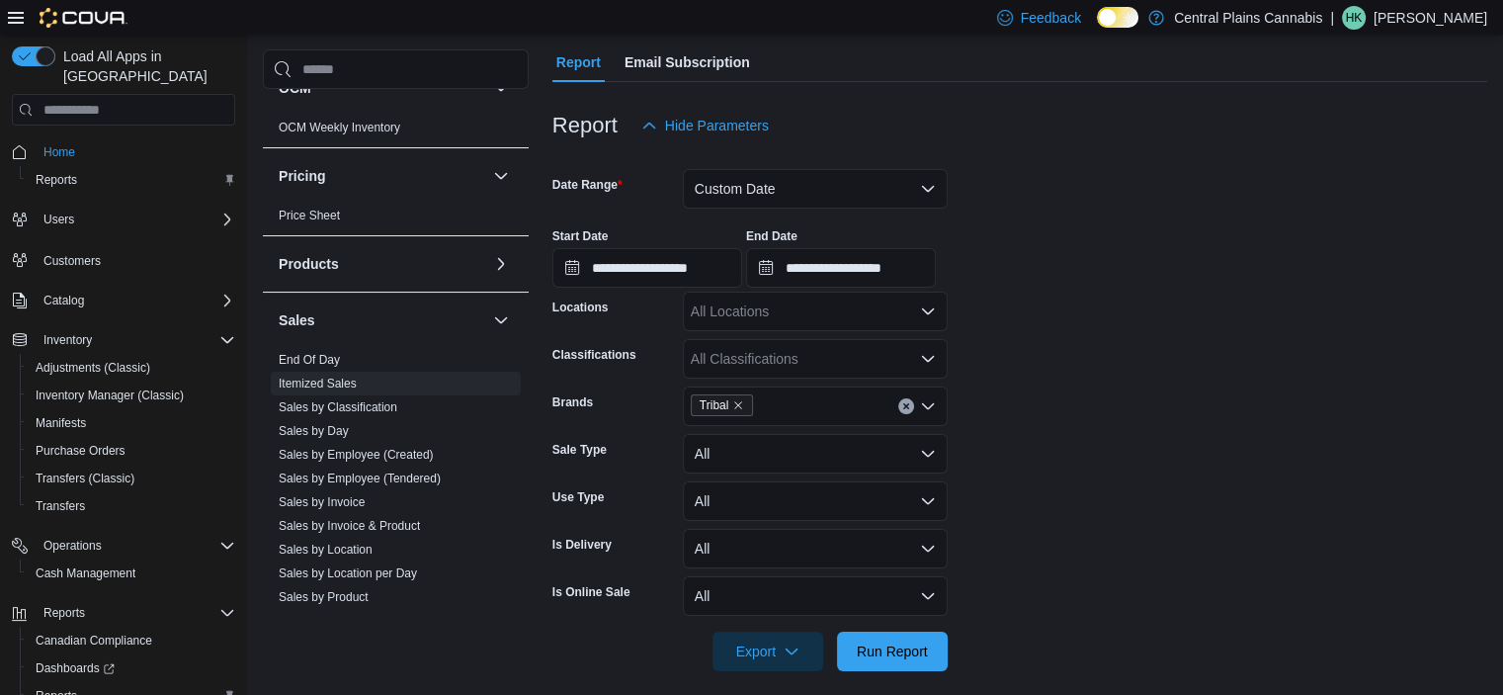
scroll to position [187, 0]
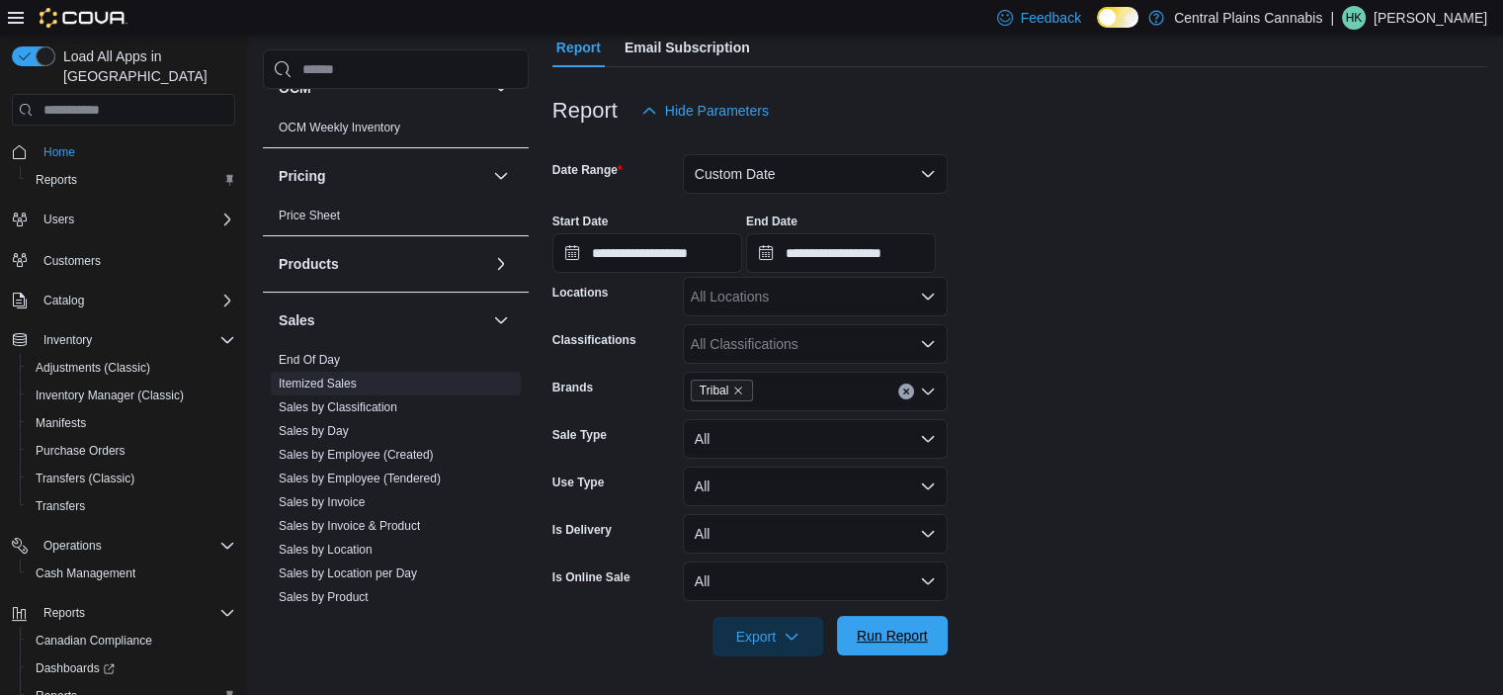
click at [903, 639] on span "Run Report" at bounding box center [892, 636] width 71 height 20
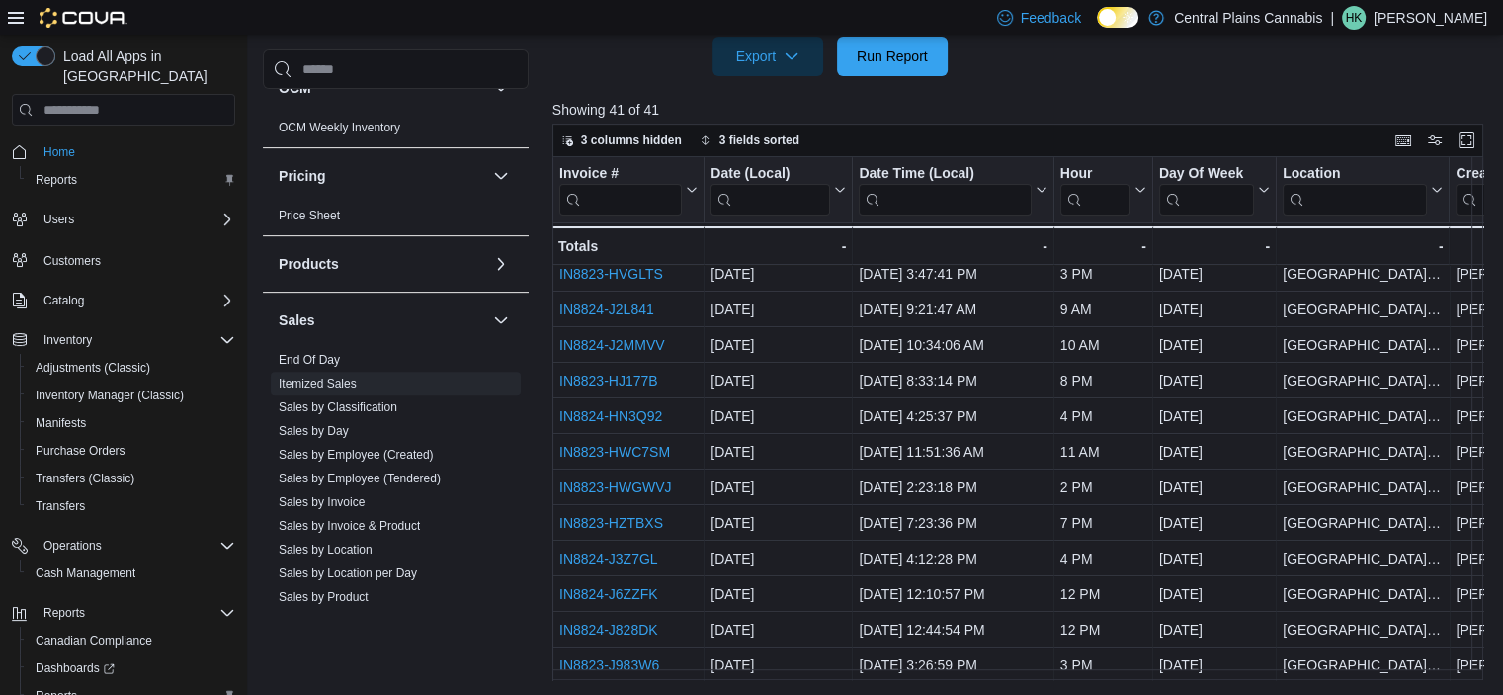
scroll to position [297, 0]
drag, startPoint x: 645, startPoint y: 678, endPoint x: 696, endPoint y: 678, distance: 50.4
click at [696, 678] on div "Invoice # Click to view column header actions Date (Local) Click to view column…" at bounding box center [1023, 418] width 941 height 523
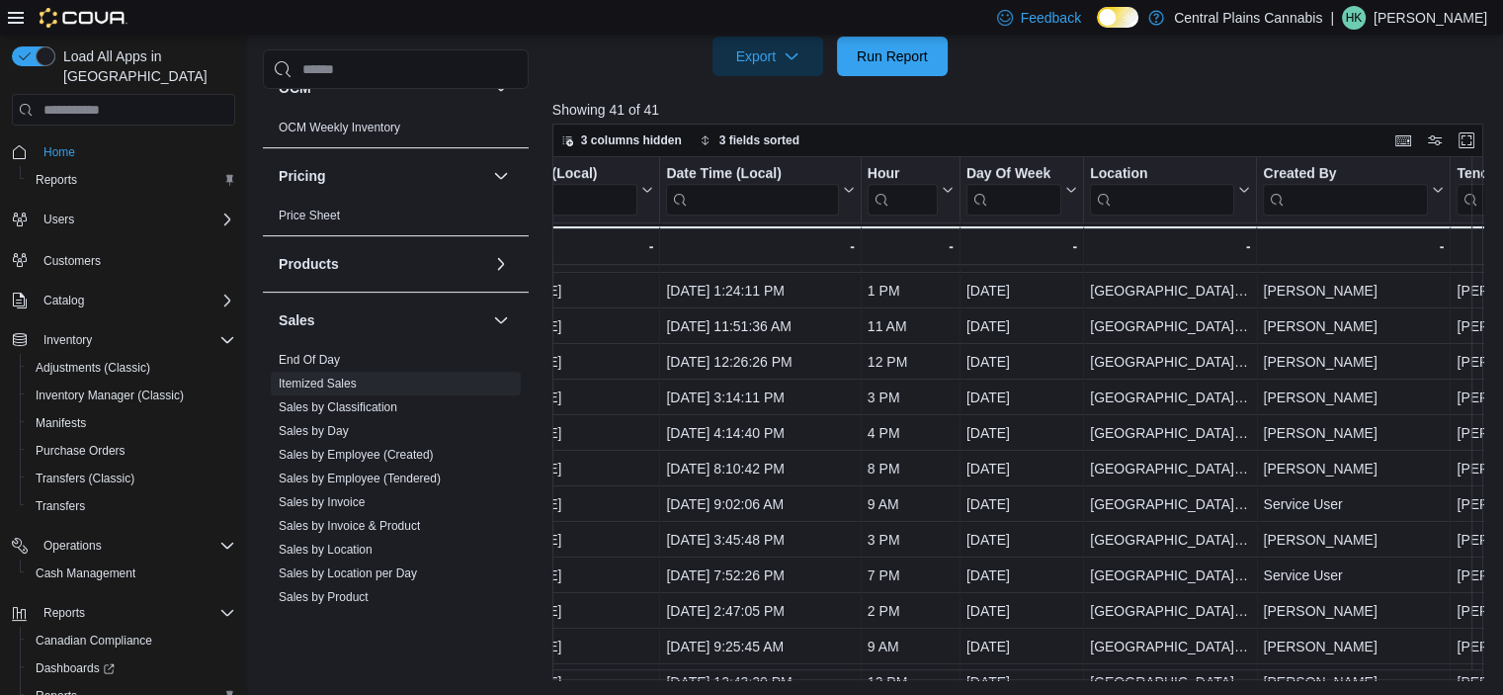
scroll to position [988, 0]
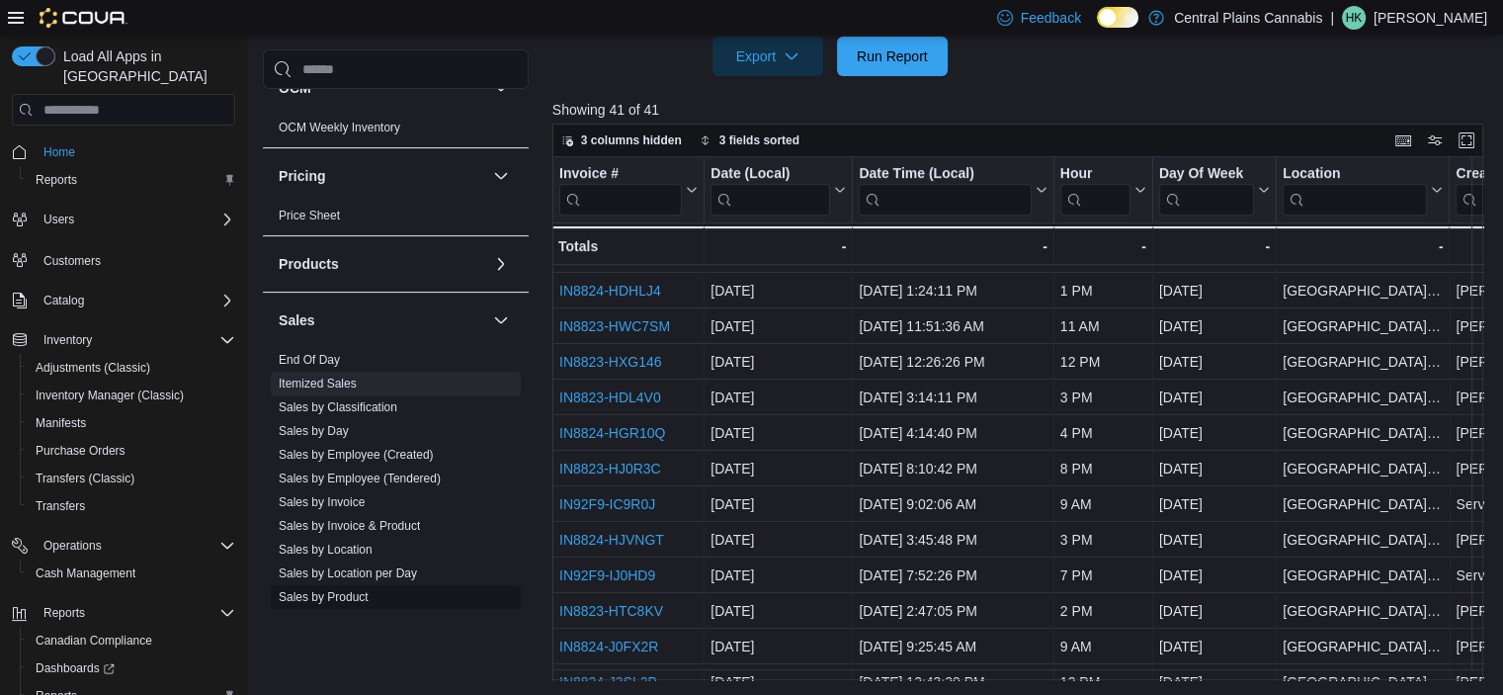
click at [369, 595] on span "Sales by Product" at bounding box center [396, 597] width 250 height 24
click at [336, 595] on link "Sales by Product" at bounding box center [324, 597] width 90 height 14
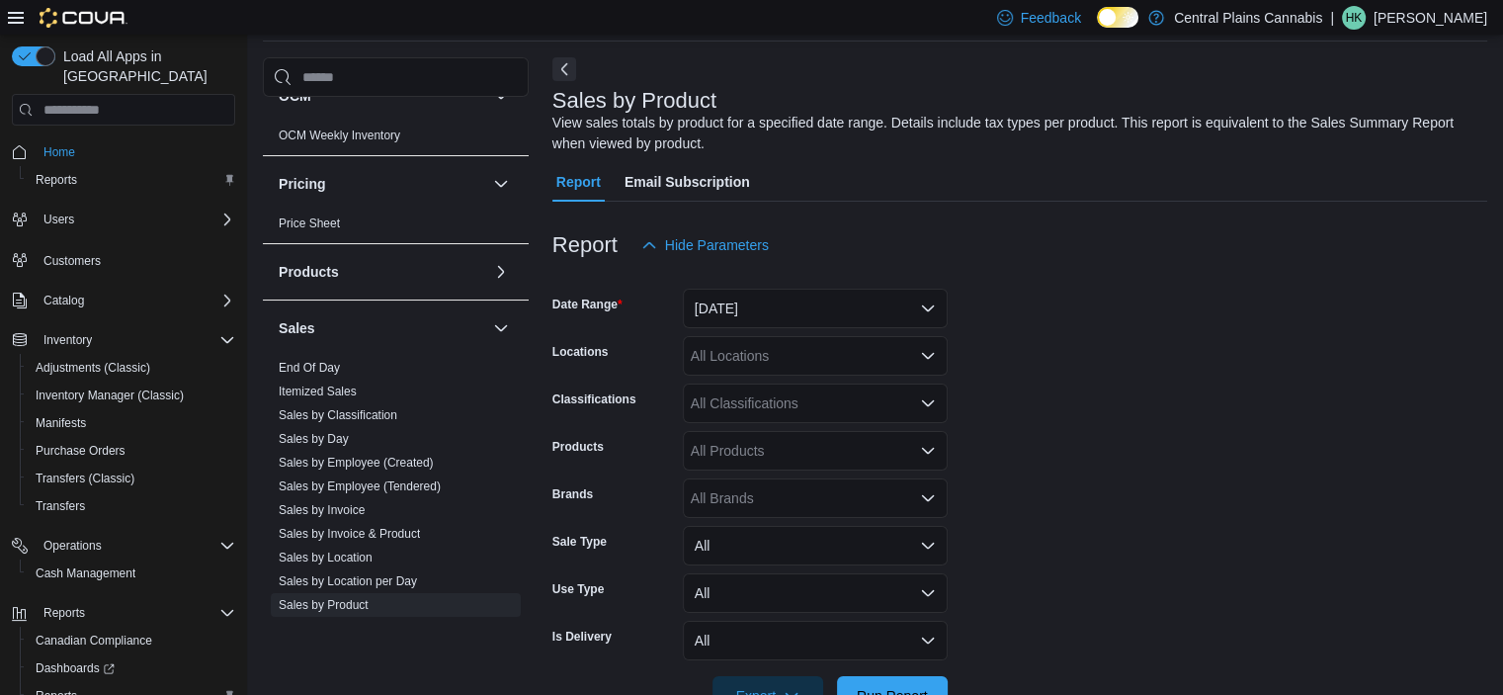
scroll to position [66, 0]
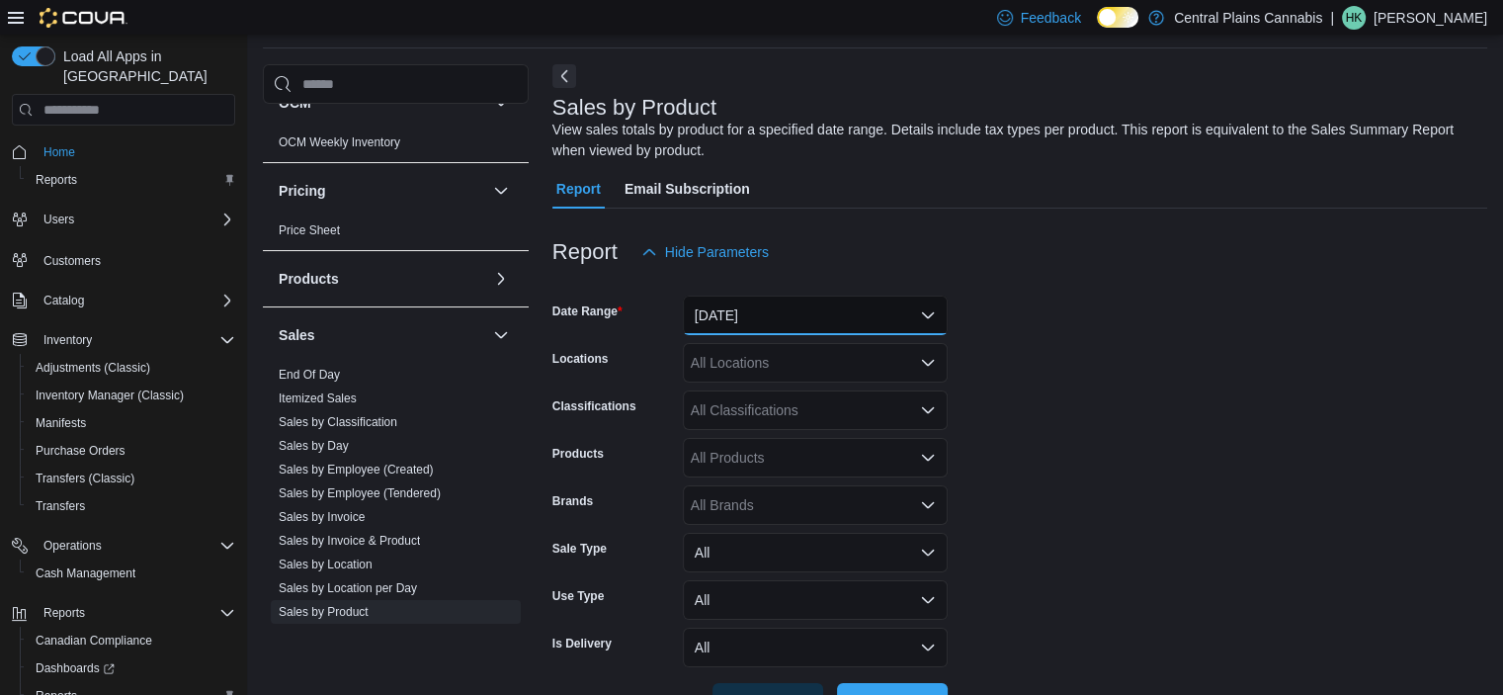
click at [722, 311] on button "Yesterday" at bounding box center [815, 316] width 265 height 40
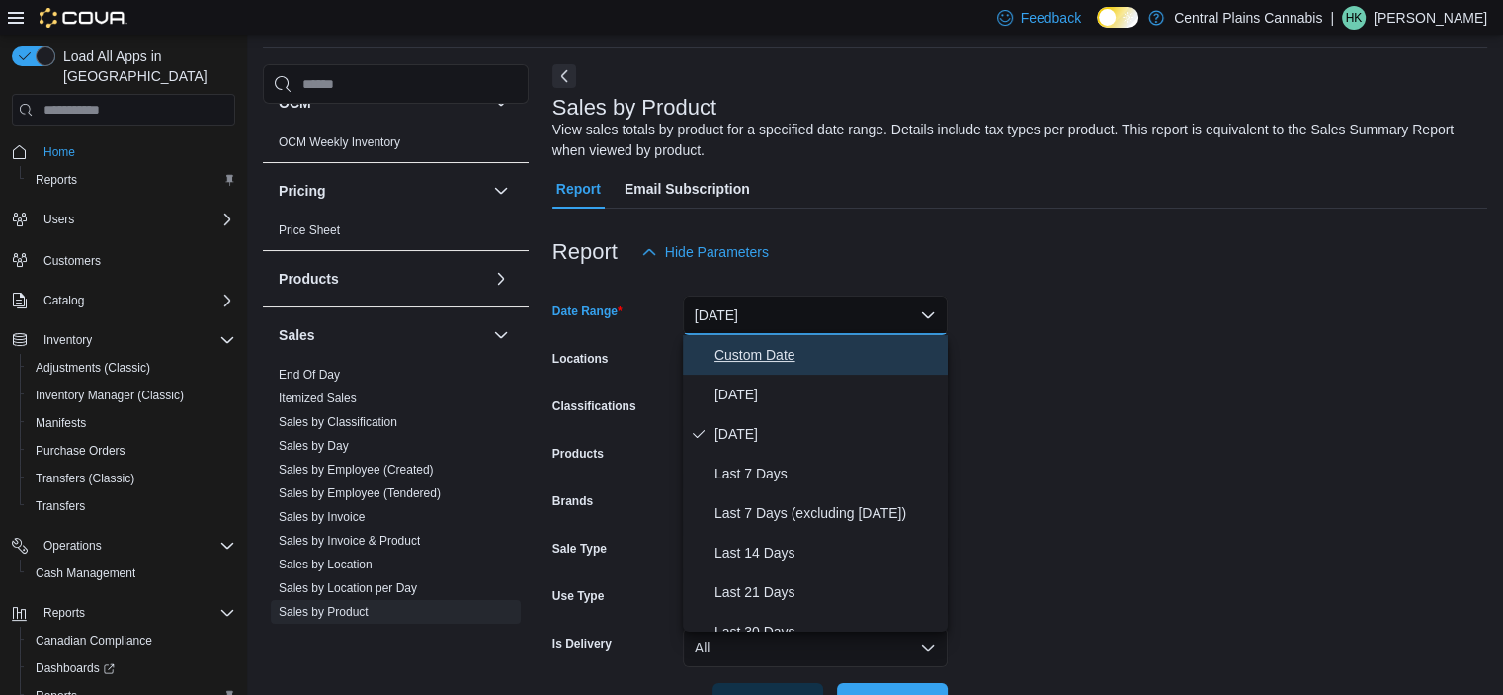
click at [755, 354] on span "Custom Date" at bounding box center [827, 355] width 225 height 24
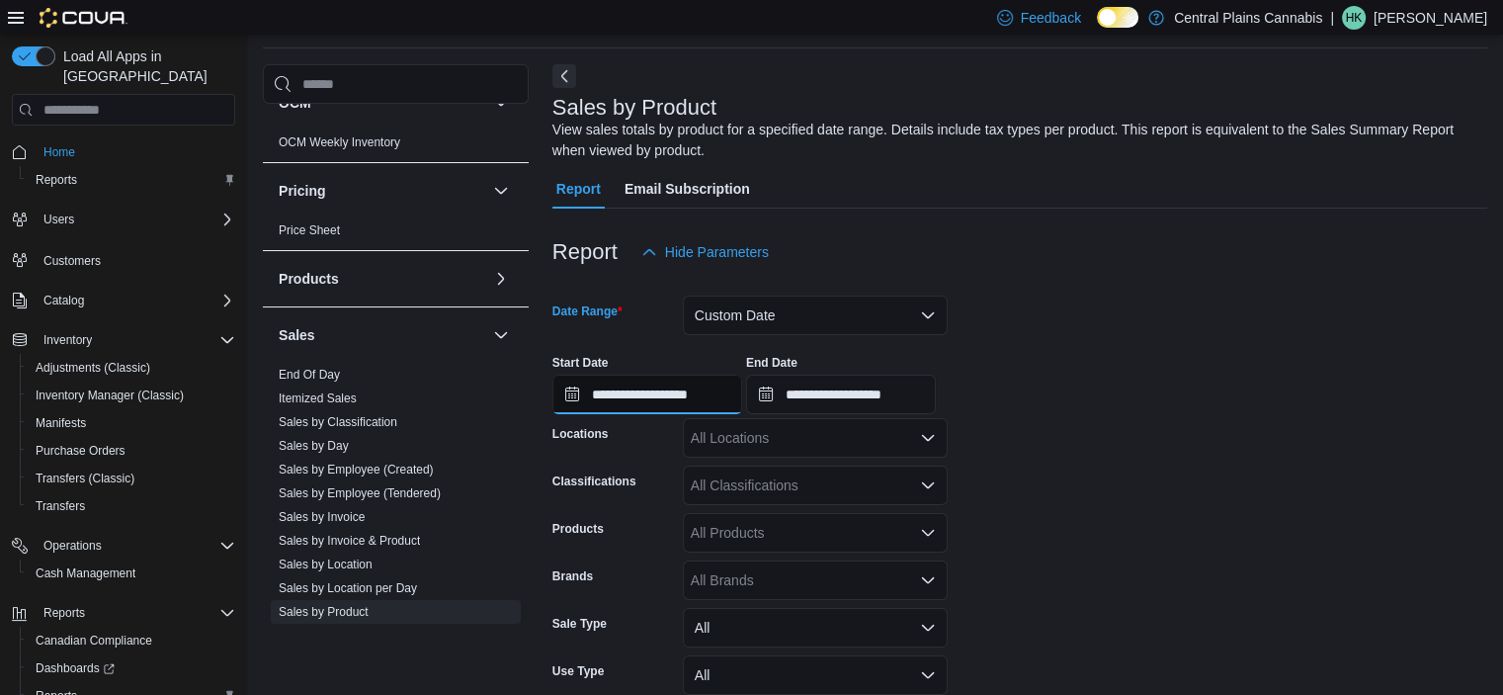
click at [609, 398] on input "**********" at bounding box center [648, 395] width 190 height 40
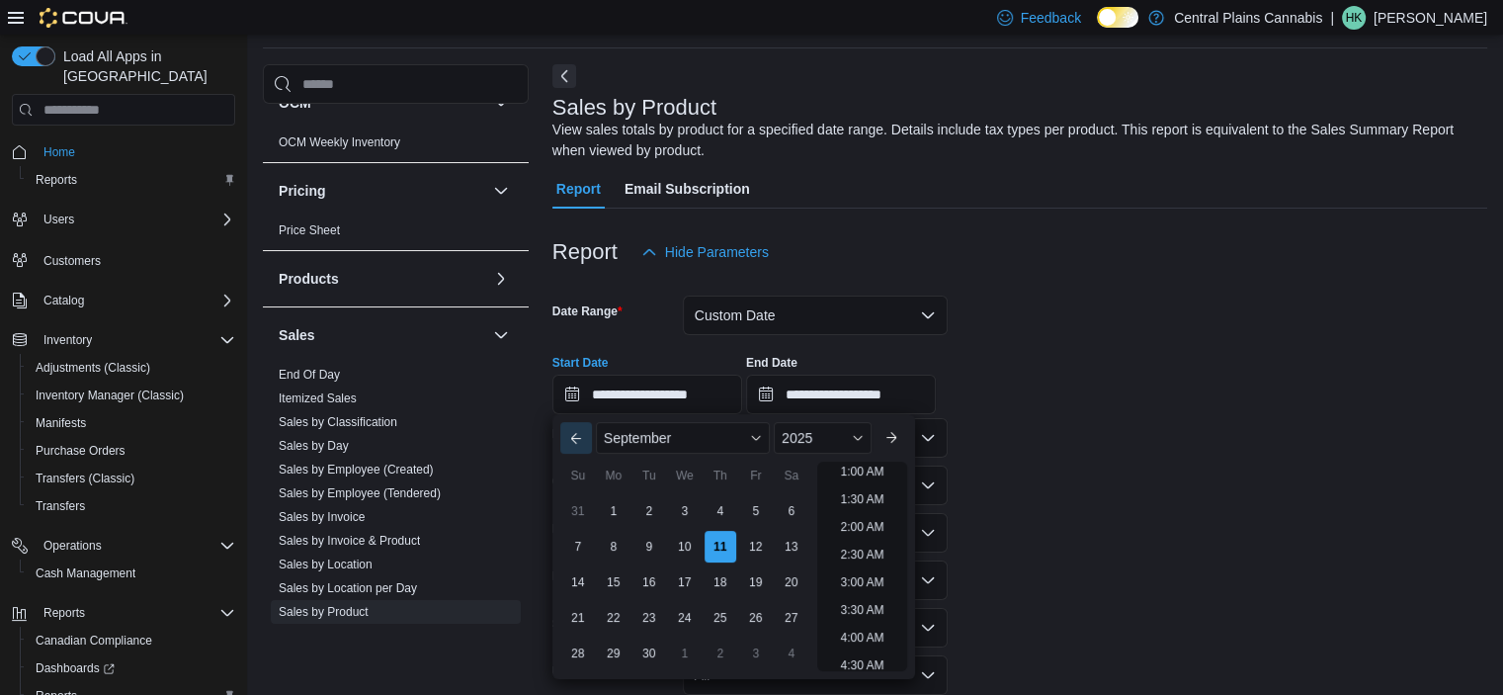
click at [579, 431] on button "Previous Month" at bounding box center [576, 438] width 32 height 32
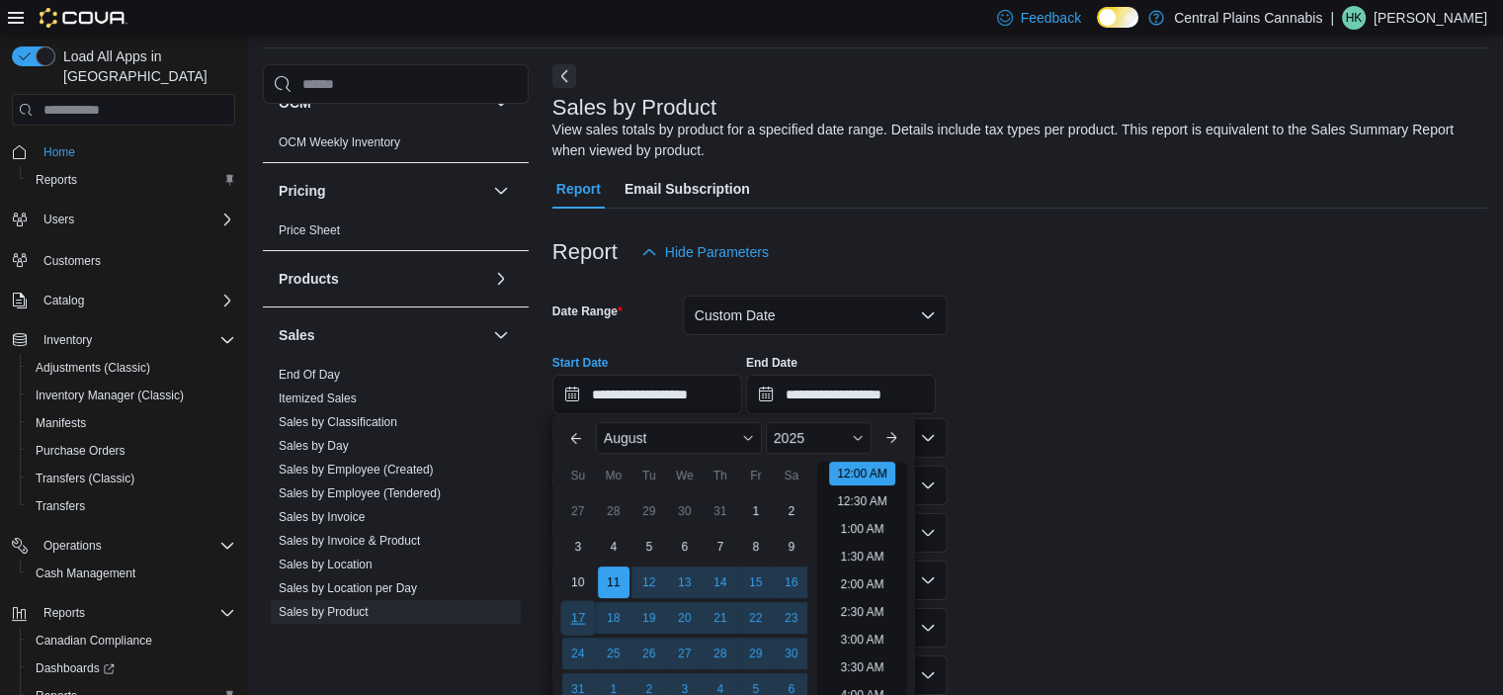
click at [578, 620] on div "17" at bounding box center [577, 618] width 35 height 35
type input "**********"
click at [1170, 463] on form "**********" at bounding box center [1020, 535] width 935 height 526
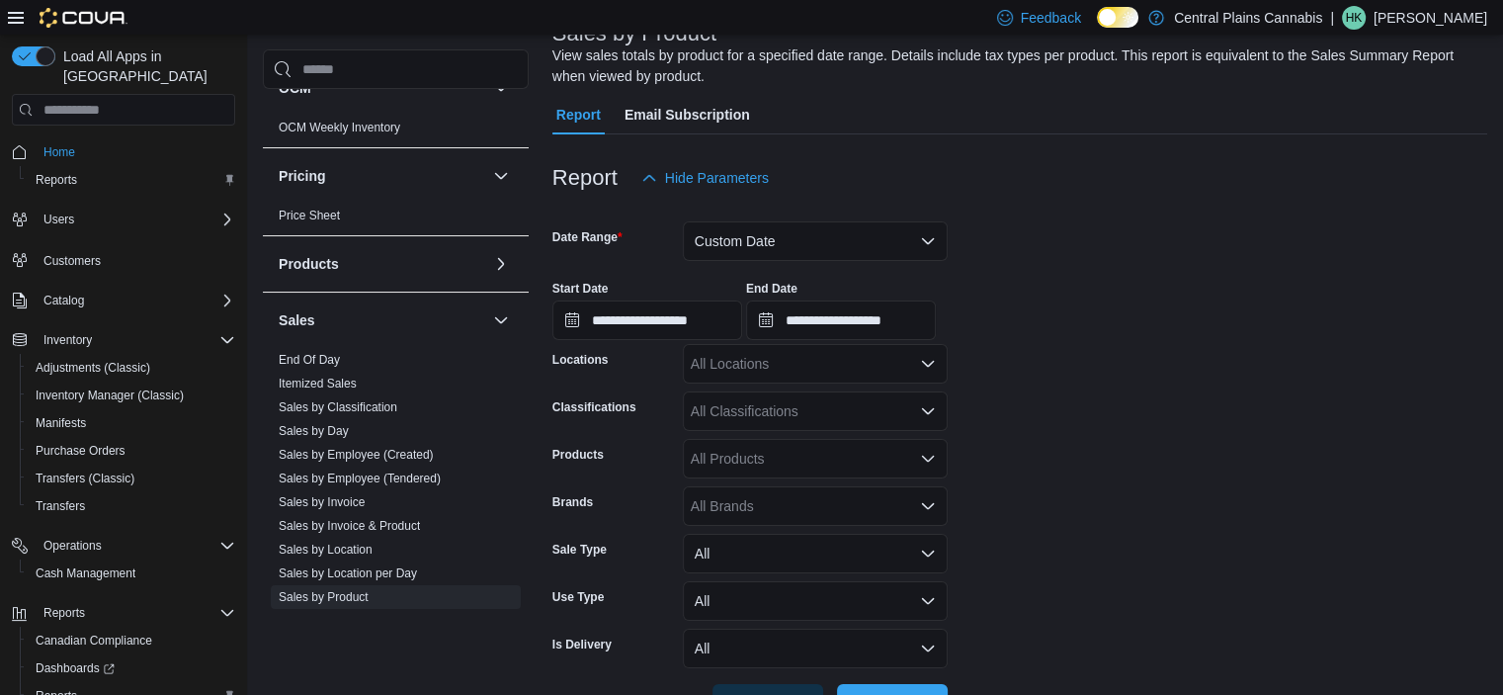
scroll to position [209, 0]
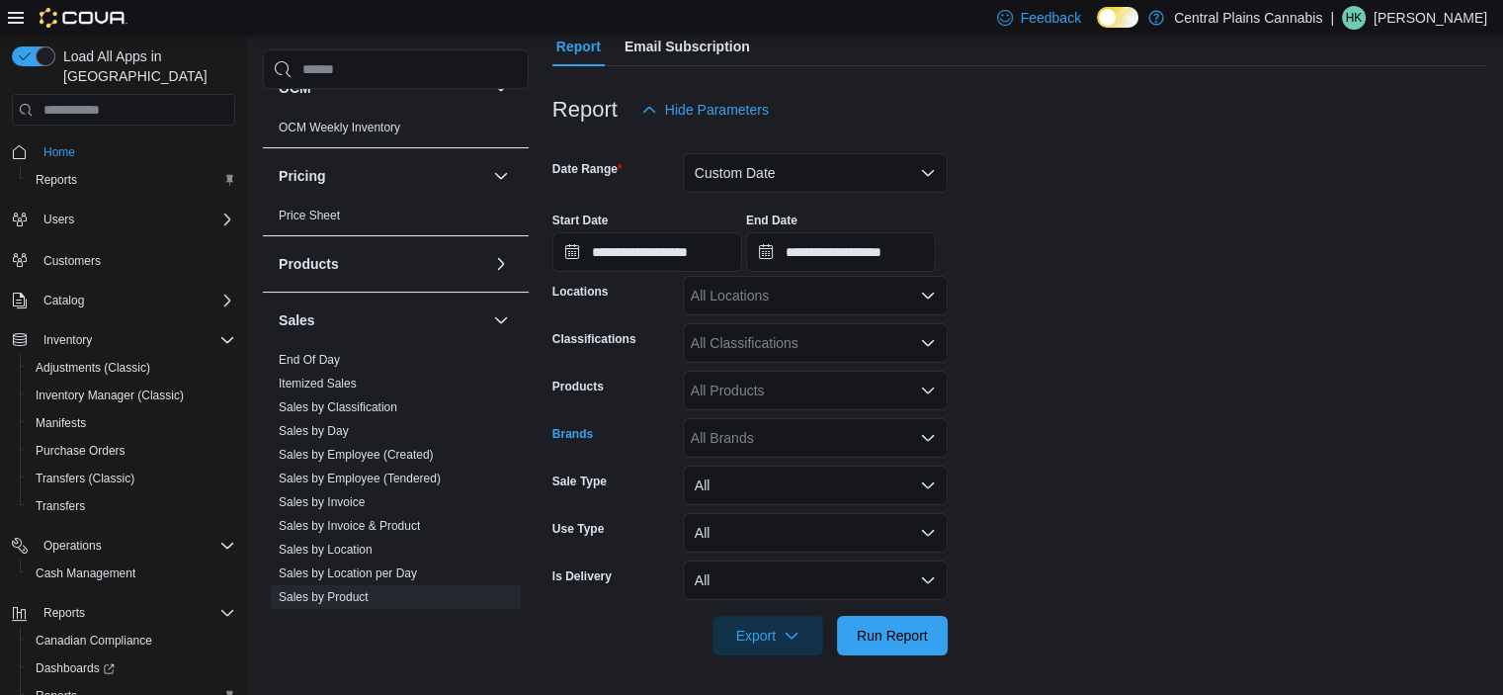
click at [731, 438] on div "All Brands" at bounding box center [815, 438] width 265 height 40
type input "******"
click at [794, 464] on span "Tribal" at bounding box center [815, 472] width 241 height 20
click at [1147, 397] on form "**********" at bounding box center [1020, 392] width 935 height 526
click at [870, 647] on span "Run Report" at bounding box center [892, 635] width 87 height 40
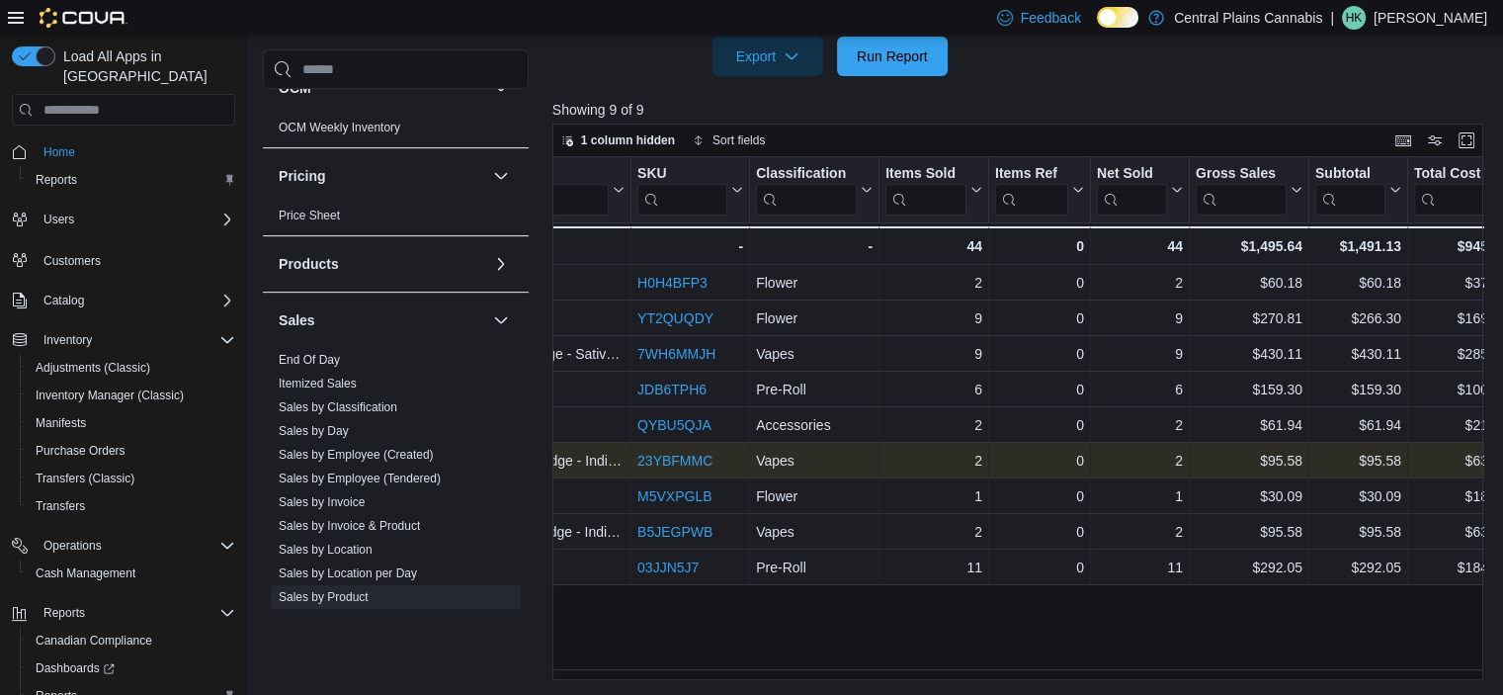
scroll to position [195, 0]
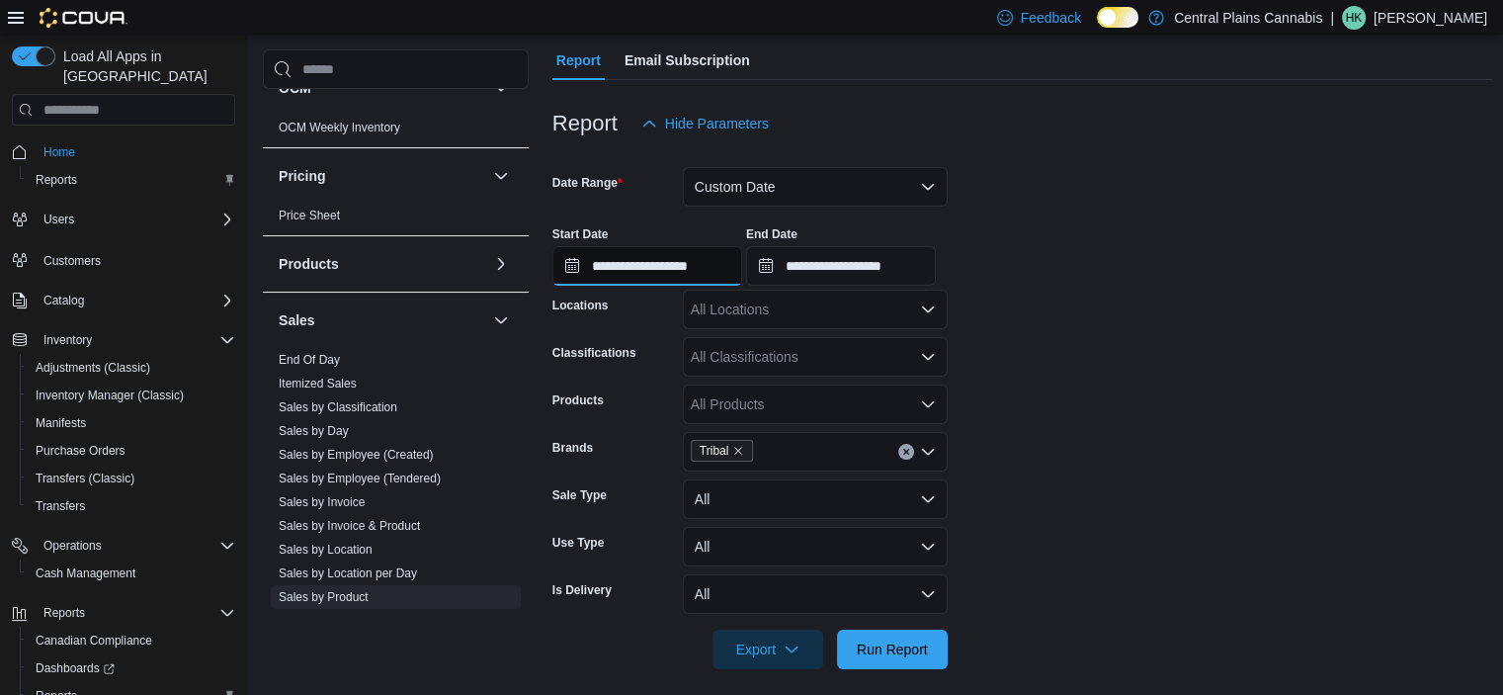
click at [692, 260] on input "**********" at bounding box center [648, 266] width 190 height 40
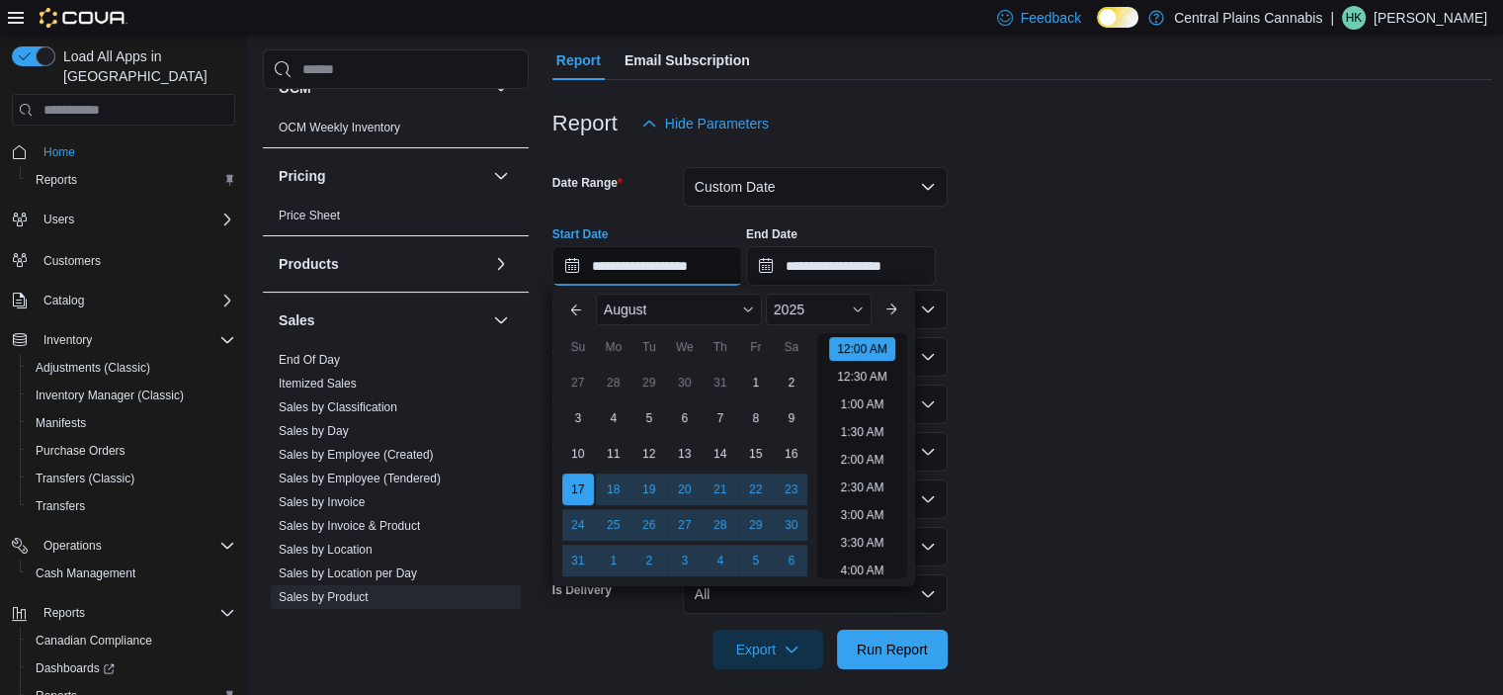
scroll to position [61, 0]
click at [577, 312] on button "Previous Month" at bounding box center [576, 310] width 32 height 32
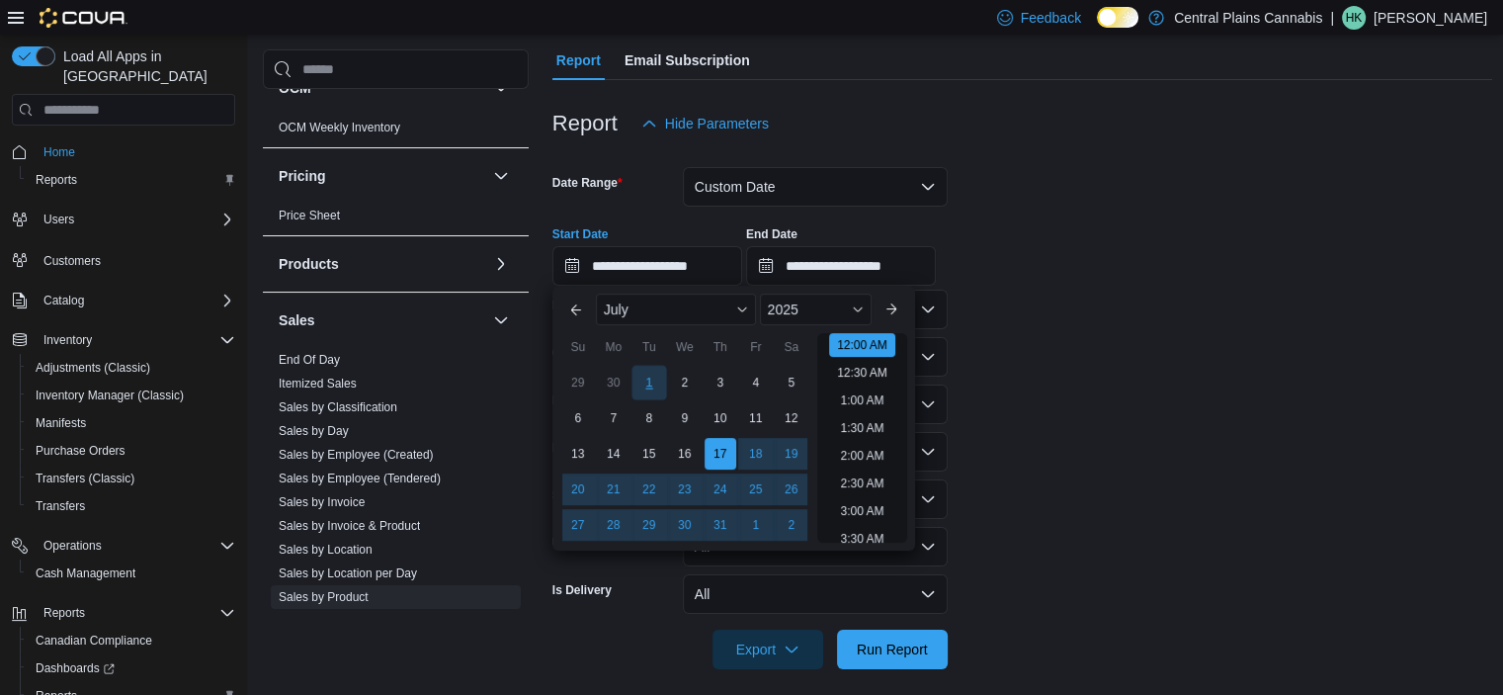
click at [643, 382] on div "1" at bounding box center [649, 383] width 35 height 35
type input "**********"
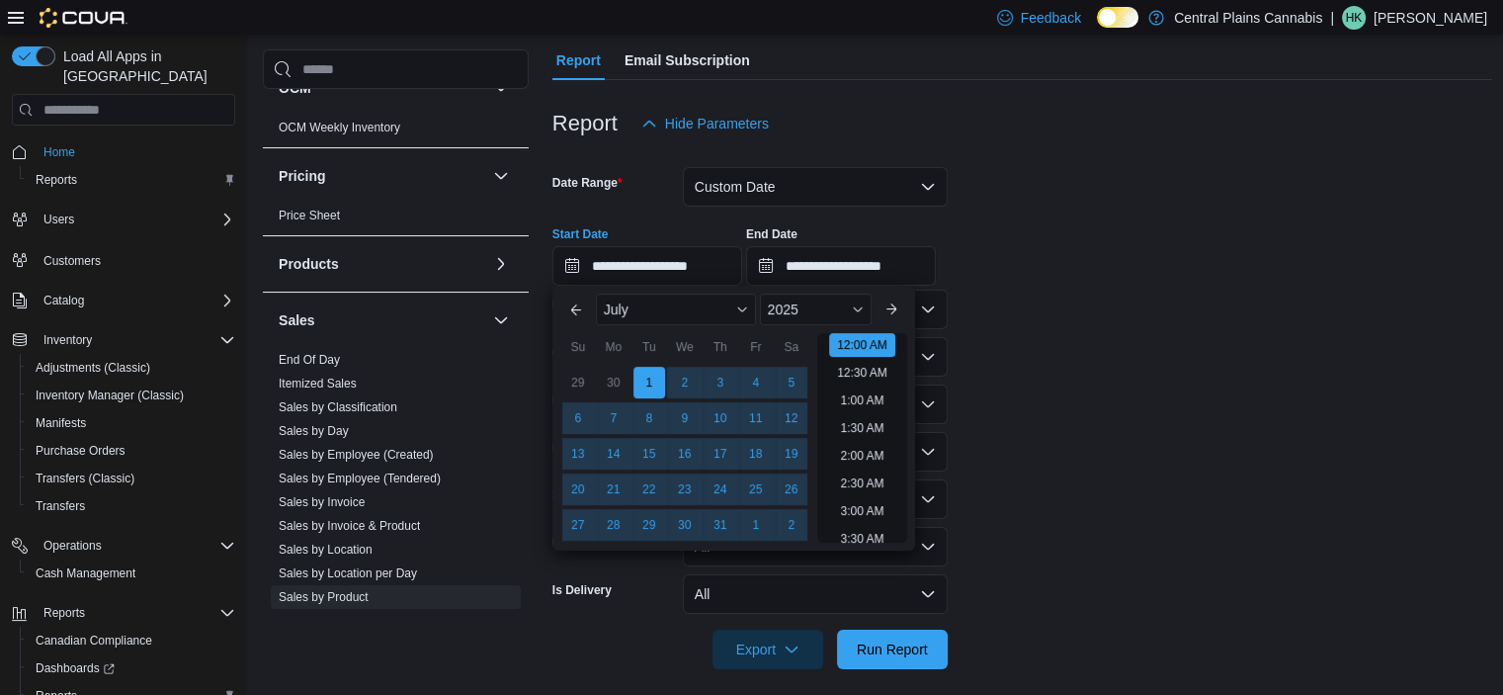
click at [1119, 403] on form "**********" at bounding box center [1023, 406] width 941 height 526
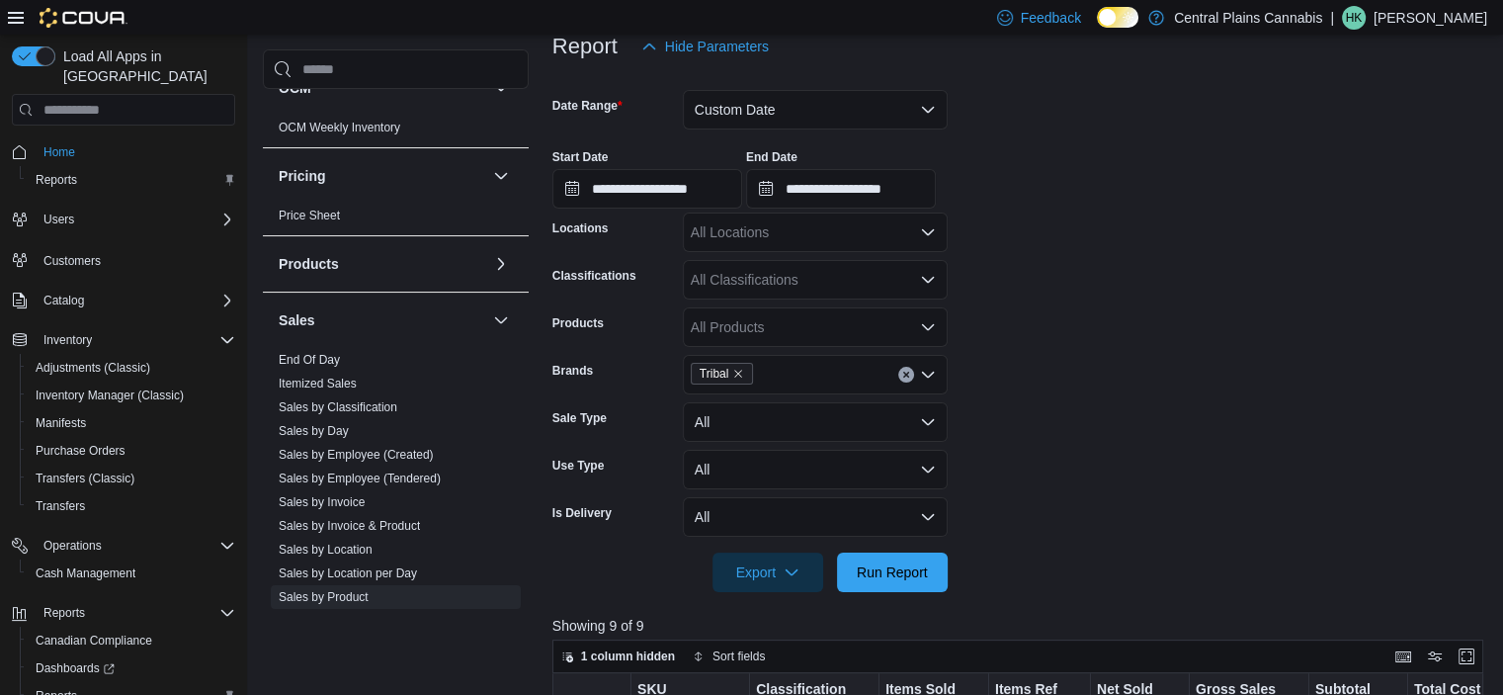
scroll to position [491, 0]
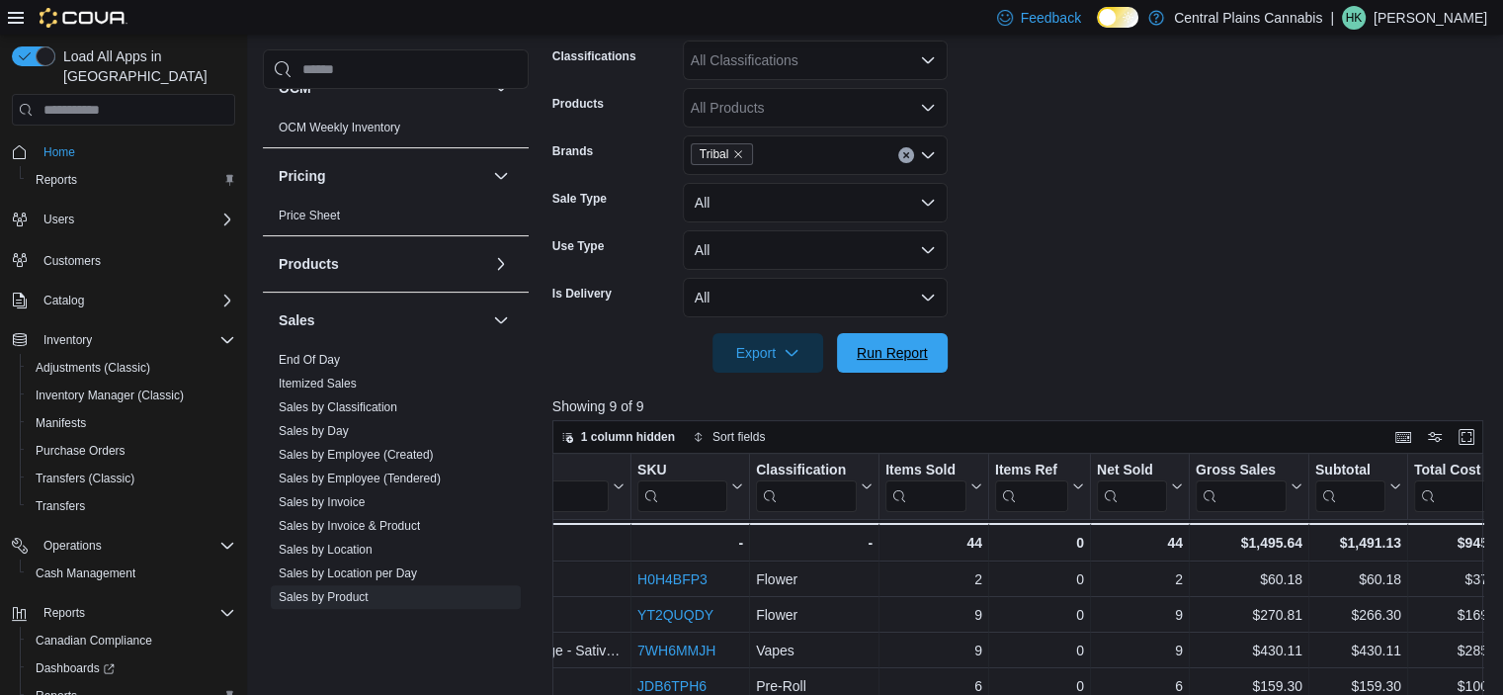
click at [899, 362] on span "Run Report" at bounding box center [892, 353] width 87 height 40
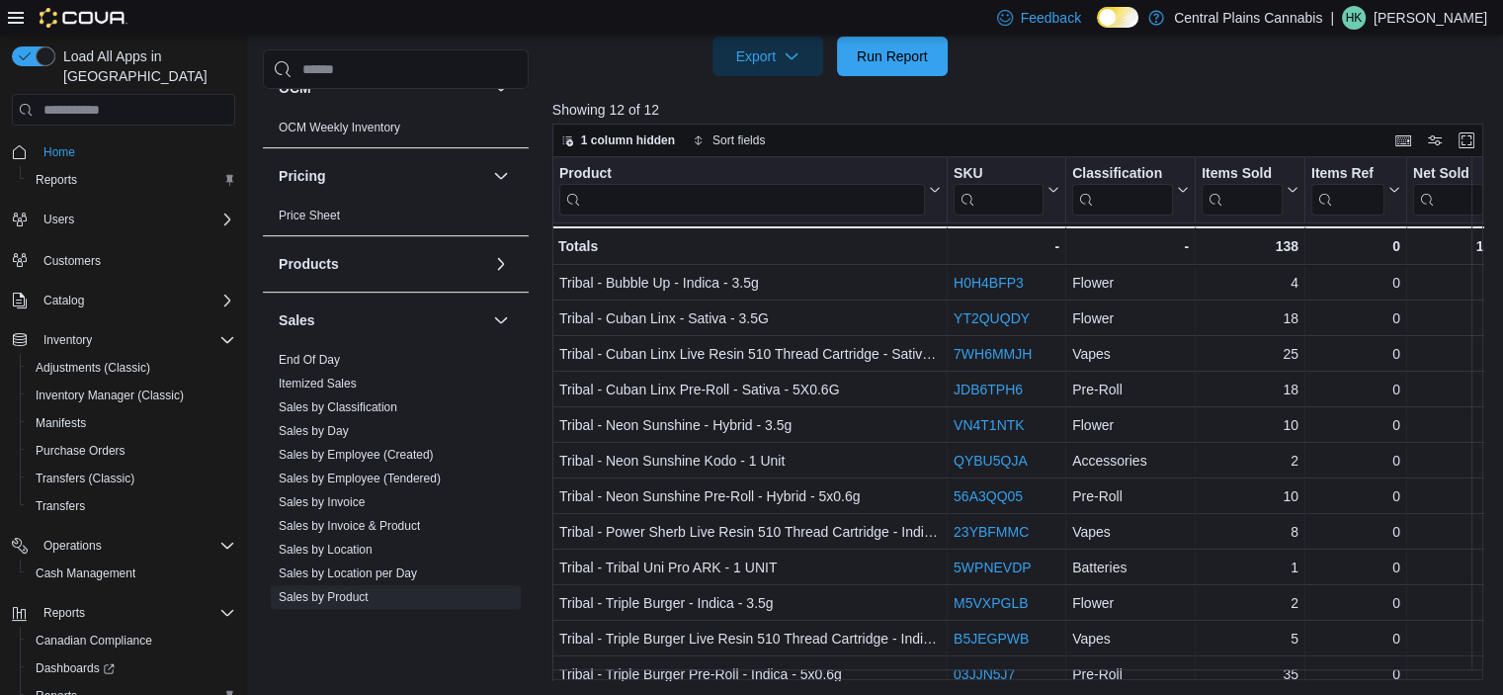
scroll to position [23, 0]
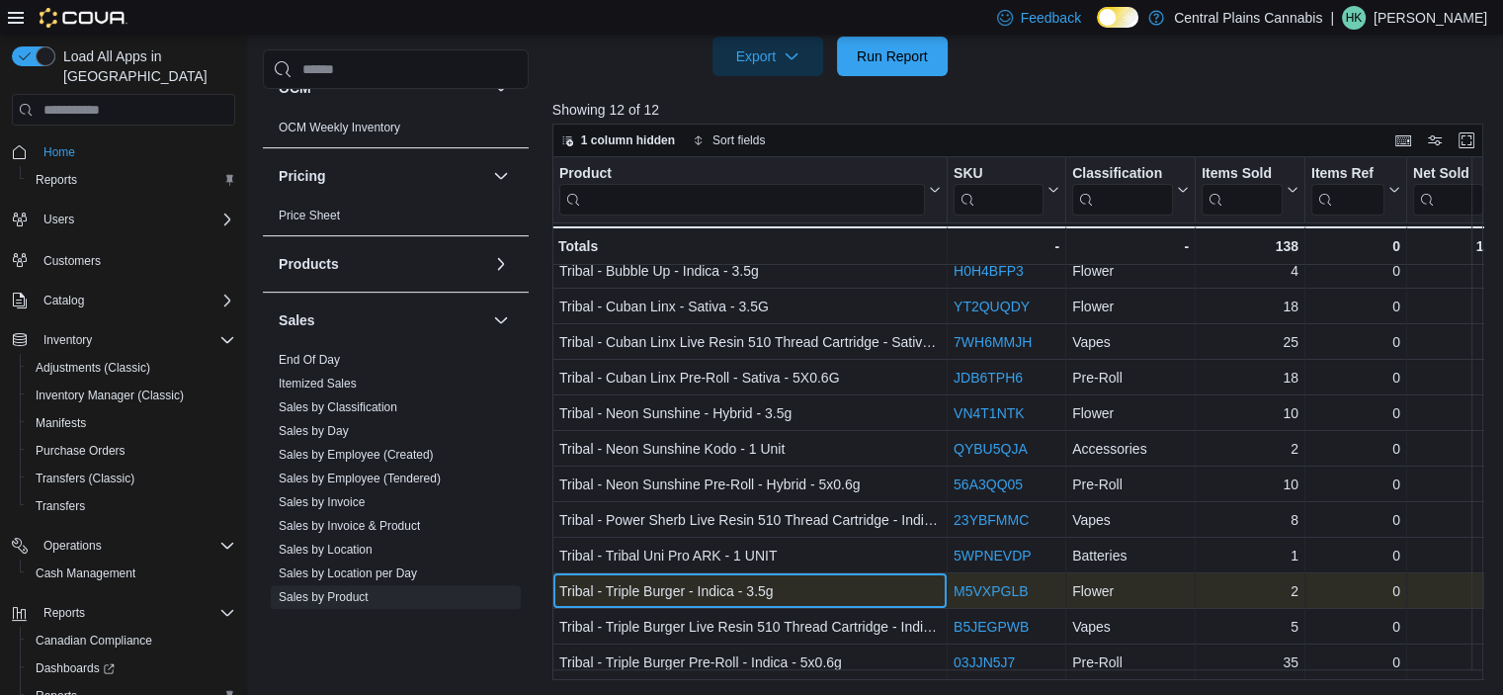
click at [891, 579] on div "Tribal - Triple Burger - Indica - 3.5g" at bounding box center [750, 591] width 382 height 24
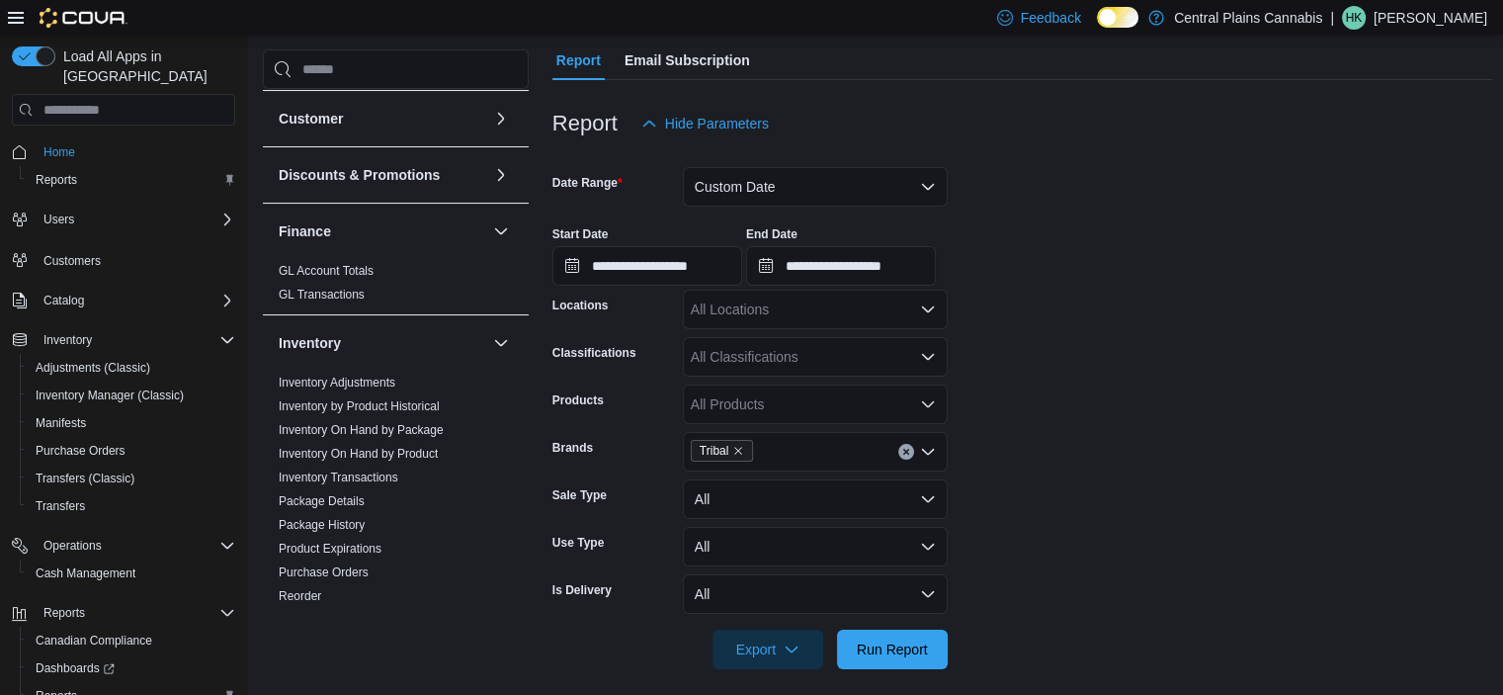
scroll to position [297, 0]
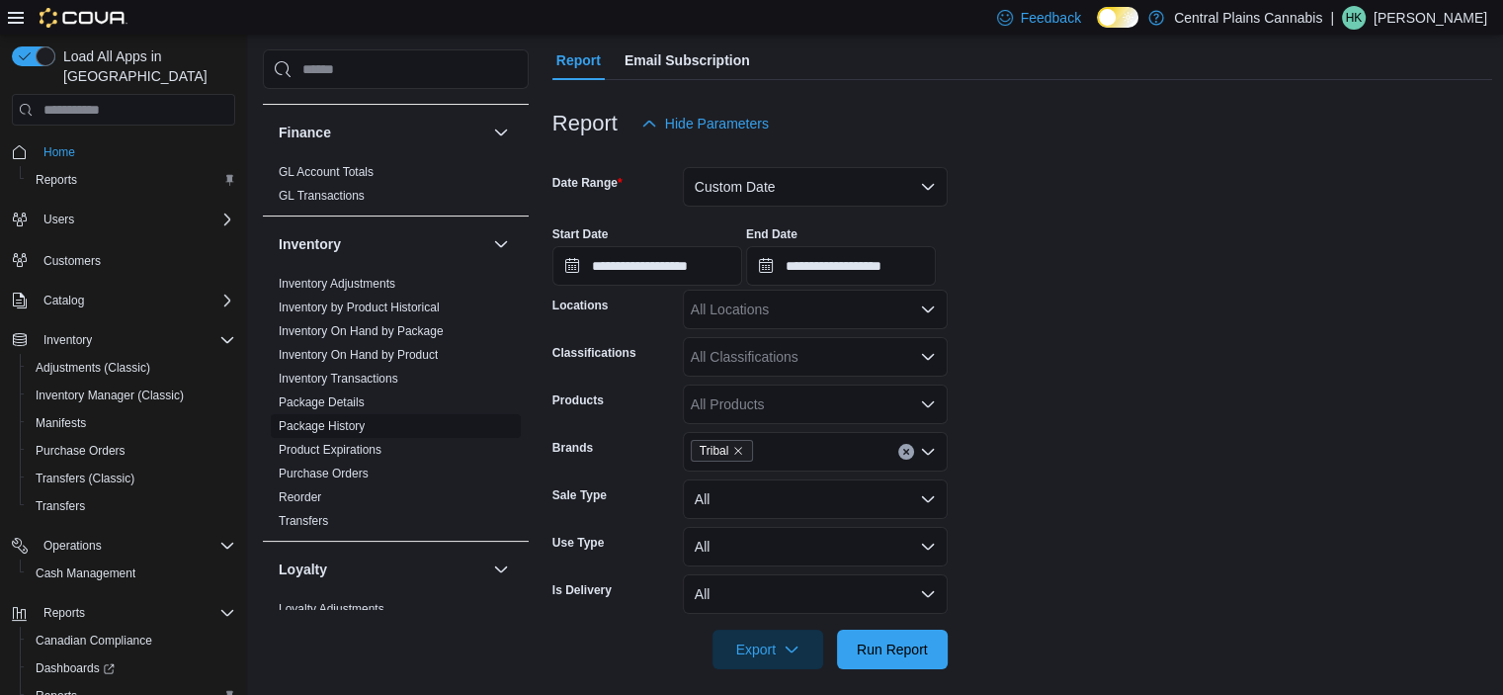
click at [375, 425] on span "Package History" at bounding box center [396, 426] width 250 height 24
click at [344, 426] on link "Package History" at bounding box center [322, 426] width 86 height 14
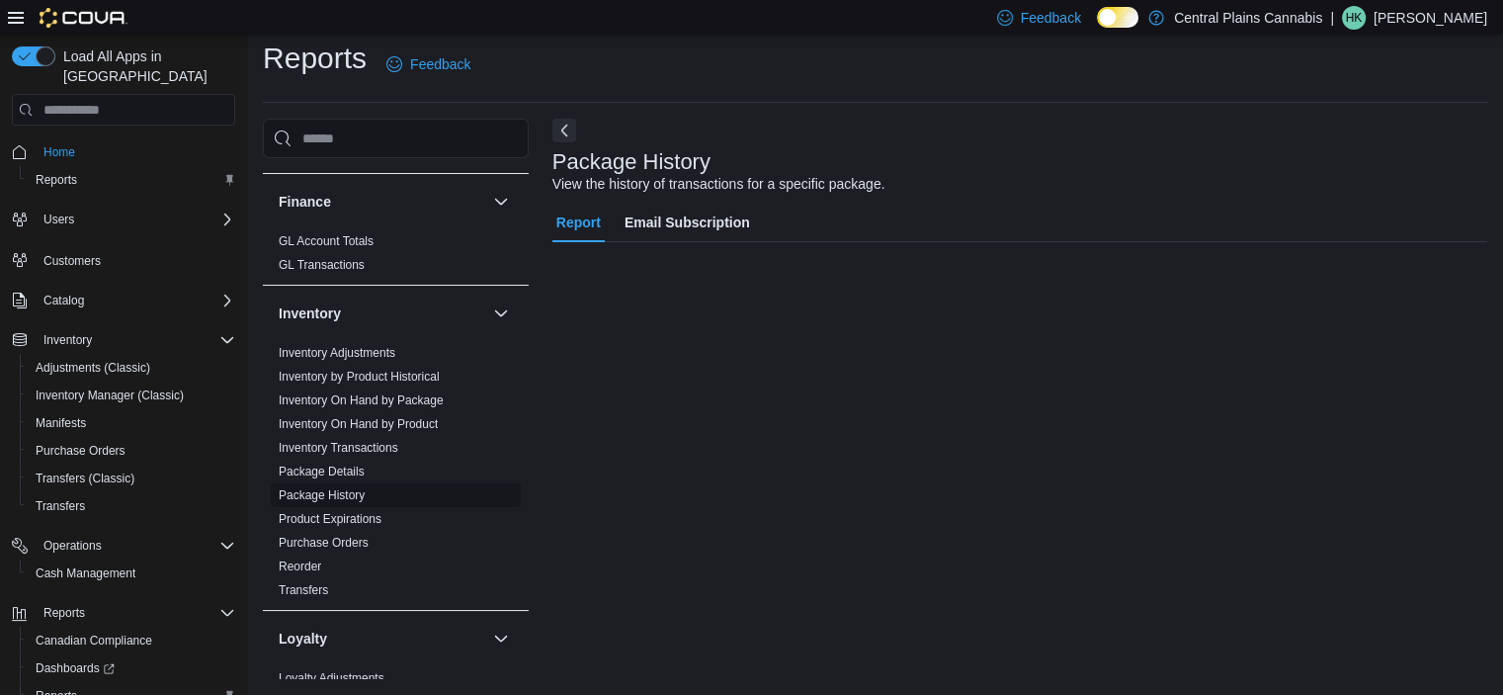
scroll to position [12, 0]
click at [322, 469] on link "Package Details" at bounding box center [322, 472] width 86 height 14
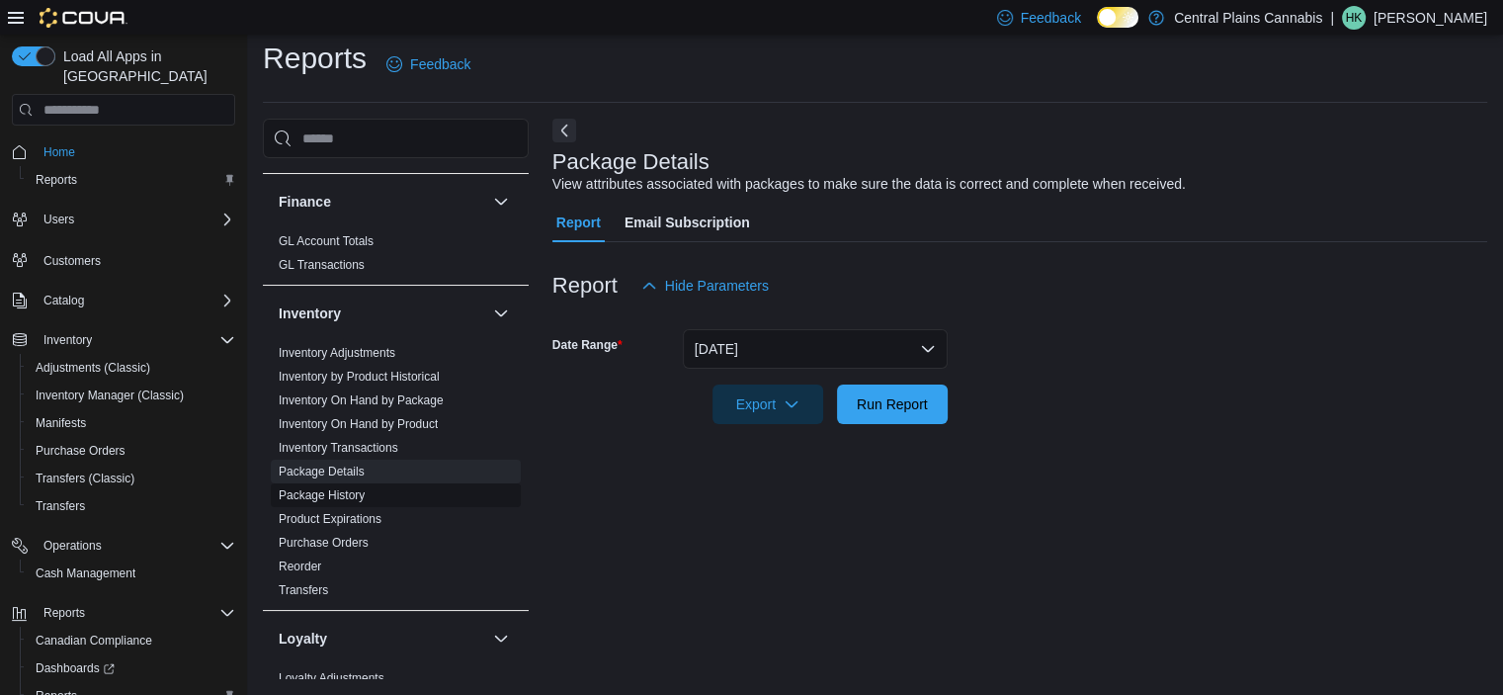
click at [326, 492] on link "Package History" at bounding box center [322, 495] width 86 height 14
